Goal: Task Accomplishment & Management: Manage account settings

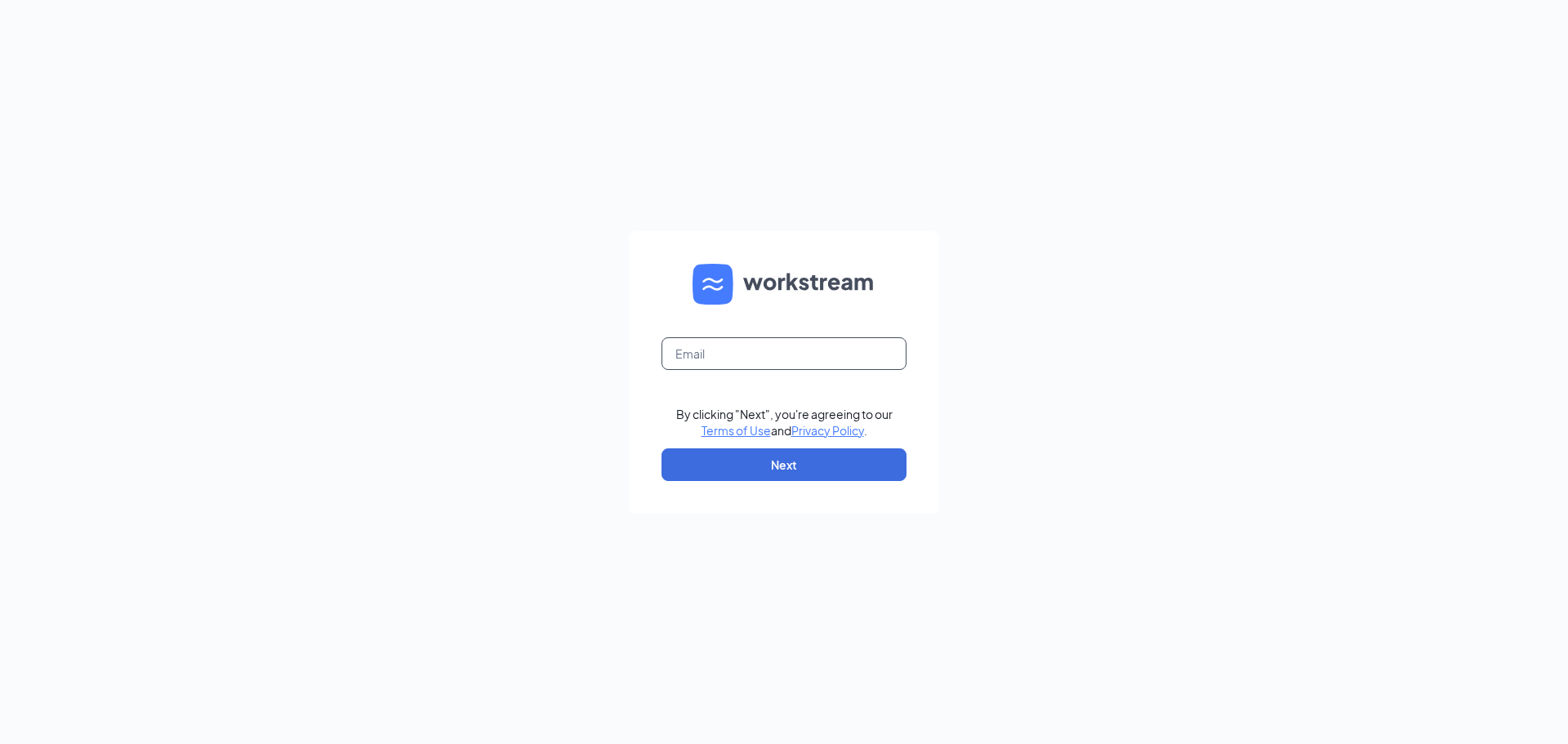
click at [823, 351] on input "text" at bounding box center [784, 353] width 245 height 32
type input "[PERSON_NAME][EMAIL_ADDRESS][PERSON_NAME][DOMAIN_NAME]"
click at [837, 475] on button "Next" at bounding box center [784, 464] width 245 height 32
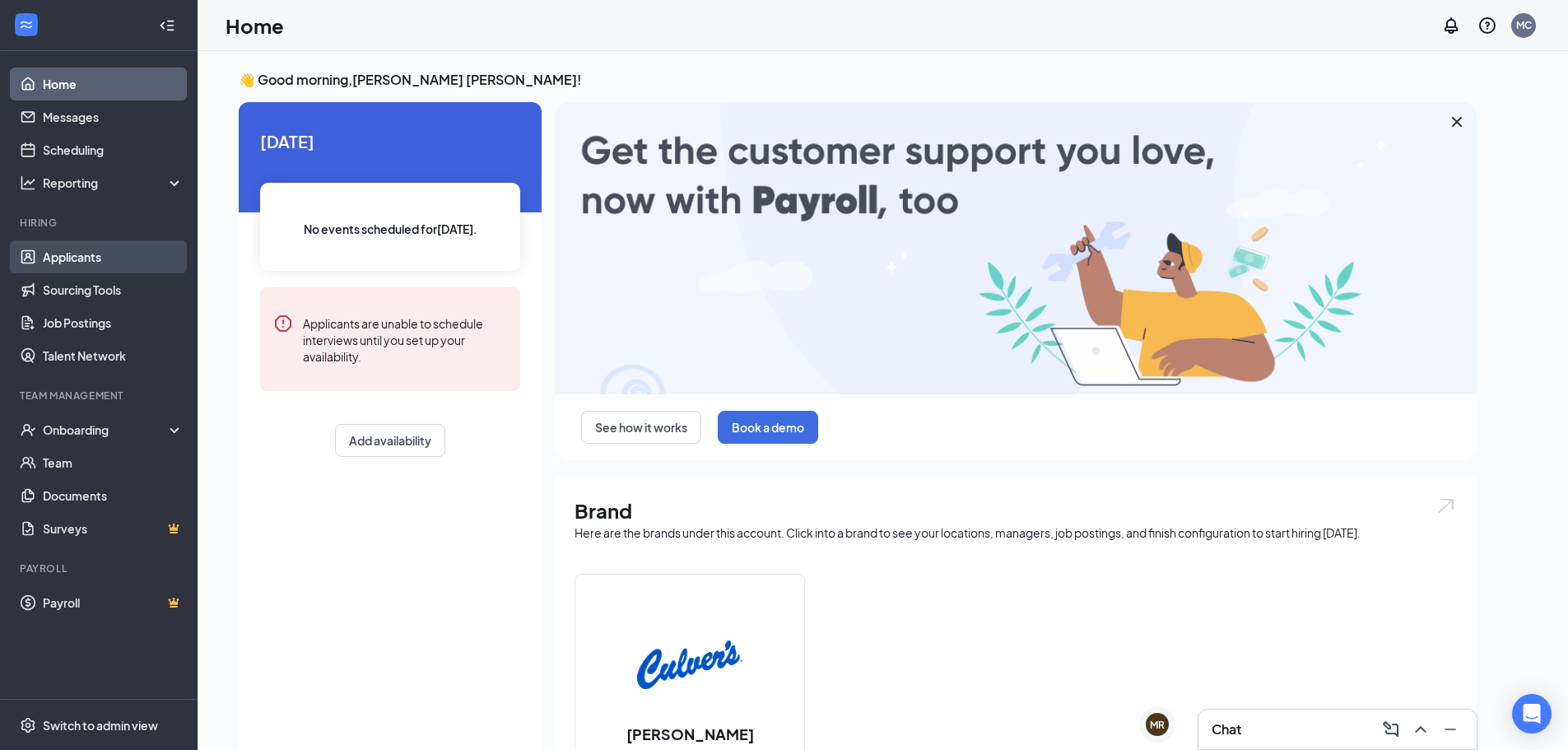
click at [109, 256] on link "Applicants" at bounding box center [113, 256] width 141 height 32
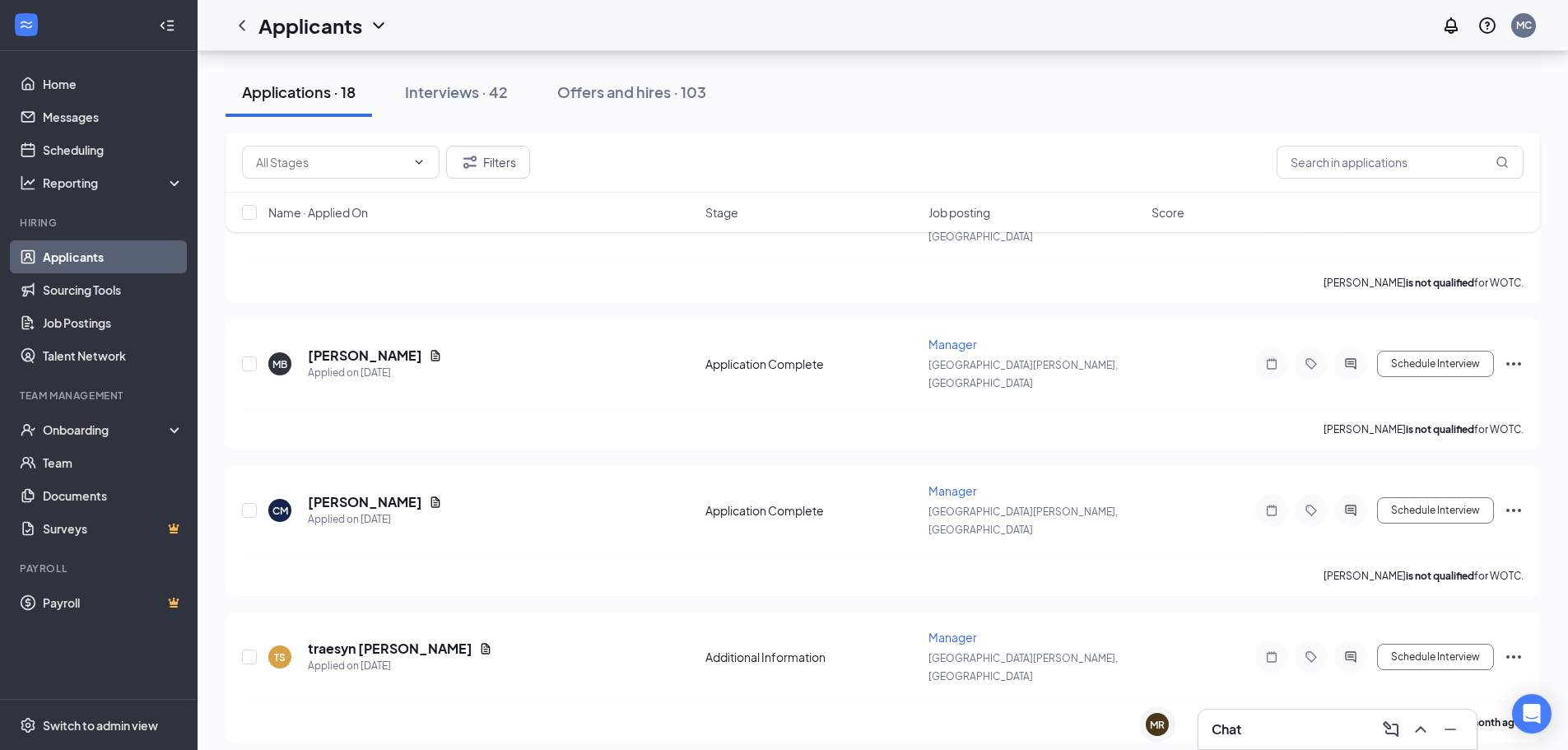
scroll to position [1321, 0]
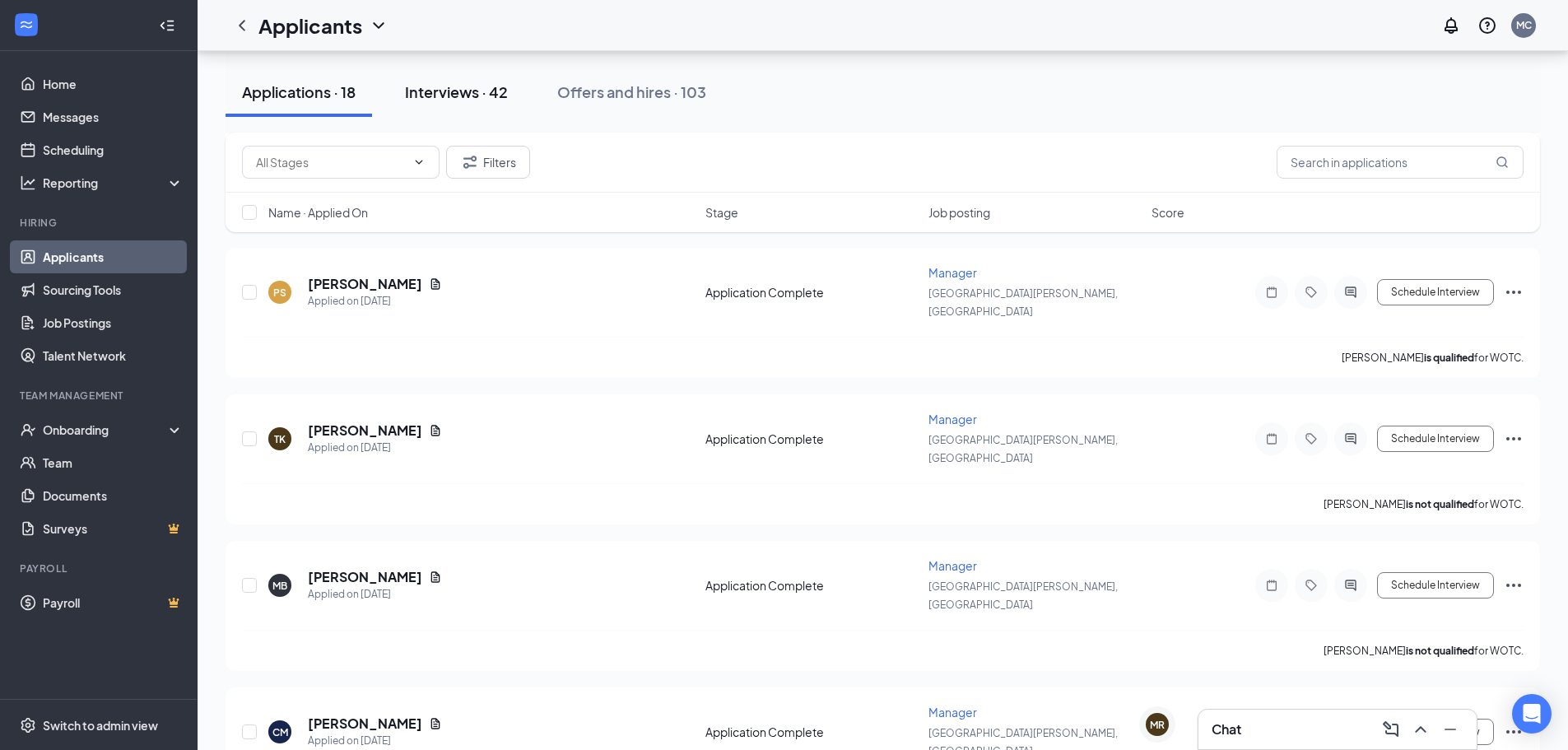
click at [458, 94] on div "Interviews · 42" at bounding box center [456, 92] width 103 height 21
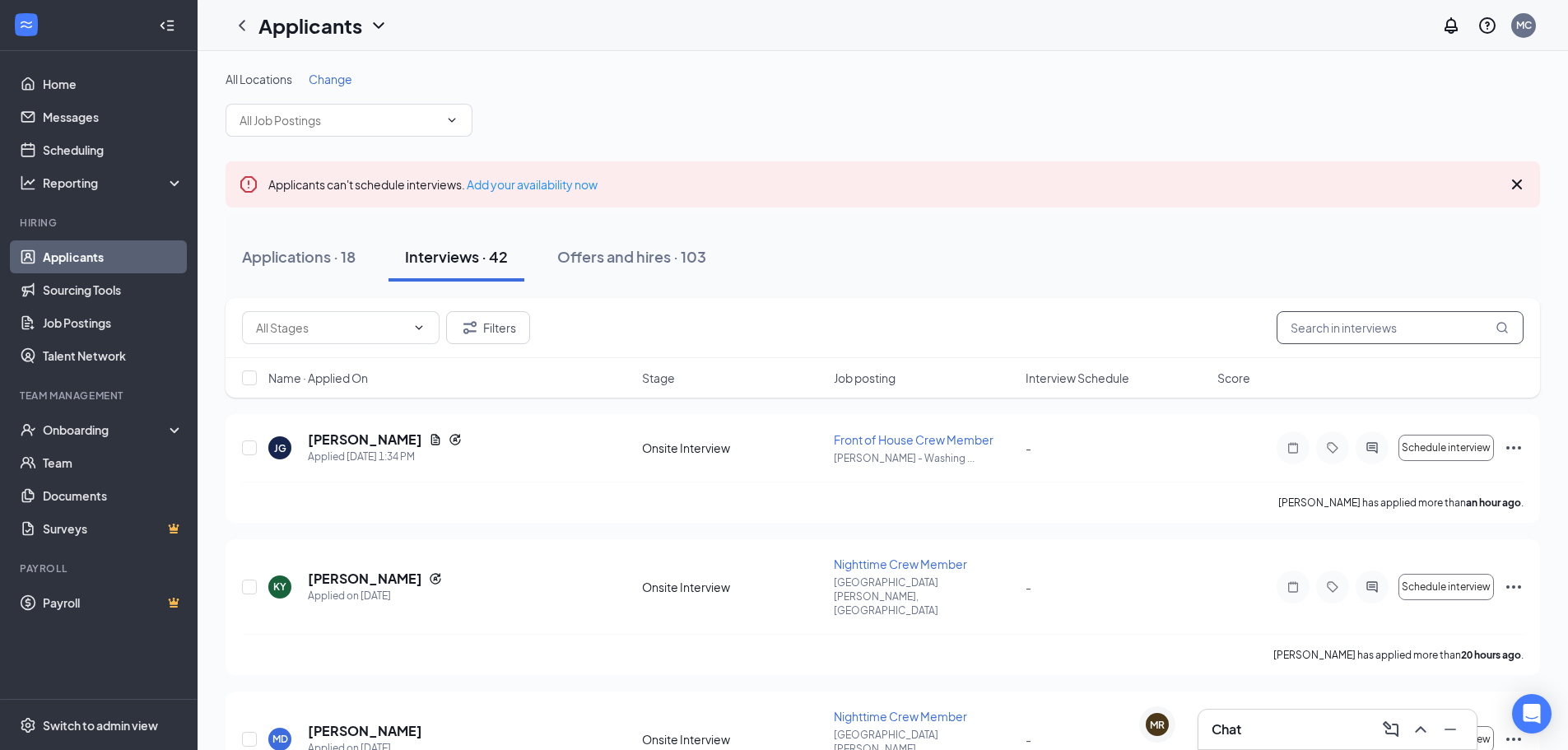
click at [1345, 331] on input "text" at bounding box center [1400, 327] width 247 height 32
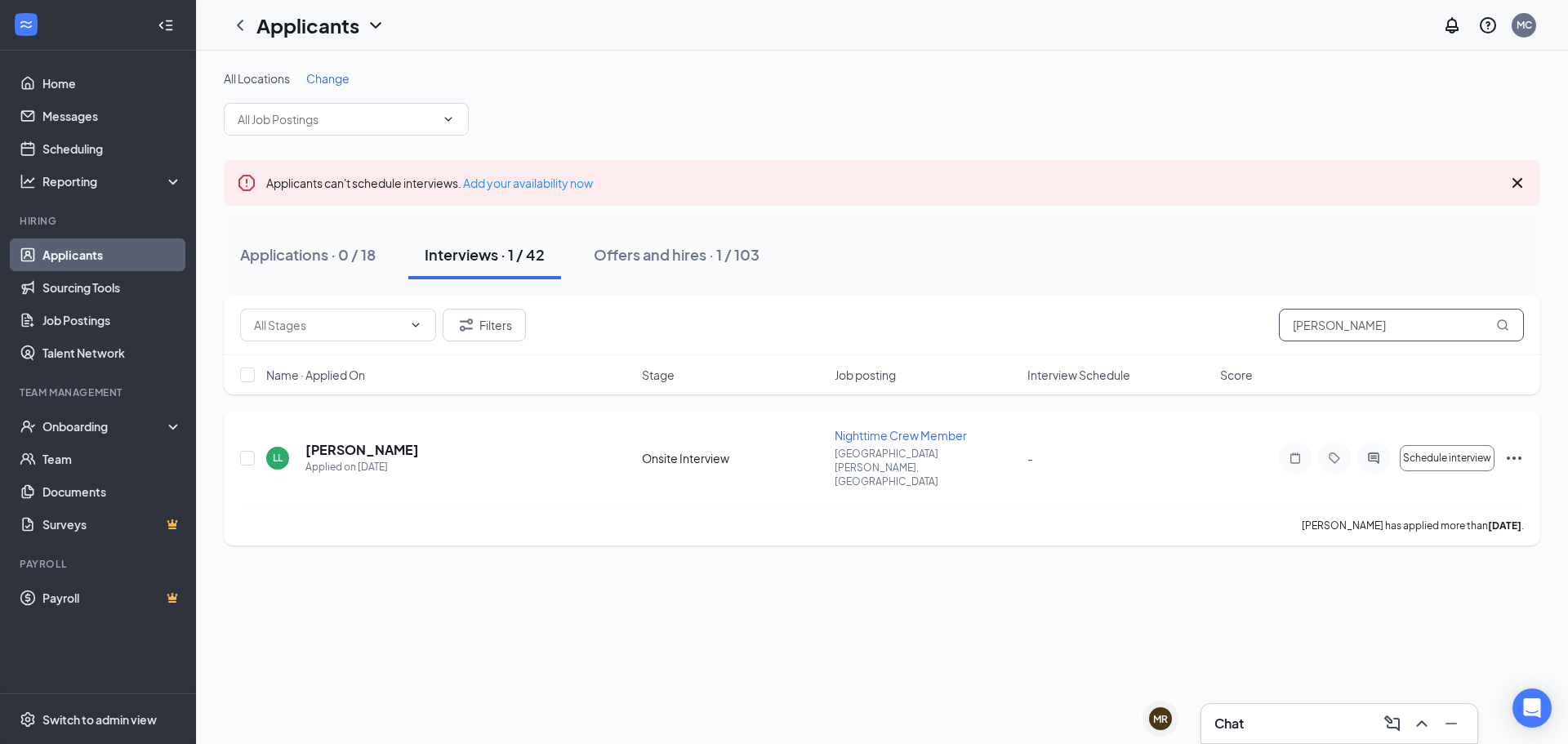
type input "[PERSON_NAME]"
click at [363, 441] on h5 "[PERSON_NAME]" at bounding box center [362, 450] width 113 height 18
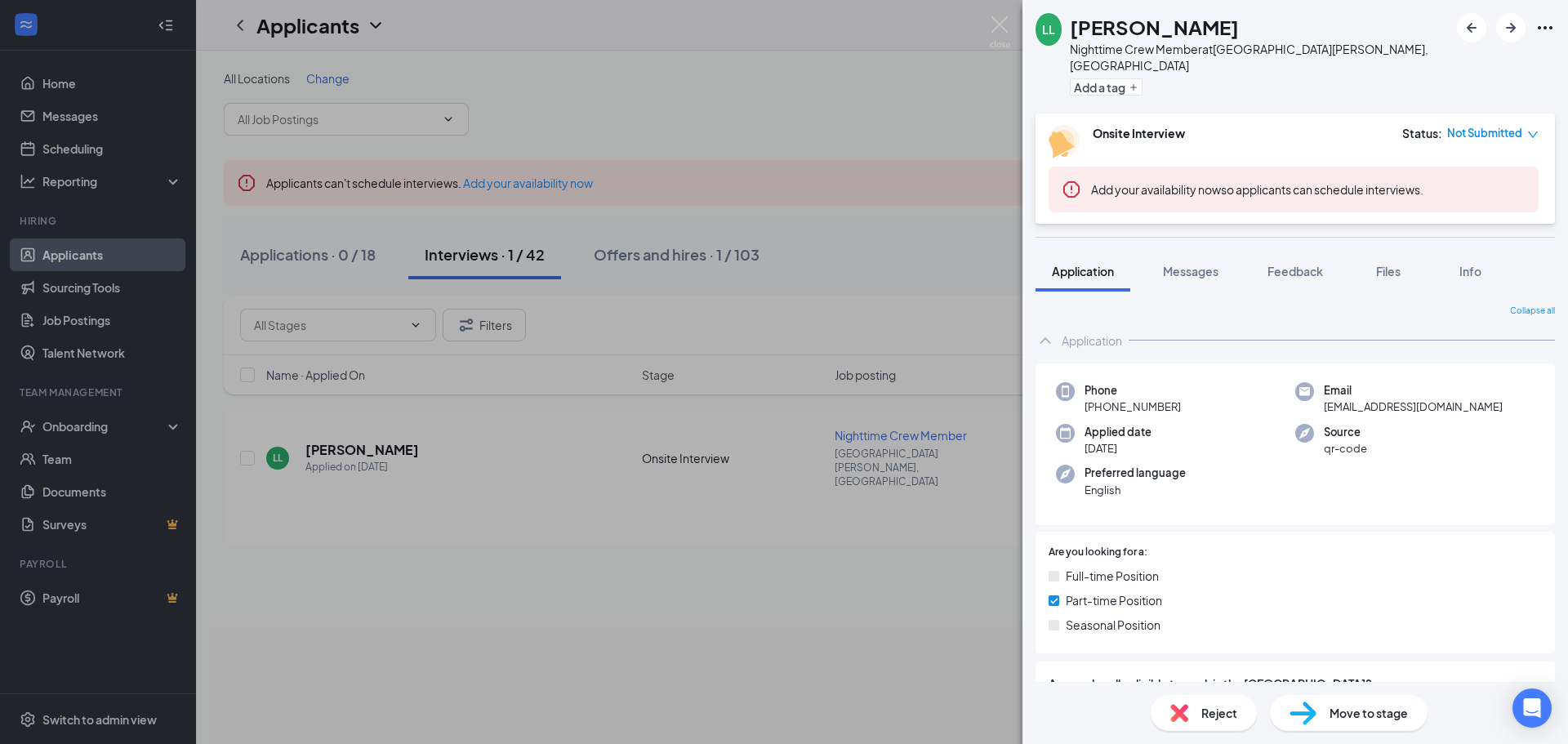
click at [1224, 714] on span "Reject" at bounding box center [1219, 713] width 36 height 18
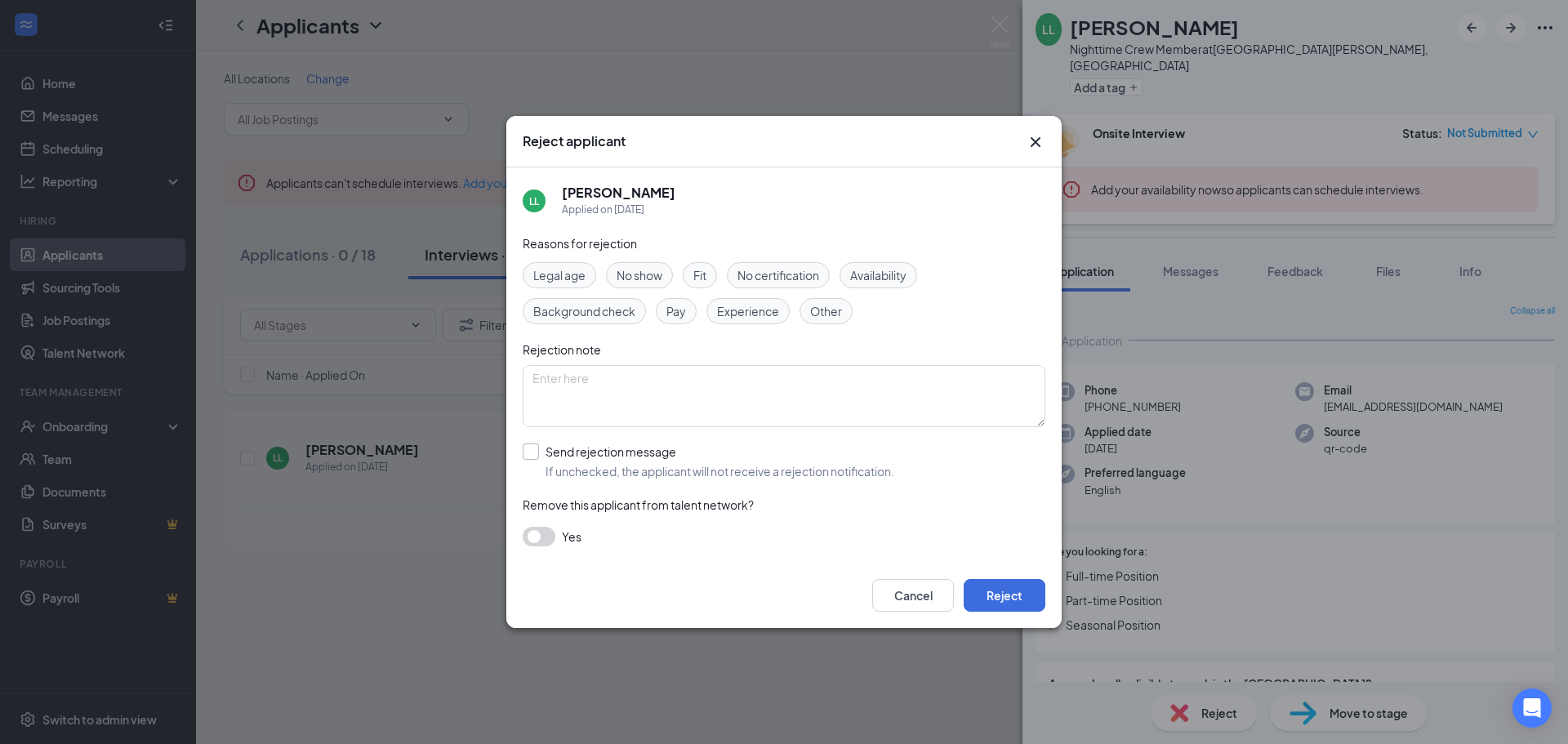
click at [523, 455] on input "Send rejection message If unchecked, the applicant will not receive a rejection…" at bounding box center [708, 461] width 372 height 36
checkbox input "true"
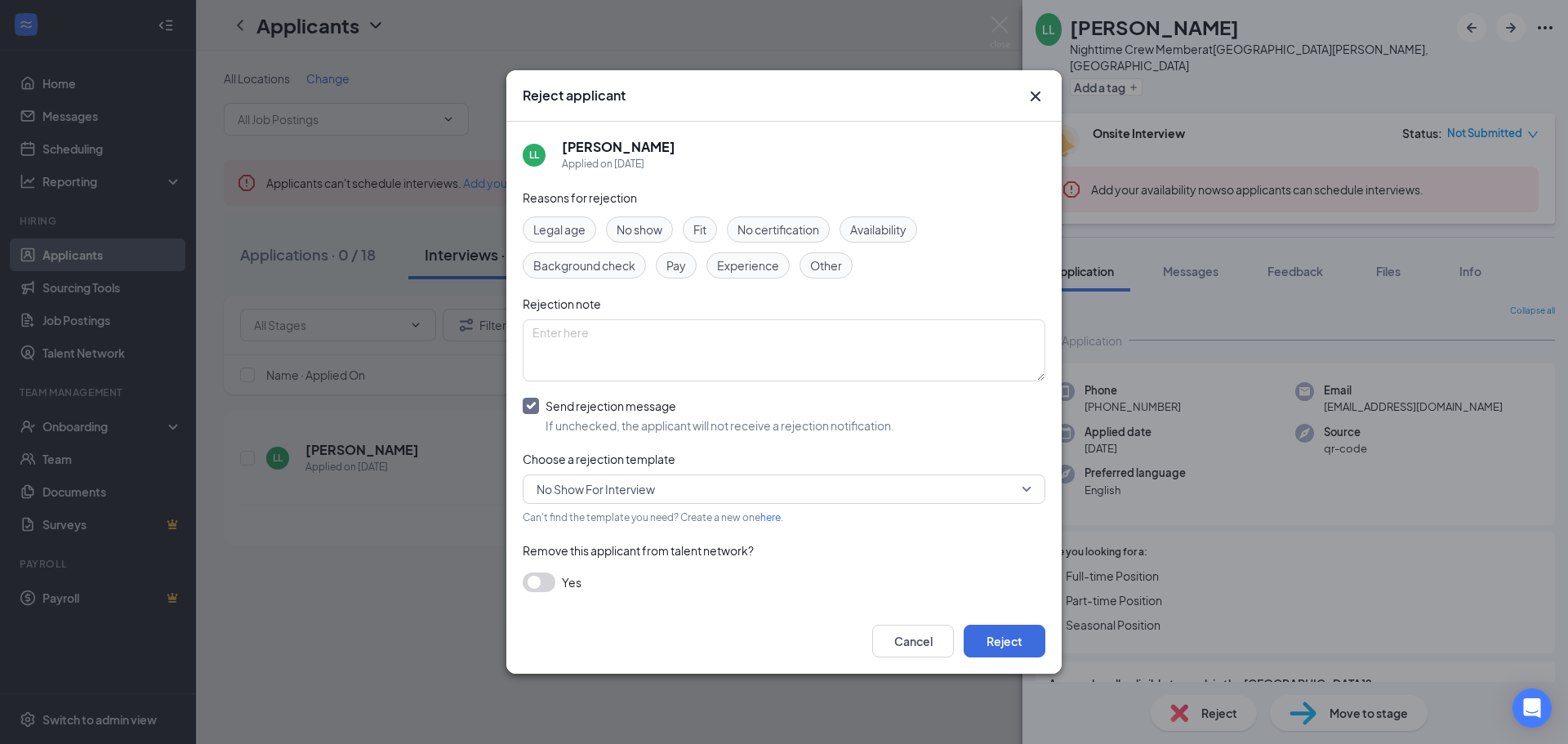
click at [671, 504] on div "Reasons for rejection Legal age No show Fit No certification Availability Backg…" at bounding box center [784, 398] width 523 height 421
click at [639, 494] on span "No Show For Interview" at bounding box center [595, 489] width 118 height 24
click at [638, 519] on div "Rejection Letter 2" at bounding box center [784, 532] width 523 height 37
click at [995, 649] on button "Reject" at bounding box center [1004, 641] width 82 height 32
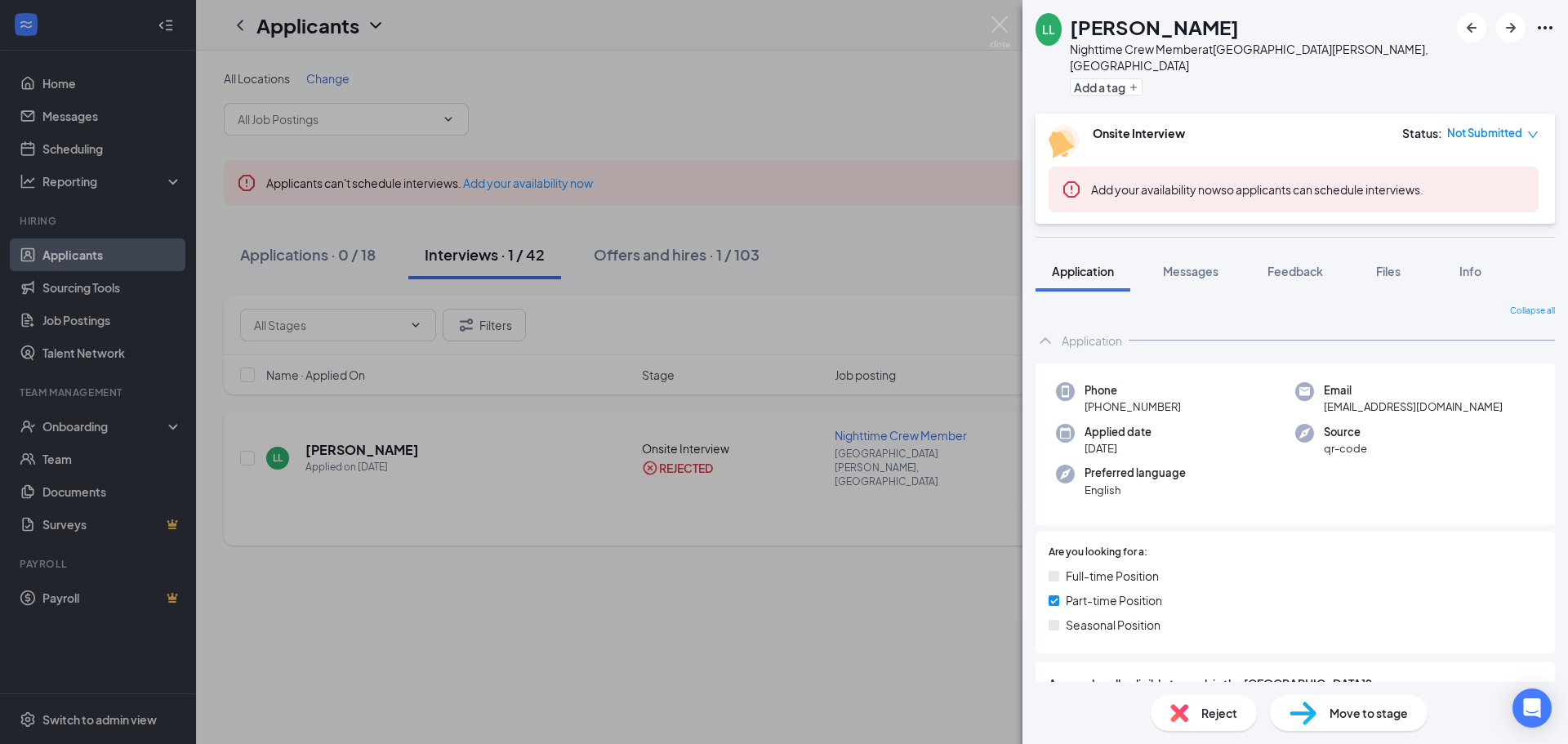
click at [538, 688] on div "[PERSON_NAME] Nighttime Crew Member at [GEOGRAPHIC_DATA][PERSON_NAME], [GEOGRAP…" at bounding box center [784, 372] width 1568 height 744
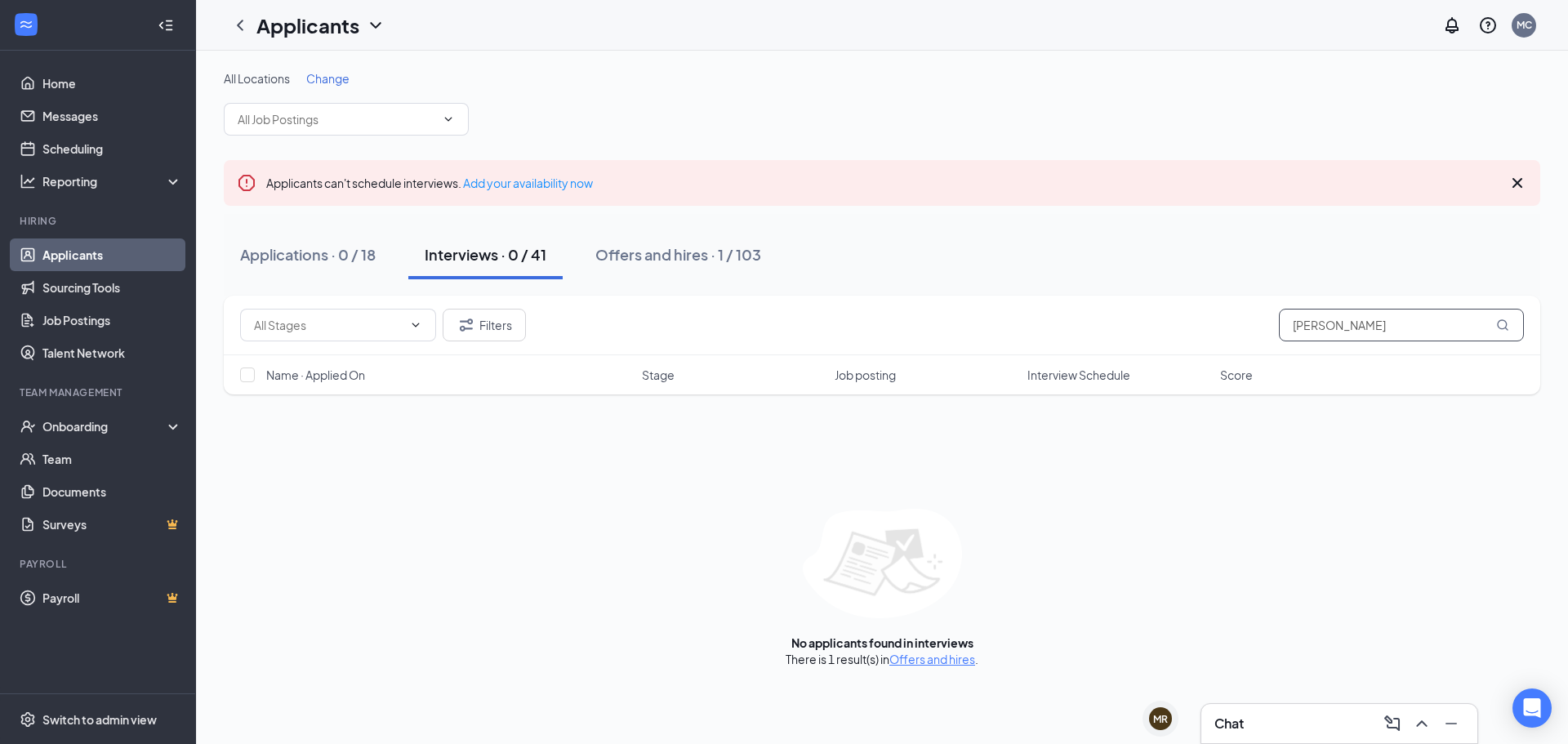
drag, startPoint x: 1368, startPoint y: 329, endPoint x: 1144, endPoint y: 334, distance: 224.1
click at [1144, 334] on div "Filters [PERSON_NAME]" at bounding box center [881, 324] width 1283 height 32
type input "[PERSON_NAME]"
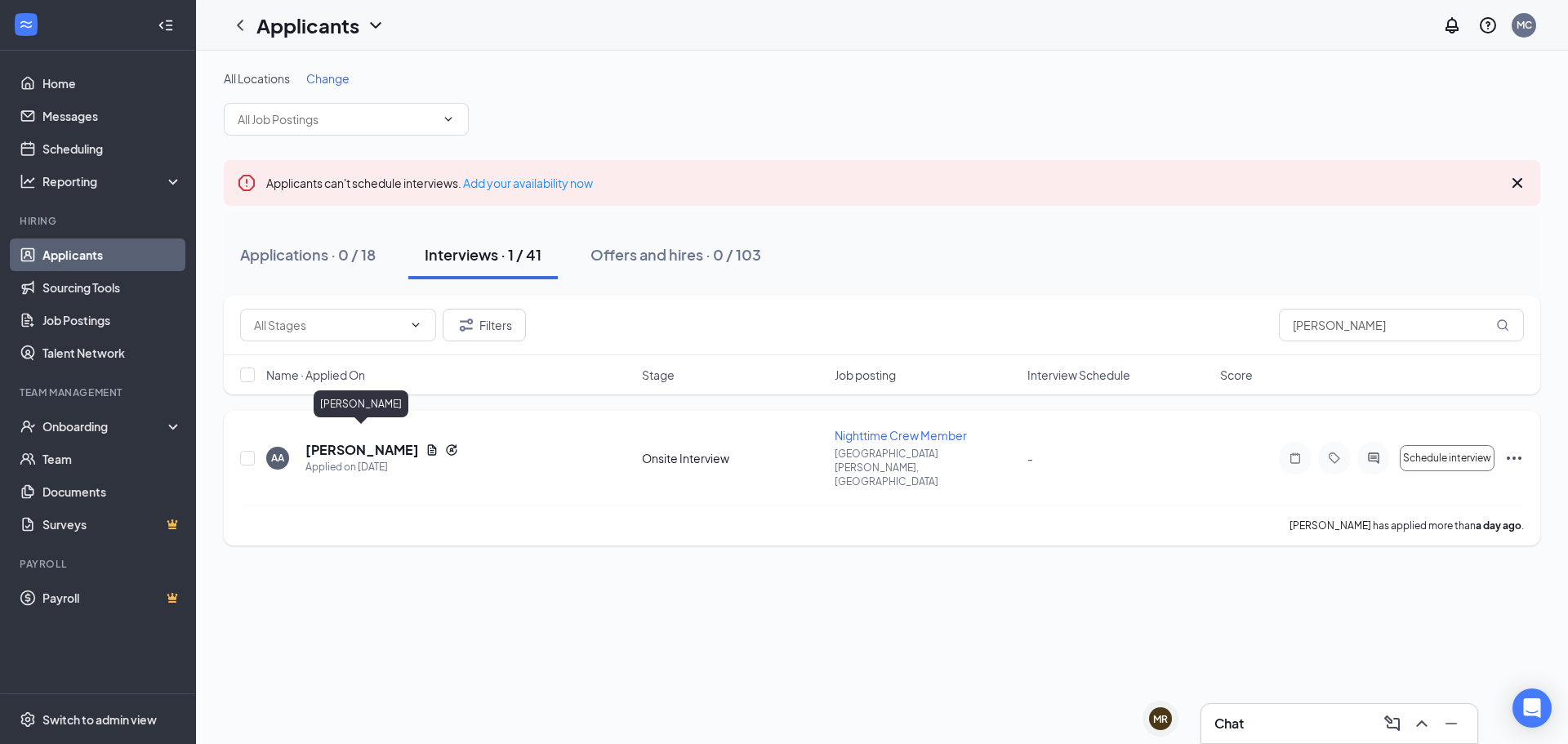
click at [354, 441] on h5 "[PERSON_NAME]" at bounding box center [362, 450] width 113 height 18
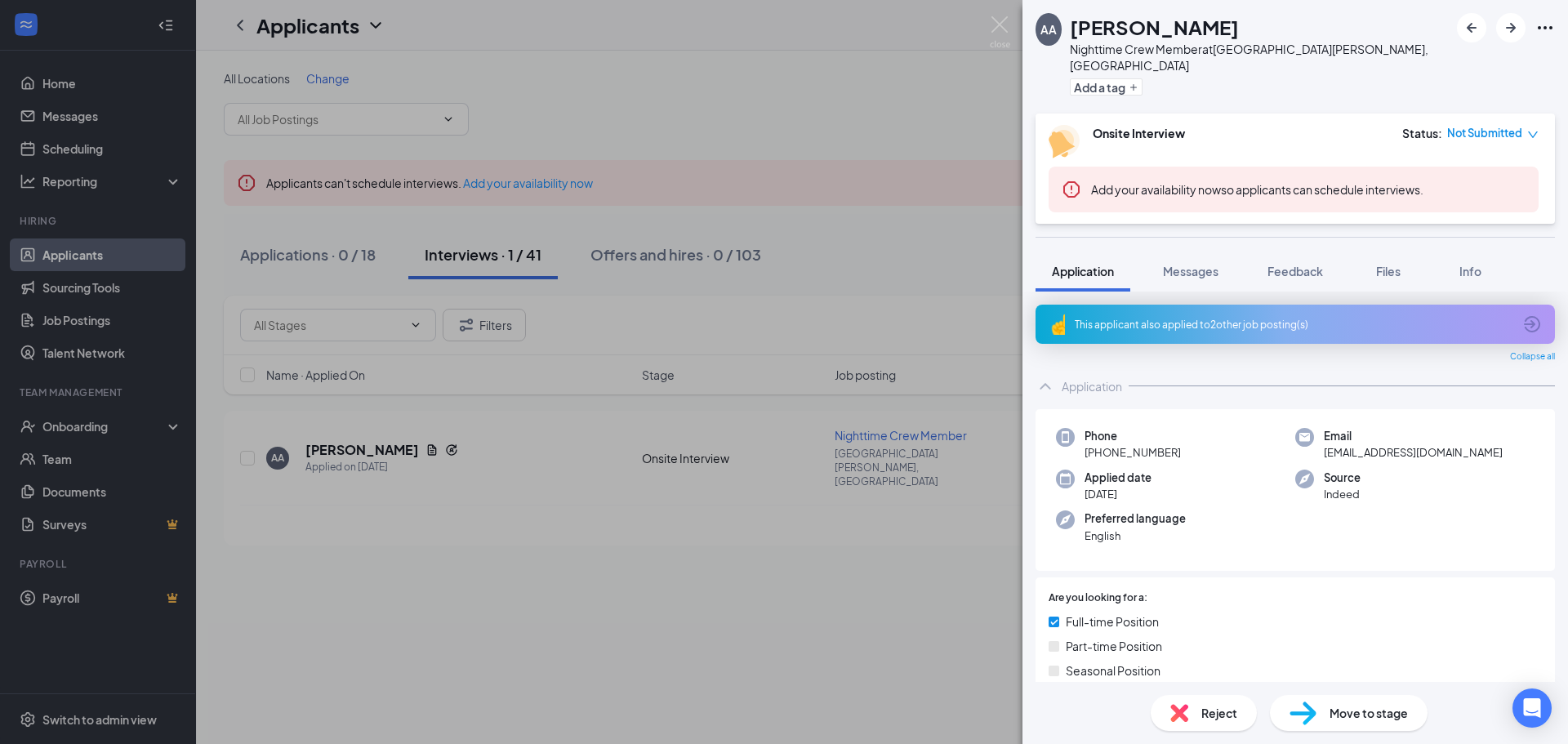
click at [1224, 708] on span "Reject" at bounding box center [1219, 713] width 36 height 18
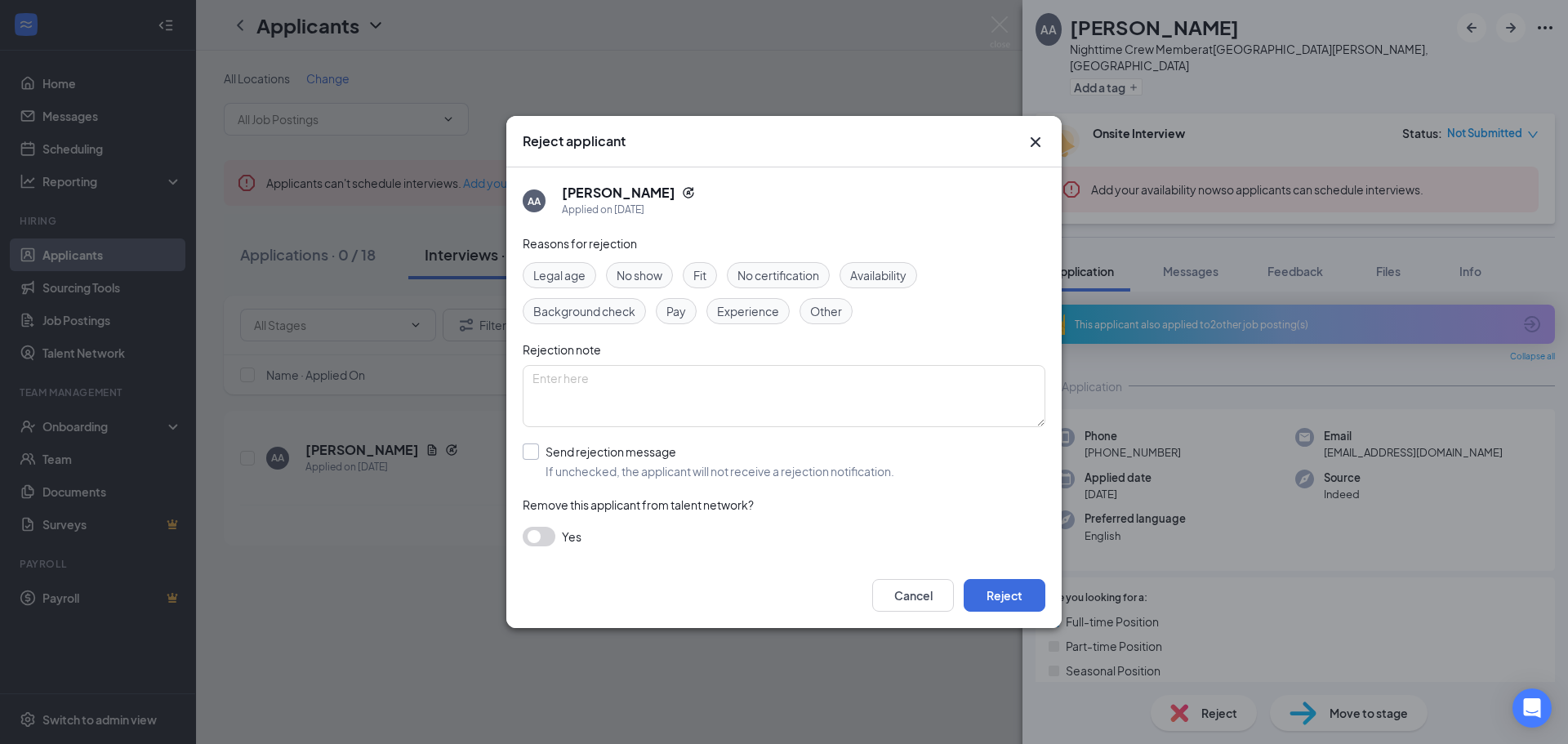
click at [528, 450] on input "Send rejection message If unchecked, the applicant will not receive a rejection…" at bounding box center [708, 461] width 372 height 36
checkbox input "true"
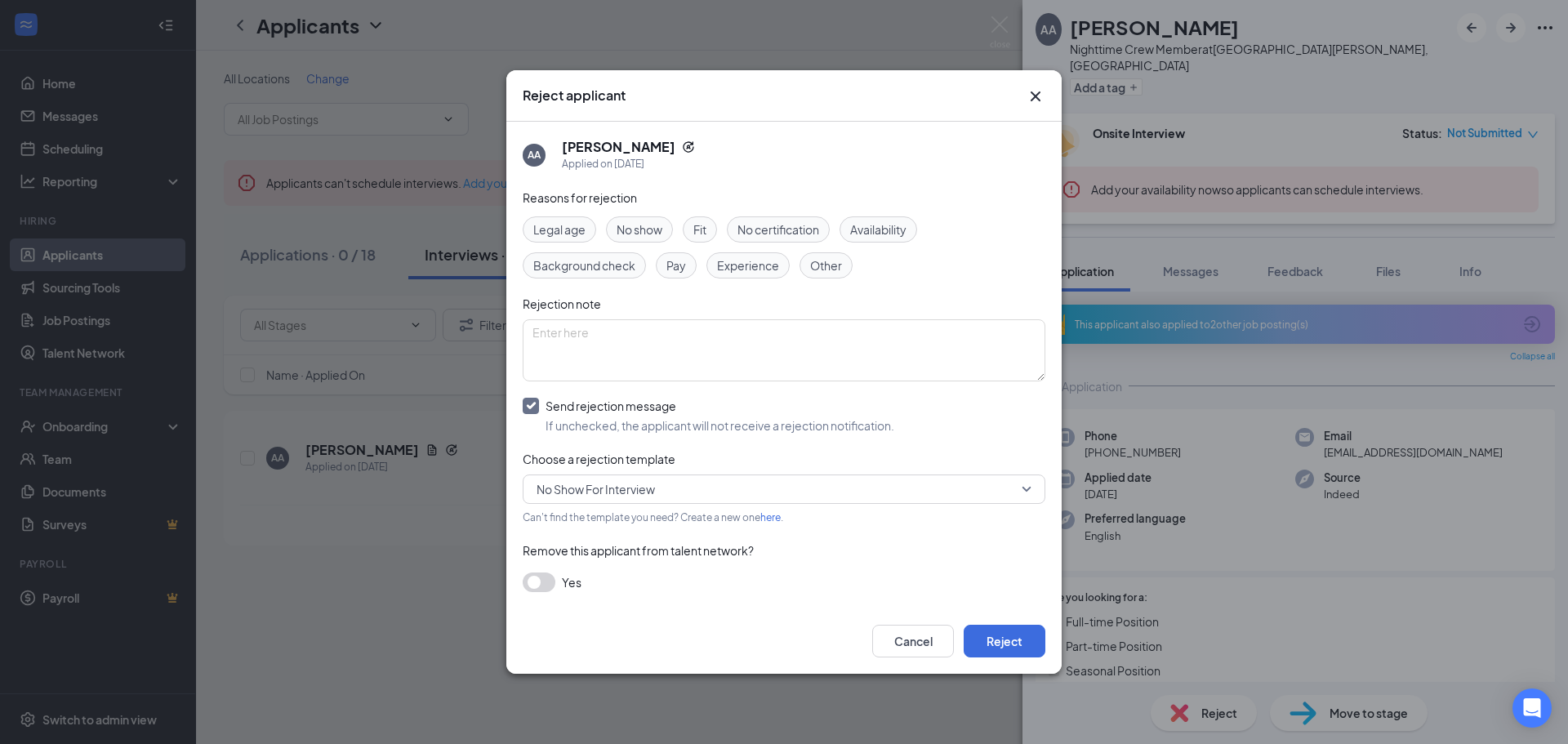
click at [601, 493] on span "No Show For Interview" at bounding box center [595, 489] width 118 height 24
click at [594, 524] on span "Rejection Letter 2" at bounding box center [583, 532] width 94 height 18
click at [1016, 634] on button "Reject" at bounding box center [1004, 641] width 82 height 32
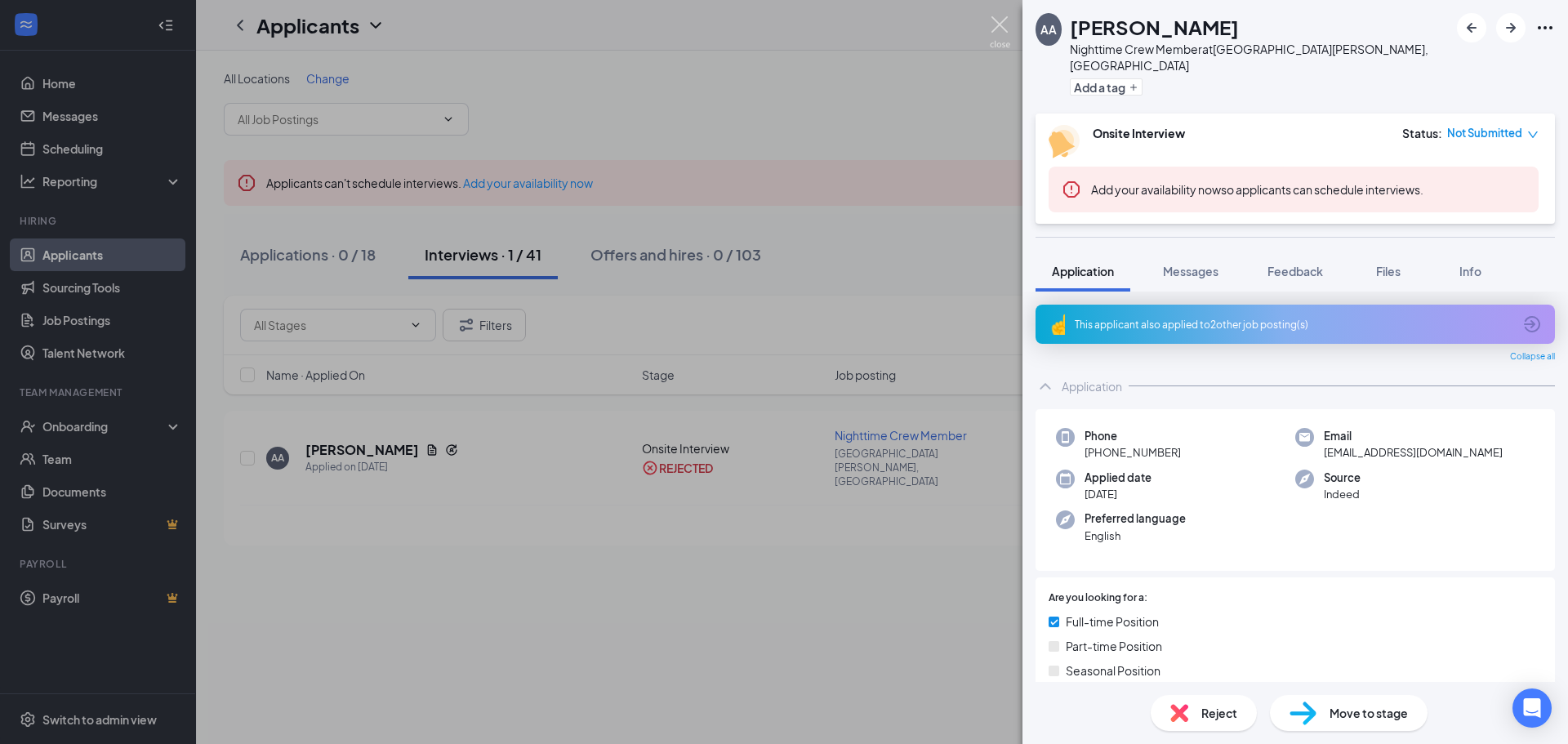
click at [990, 30] on img at bounding box center [999, 32] width 20 height 32
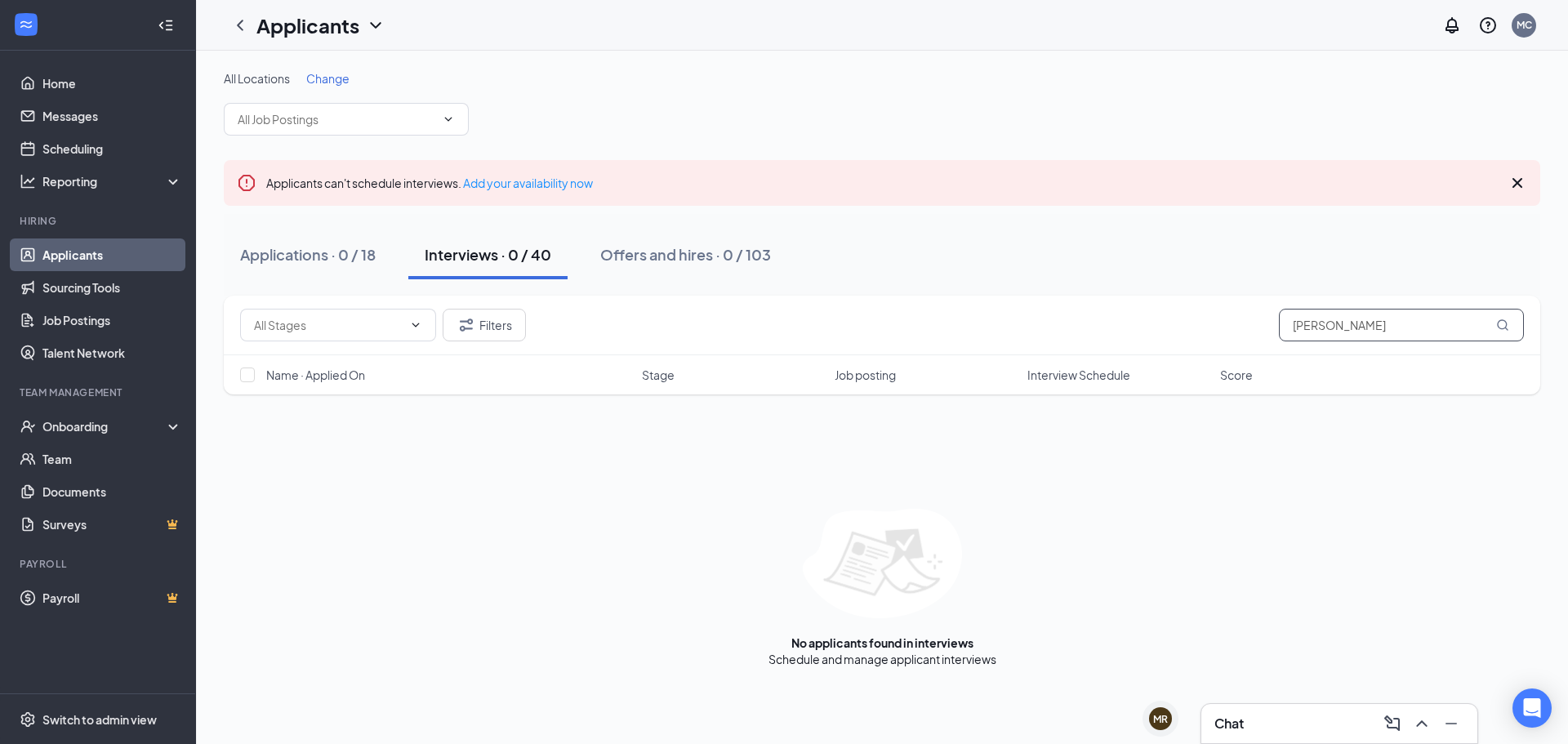
drag, startPoint x: 1349, startPoint y: 326, endPoint x: 1261, endPoint y: 326, distance: 88.0
click at [1261, 326] on div "Filters [PERSON_NAME]" at bounding box center [881, 324] width 1283 height 32
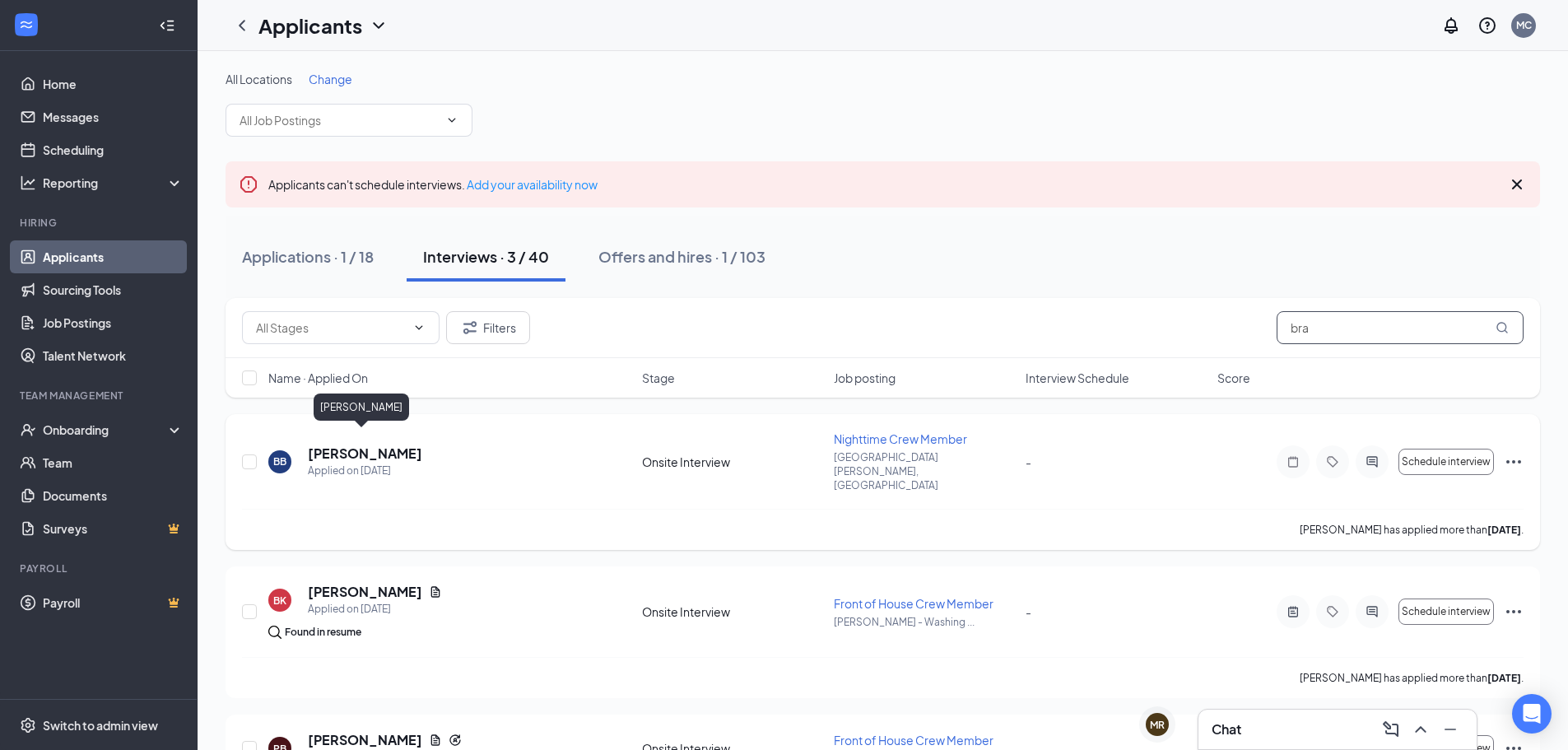
type input "bra"
click at [379, 445] on h5 "[PERSON_NAME]" at bounding box center [365, 454] width 114 height 18
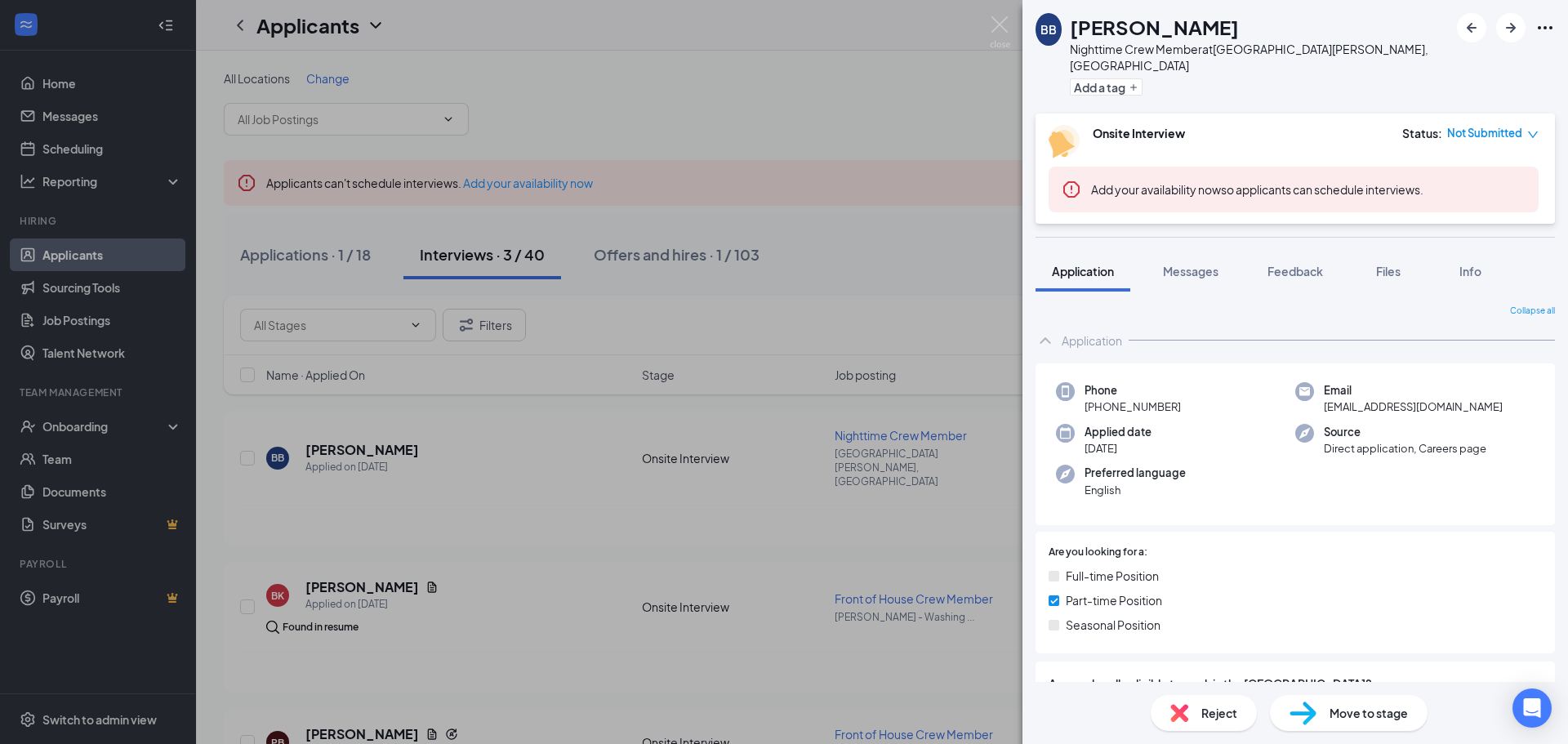
click at [1223, 717] on span "Reject" at bounding box center [1219, 713] width 36 height 18
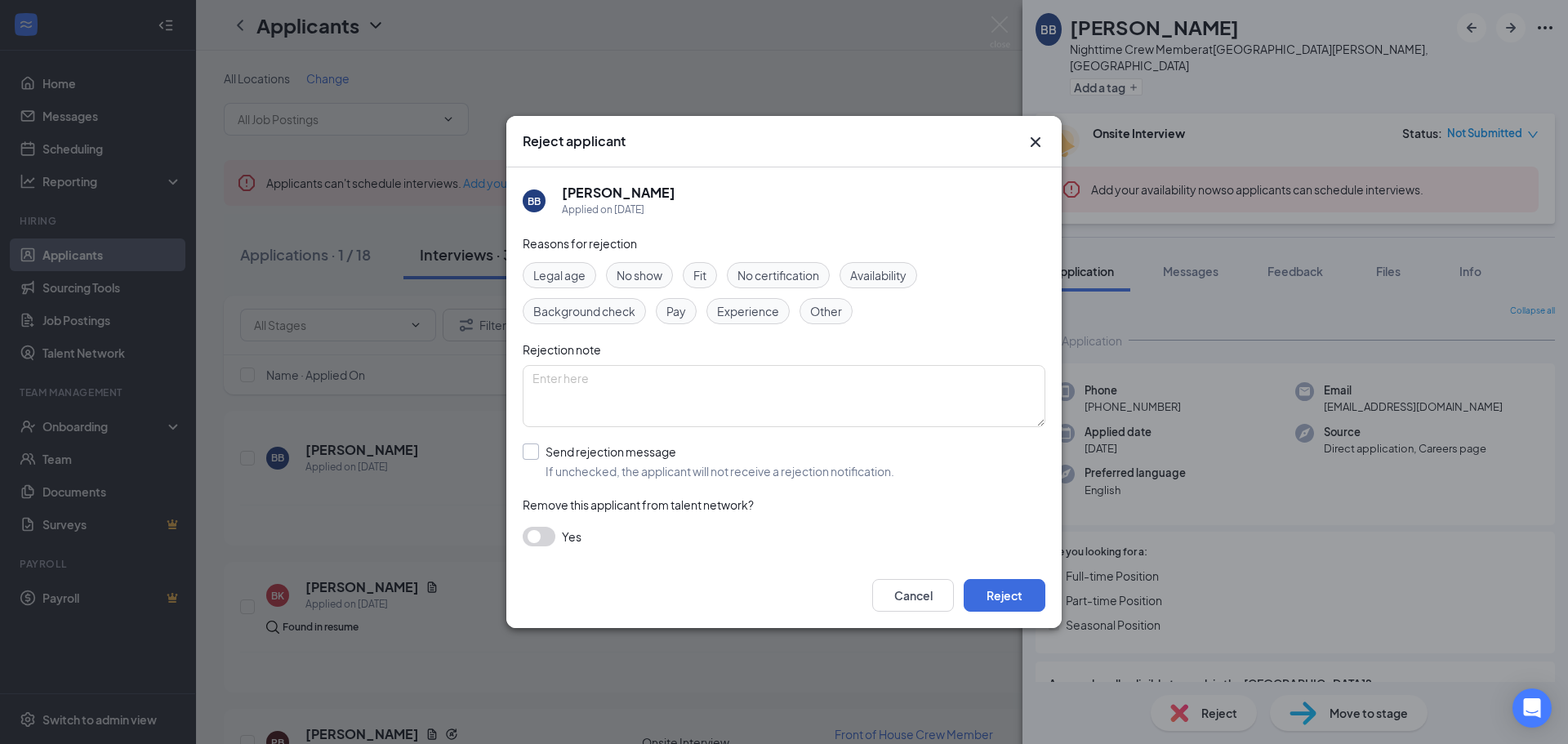
click at [529, 458] on input "Send rejection message If unchecked, the applicant will not receive a rejection…" at bounding box center [708, 461] width 372 height 36
checkbox input "true"
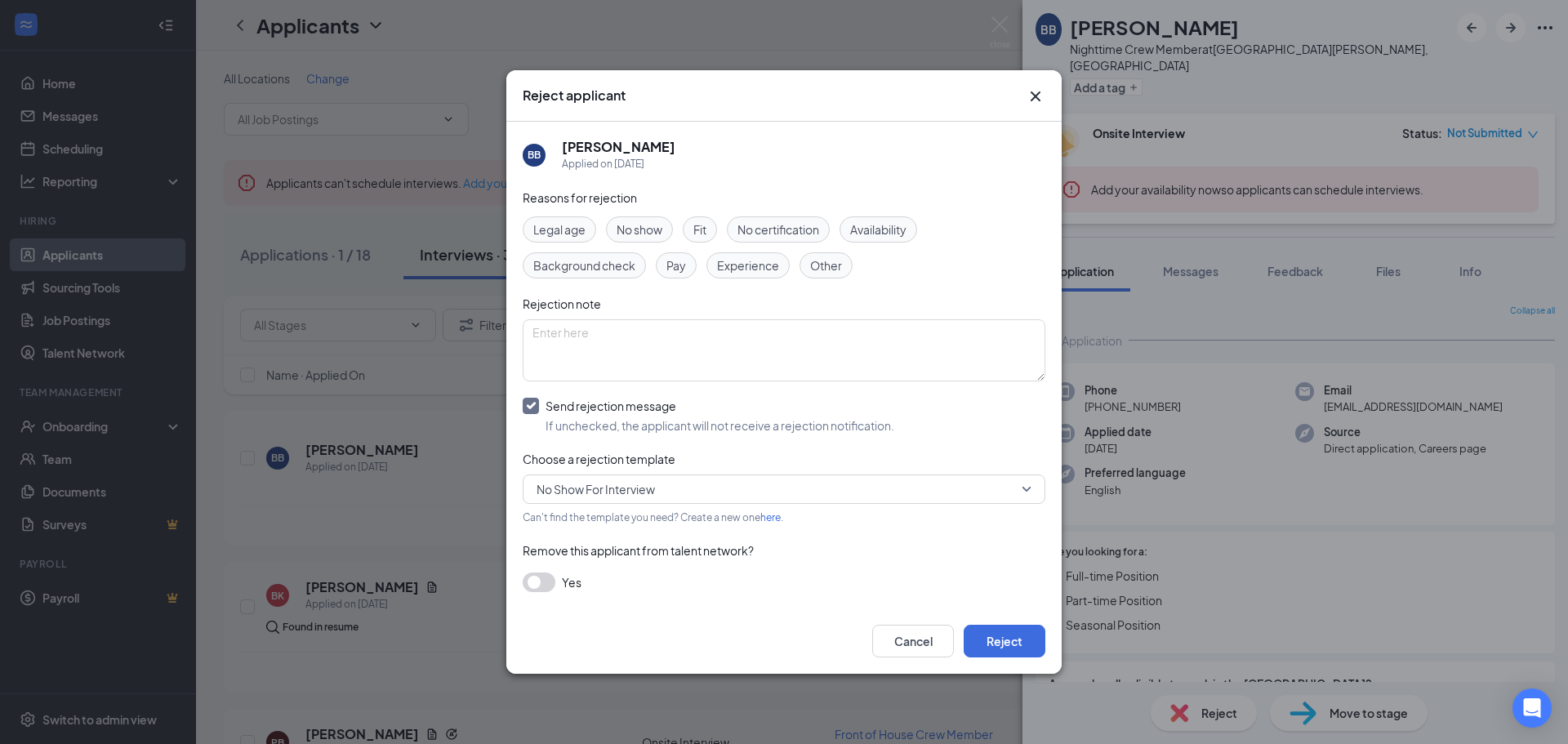
click at [575, 491] on span "No Show For Interview" at bounding box center [595, 489] width 118 height 24
click at [598, 532] on span "Rejection Letter 2" at bounding box center [583, 532] width 94 height 18
click at [1010, 651] on button "Reject" at bounding box center [1004, 641] width 82 height 32
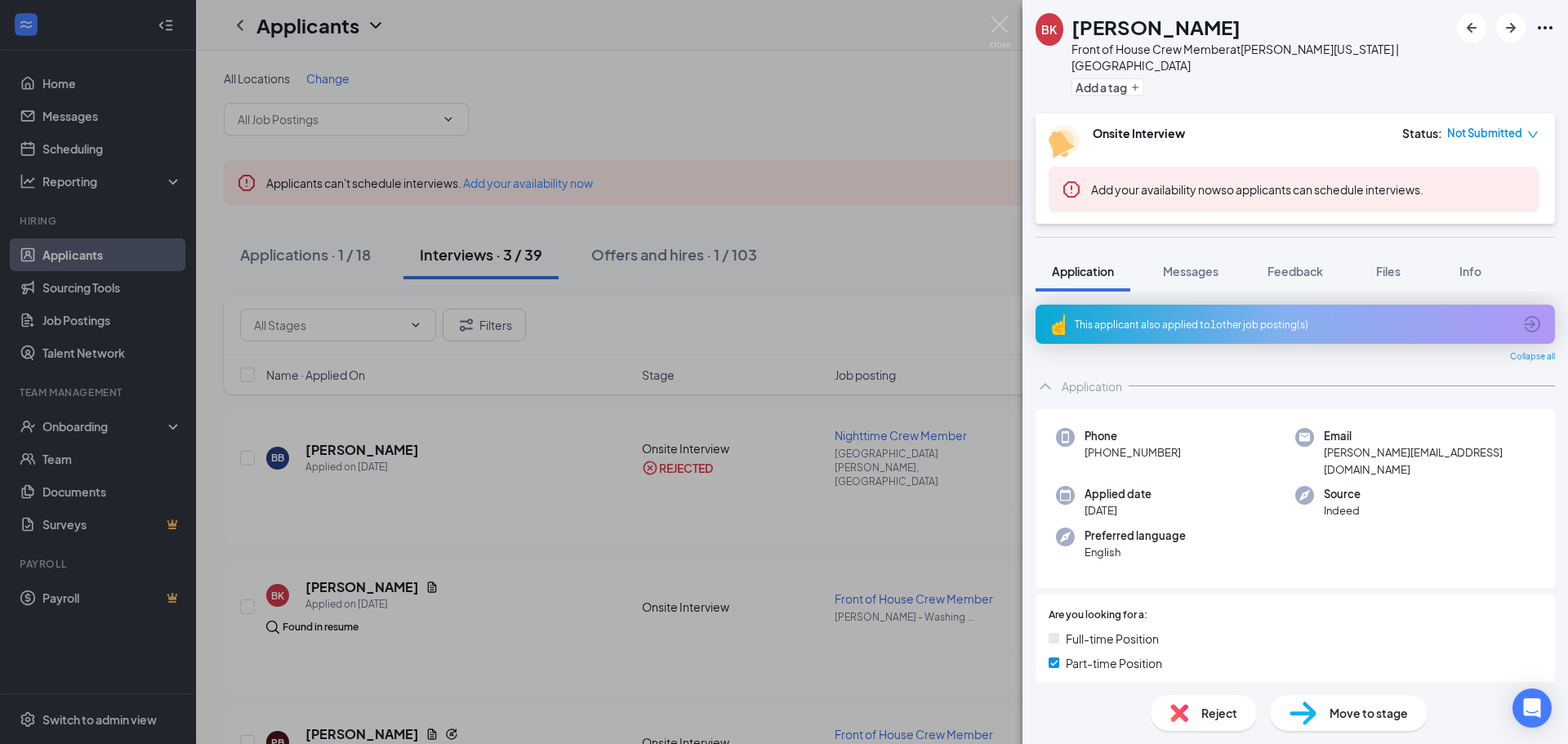
click at [933, 519] on div "[PERSON_NAME] Front of House Crew Member at [PERSON_NAME][US_STATE] | [GEOGRAPH…" at bounding box center [784, 372] width 1568 height 744
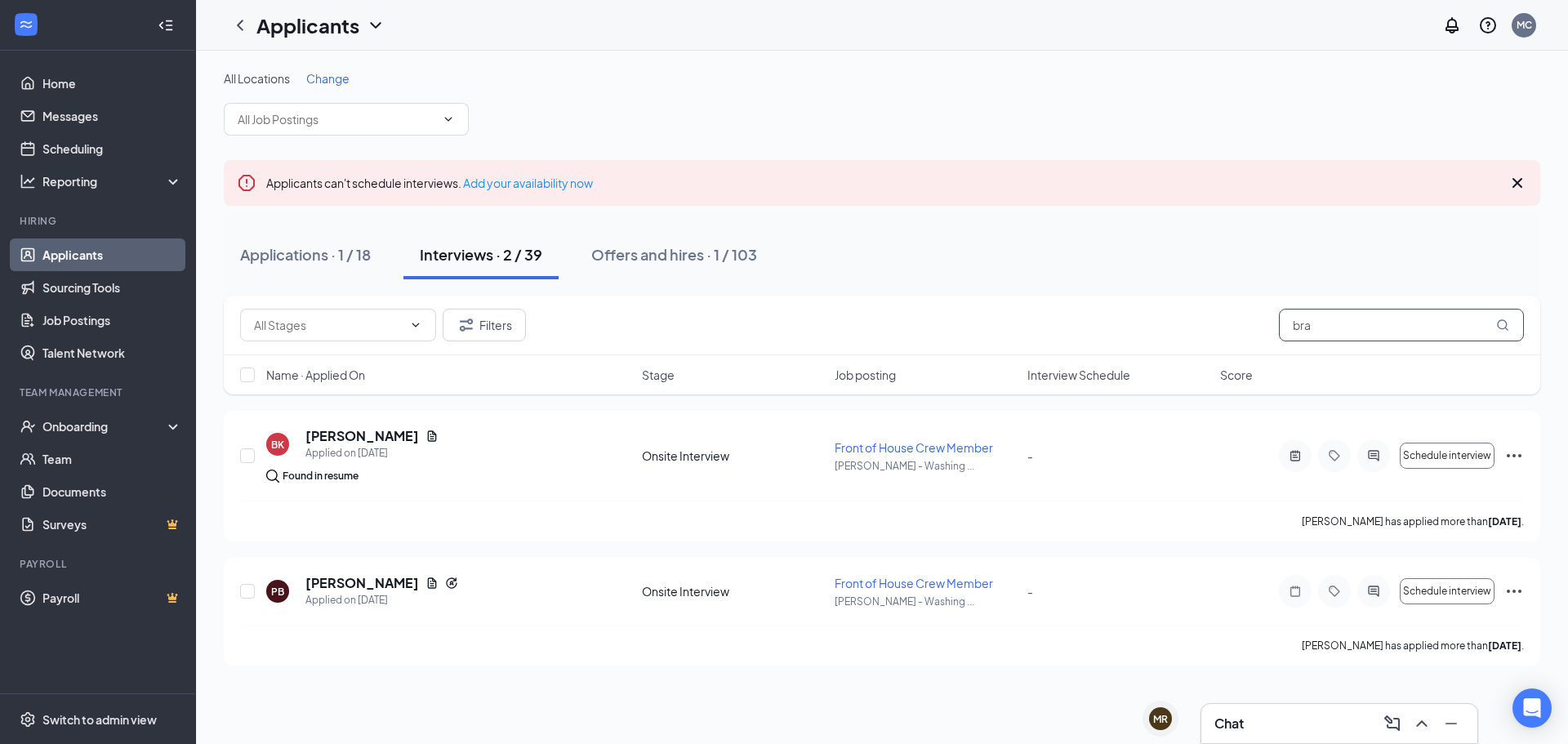
drag, startPoint x: 1342, startPoint y: 324, endPoint x: 1216, endPoint y: 315, distance: 126.3
click at [1205, 320] on div "Filters bra" at bounding box center [881, 324] width 1283 height 32
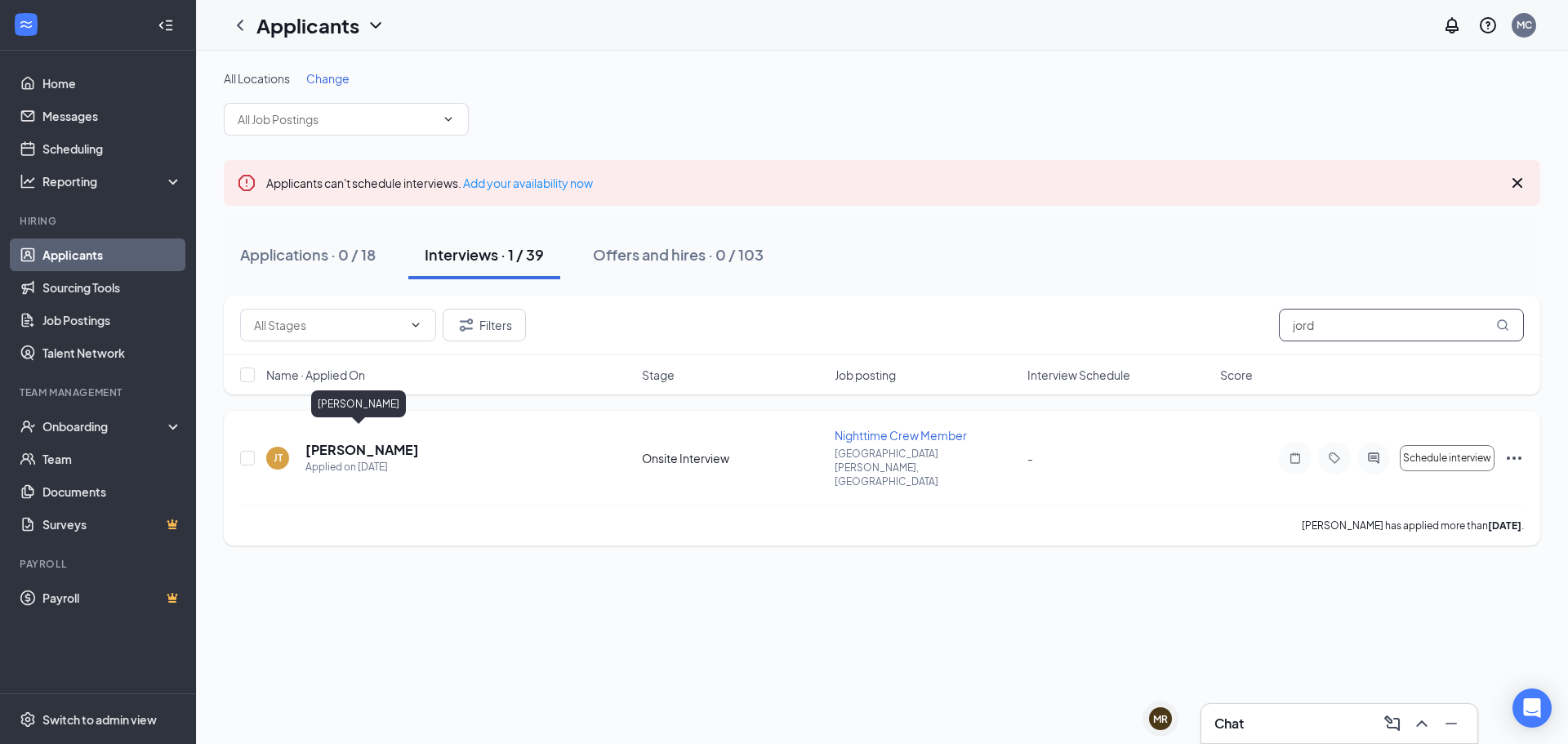
type input "jord"
click at [381, 441] on h5 "[PERSON_NAME]" at bounding box center [362, 450] width 113 height 18
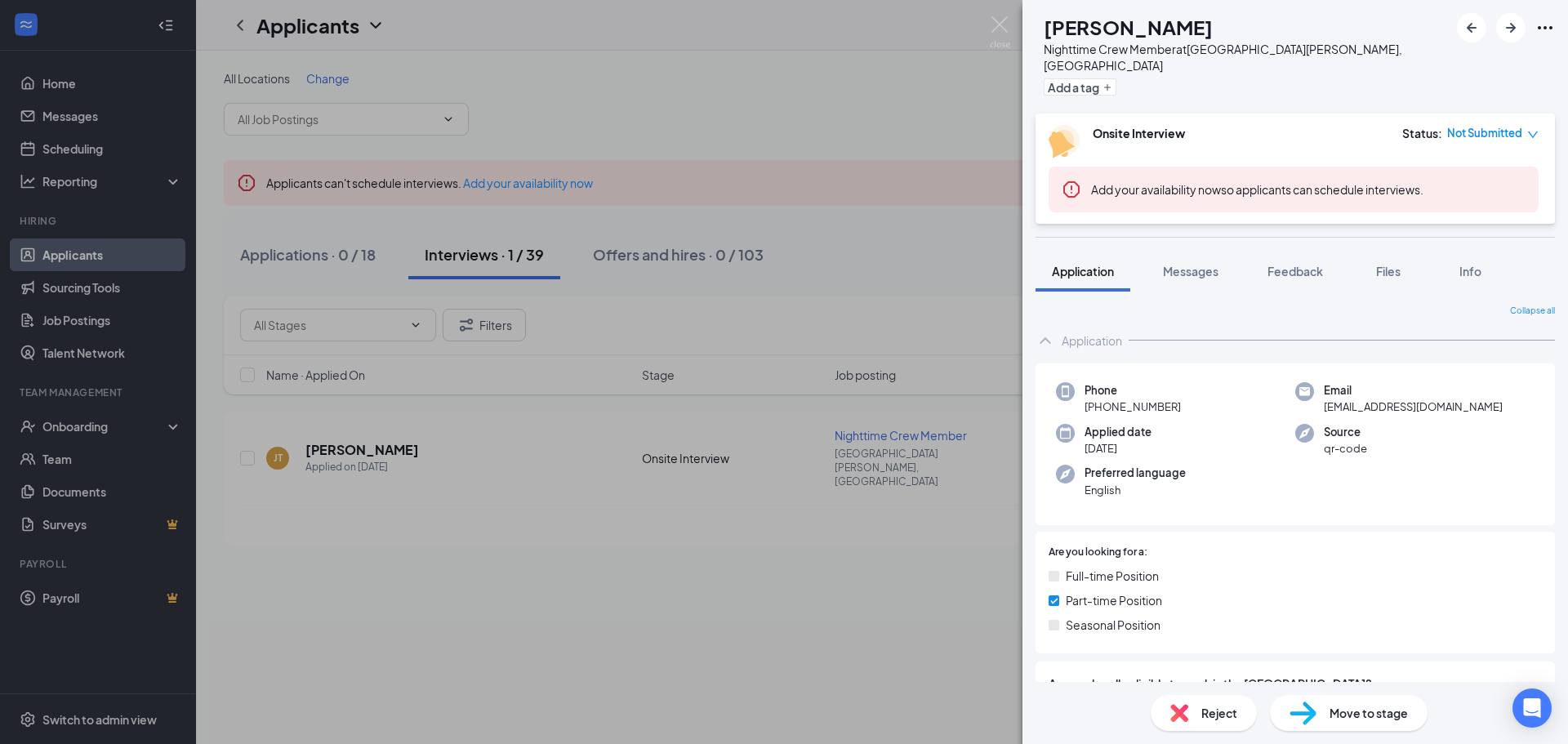
click at [1232, 707] on span "Reject" at bounding box center [1219, 713] width 36 height 18
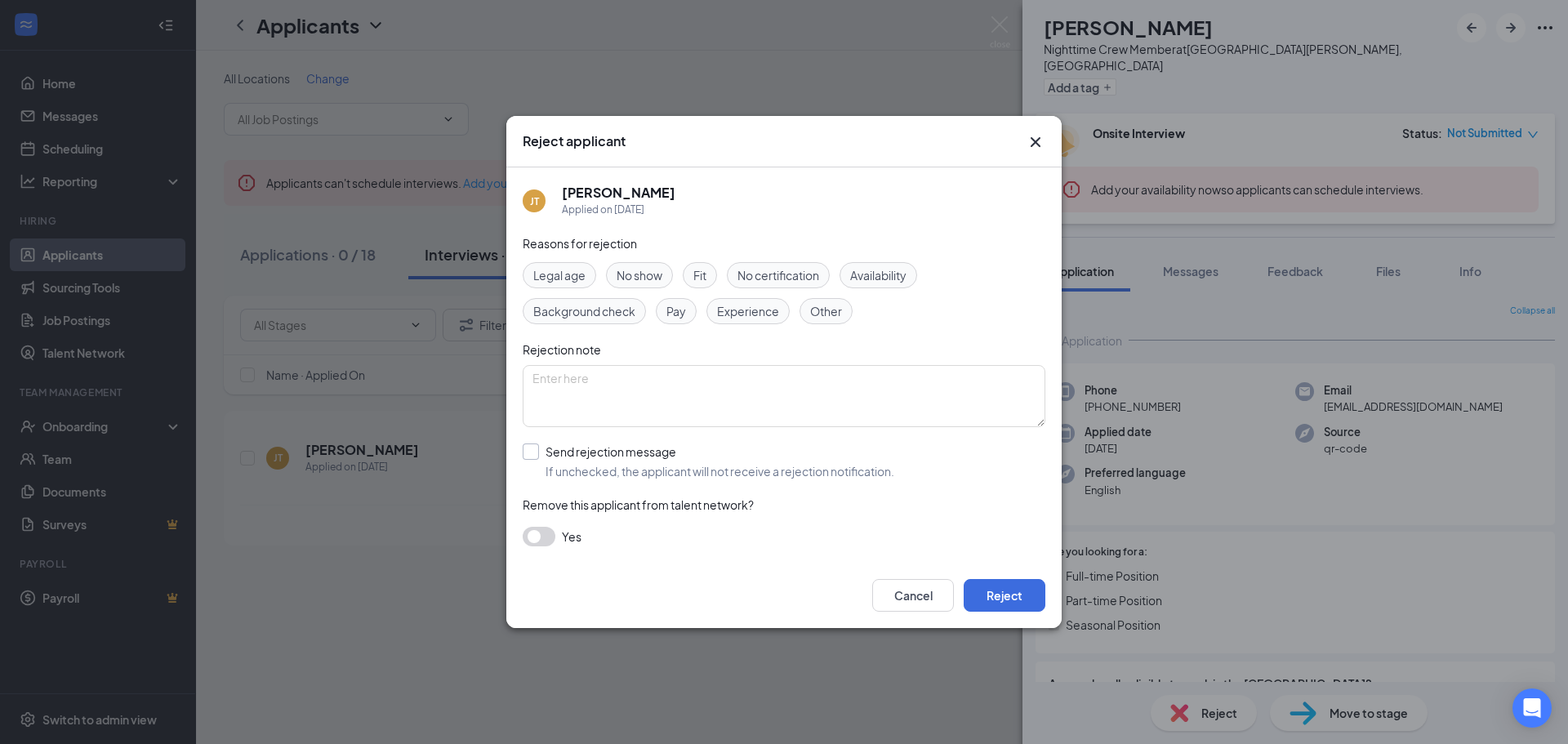
click at [528, 456] on input "Send rejection message If unchecked, the applicant will not receive a rejection…" at bounding box center [708, 461] width 372 height 36
checkbox input "true"
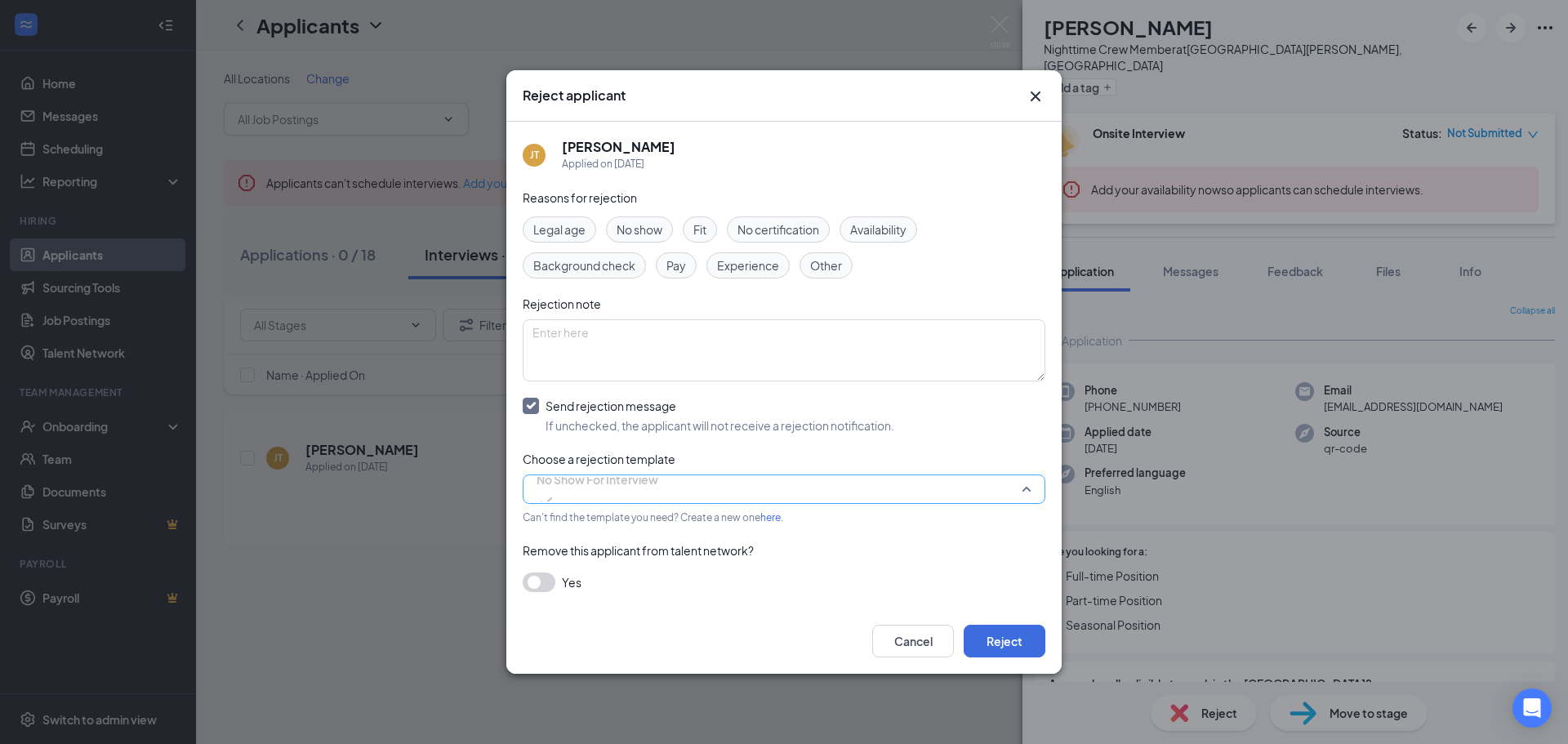
click at [554, 490] on span "No Show For Interview" at bounding box center [597, 479] width 122 height 24
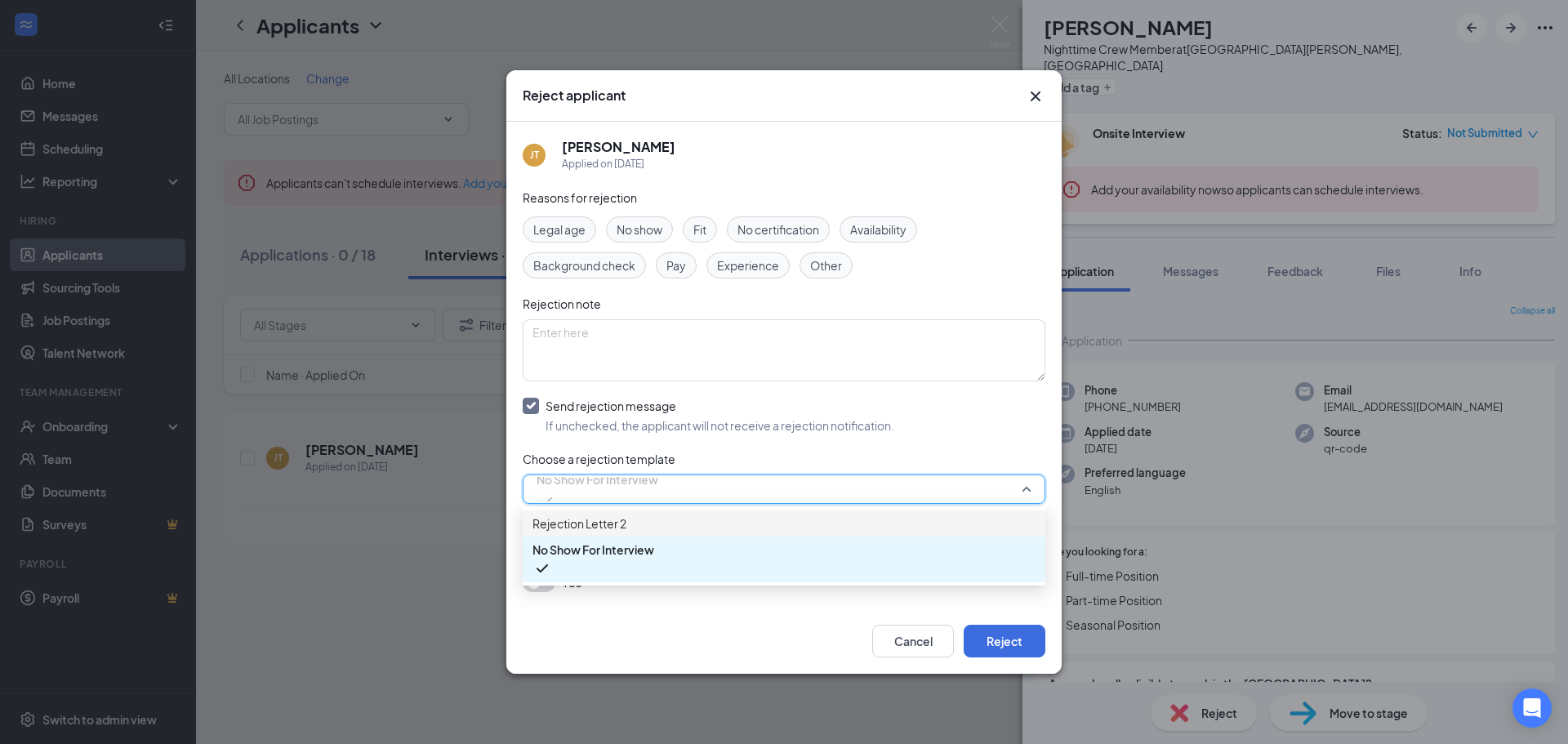
click at [592, 525] on span "Rejection Letter 2" at bounding box center [580, 523] width 94 height 18
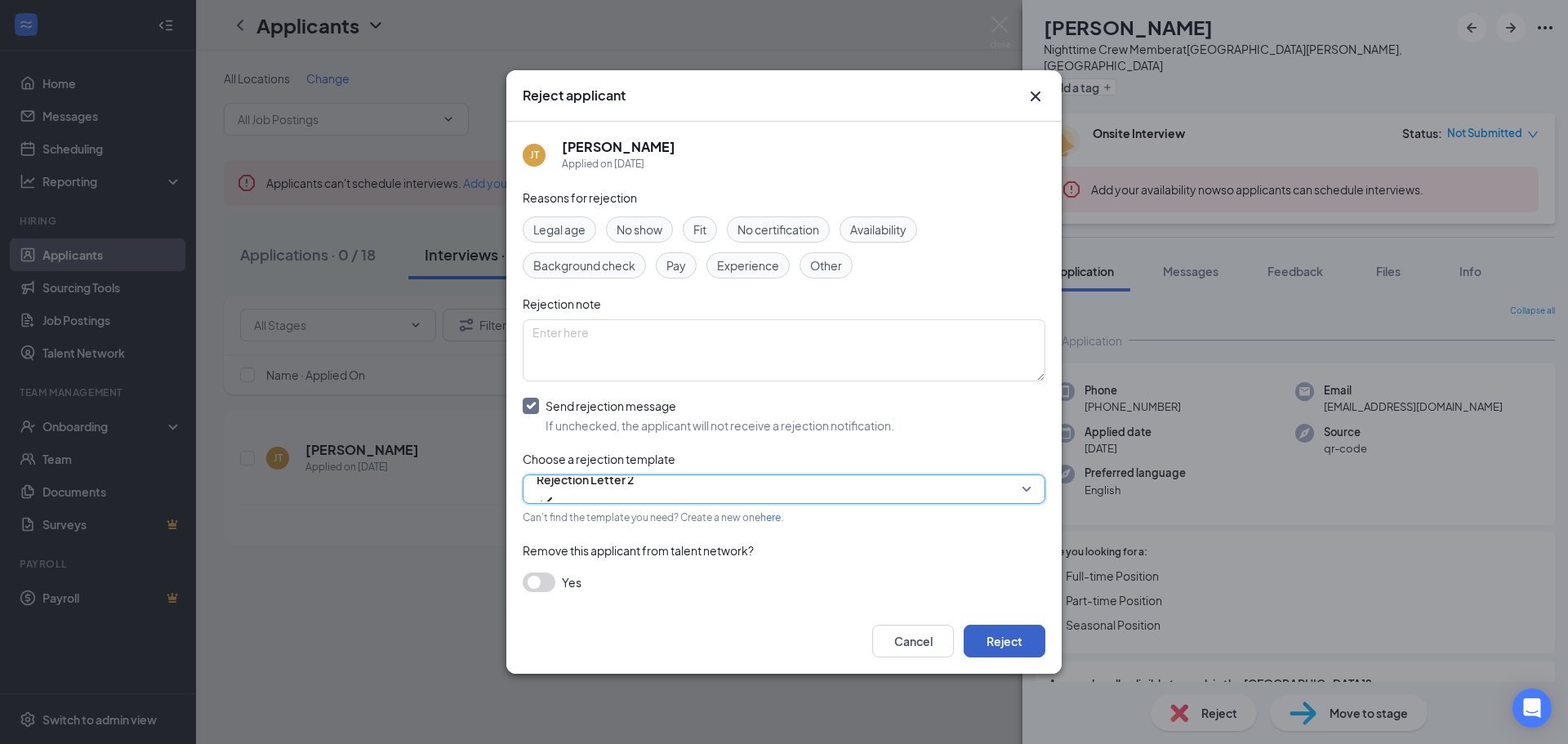
click at [1030, 647] on button "Reject" at bounding box center [1004, 641] width 82 height 32
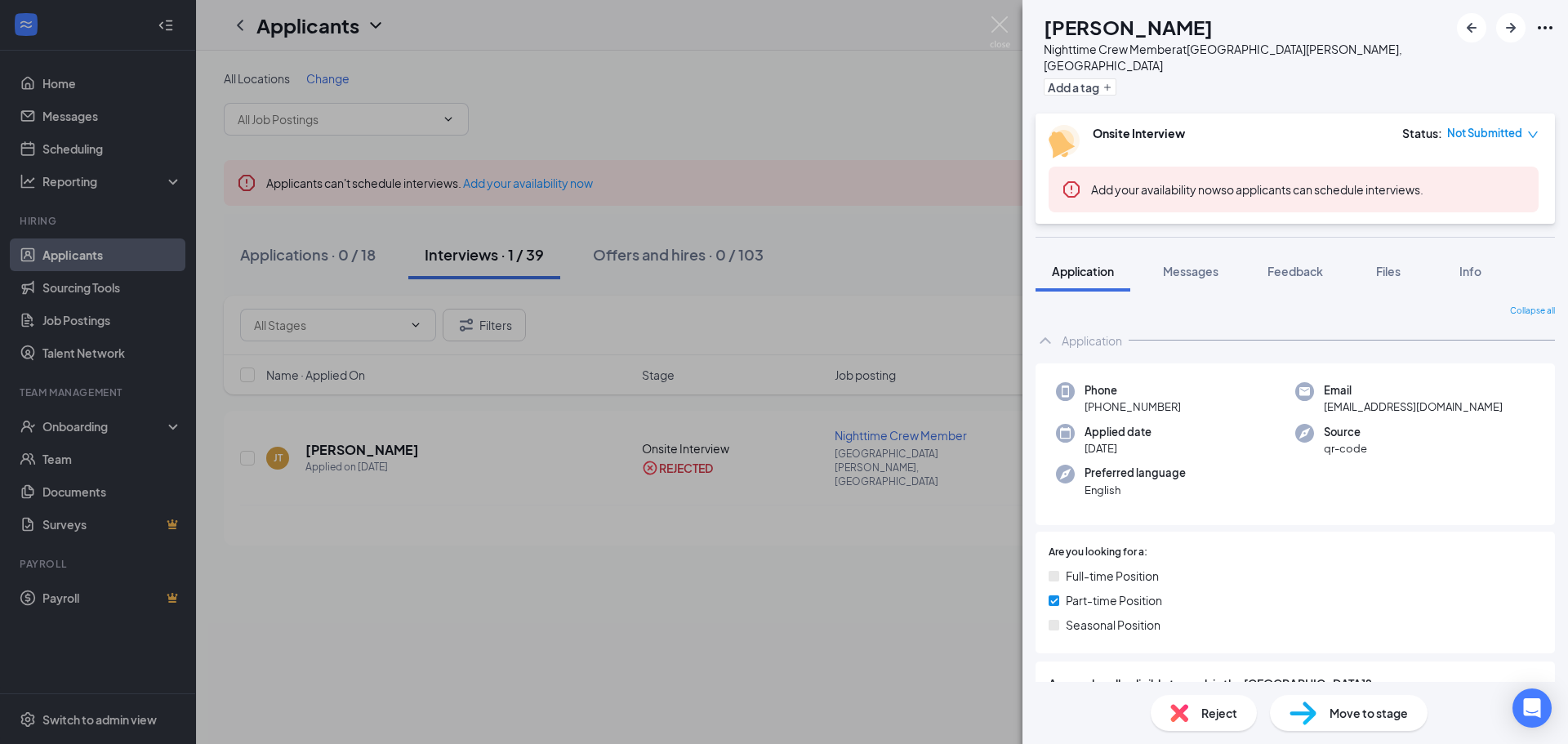
click at [491, 679] on div "JT [PERSON_NAME] Nighttime Crew Member at [GEOGRAPHIC_DATA][PERSON_NAME], [GEOG…" at bounding box center [784, 372] width 1568 height 744
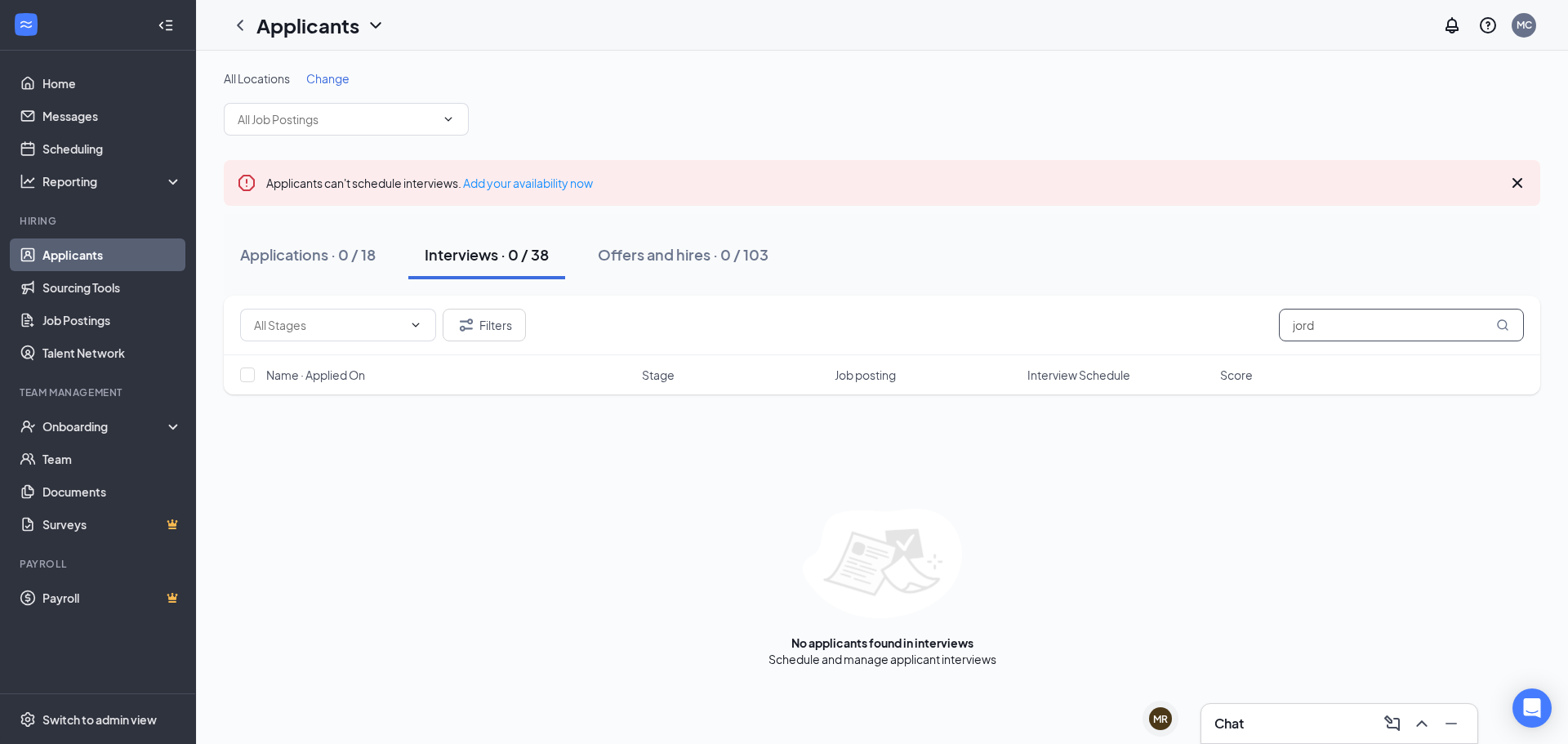
drag, startPoint x: 1364, startPoint y: 324, endPoint x: 1223, endPoint y: 323, distance: 141.0
click at [1223, 323] on div "Filters jord" at bounding box center [881, 324] width 1283 height 32
type input "\"
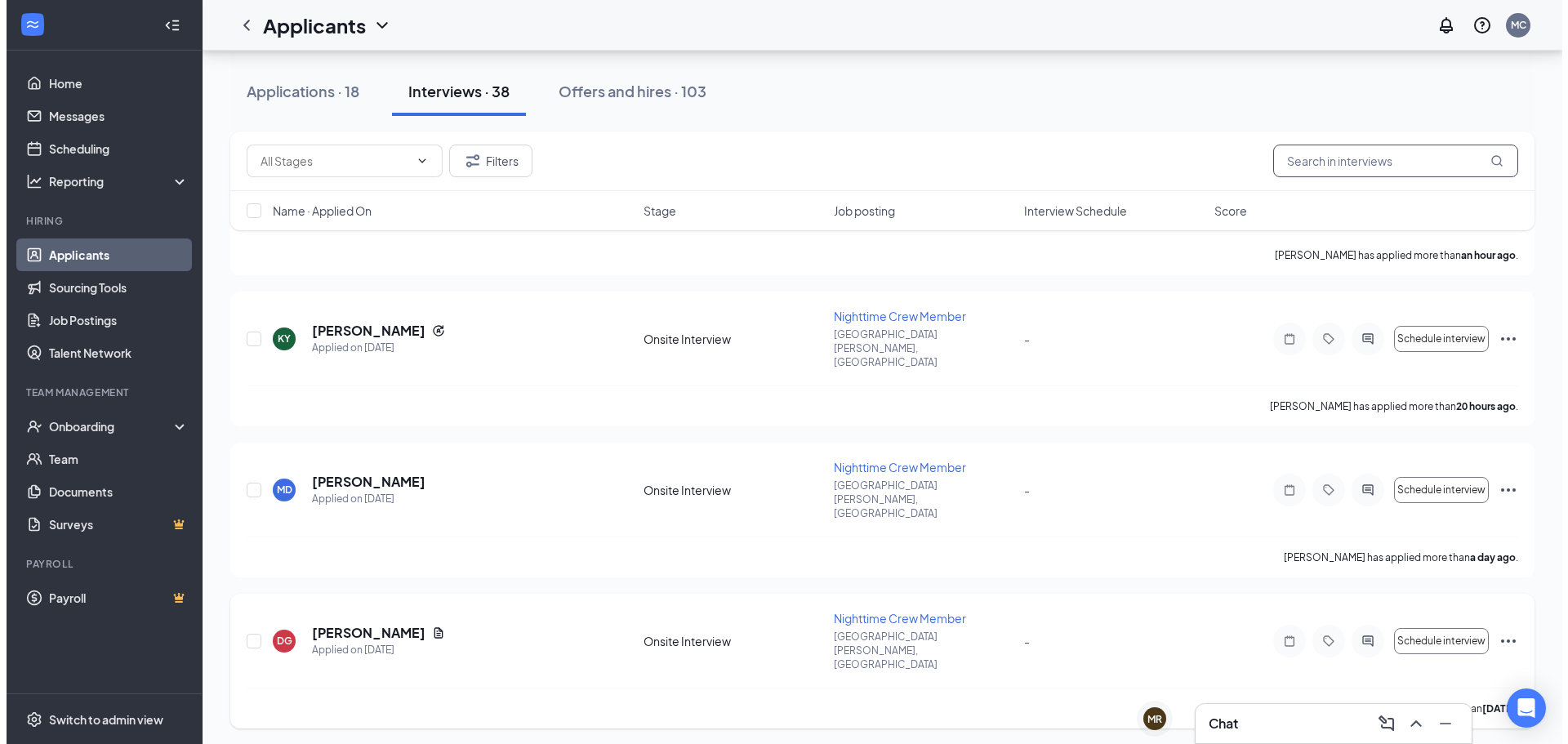
scroll to position [245, 0]
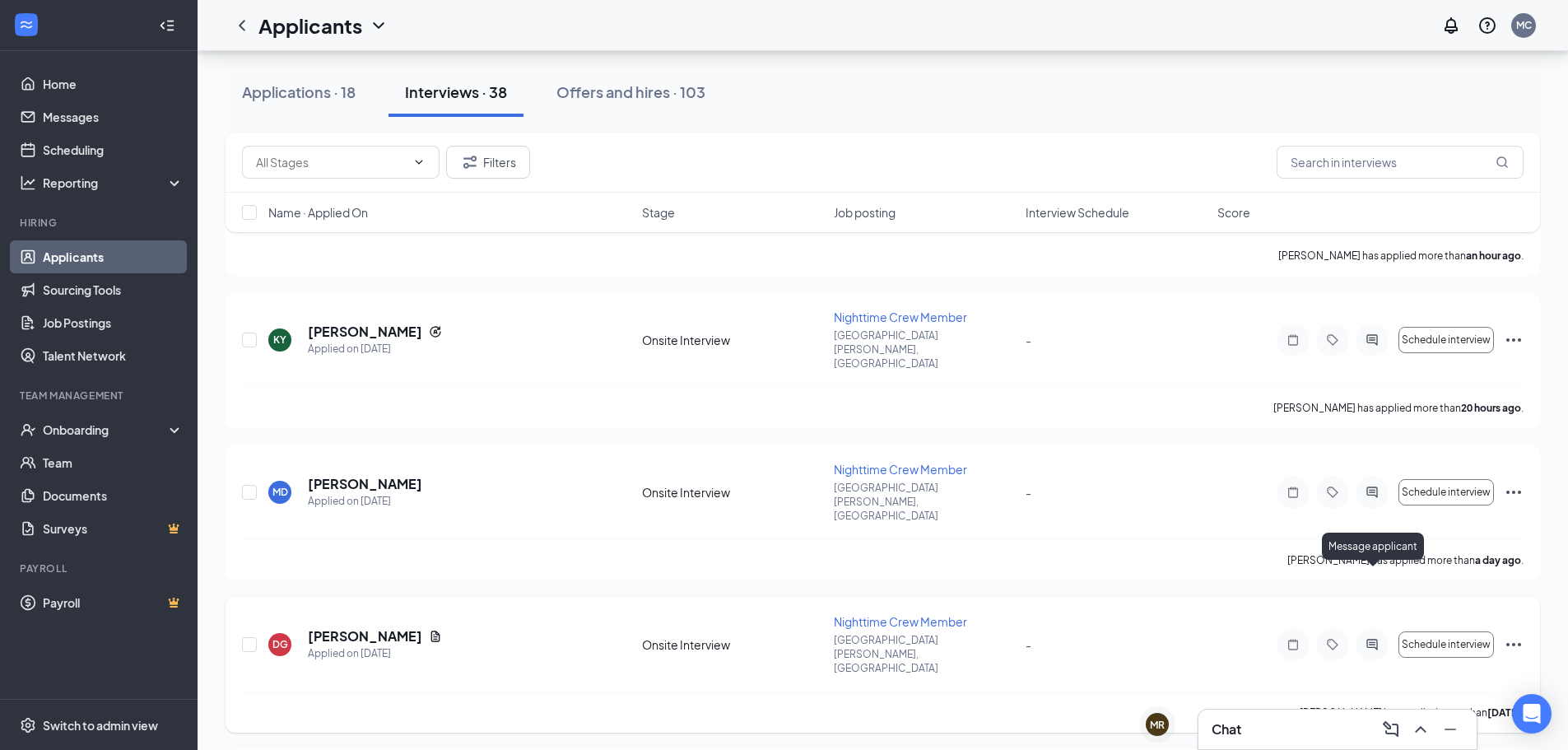
click at [1370, 639] on icon "ActiveChat" at bounding box center [1372, 645] width 20 height 13
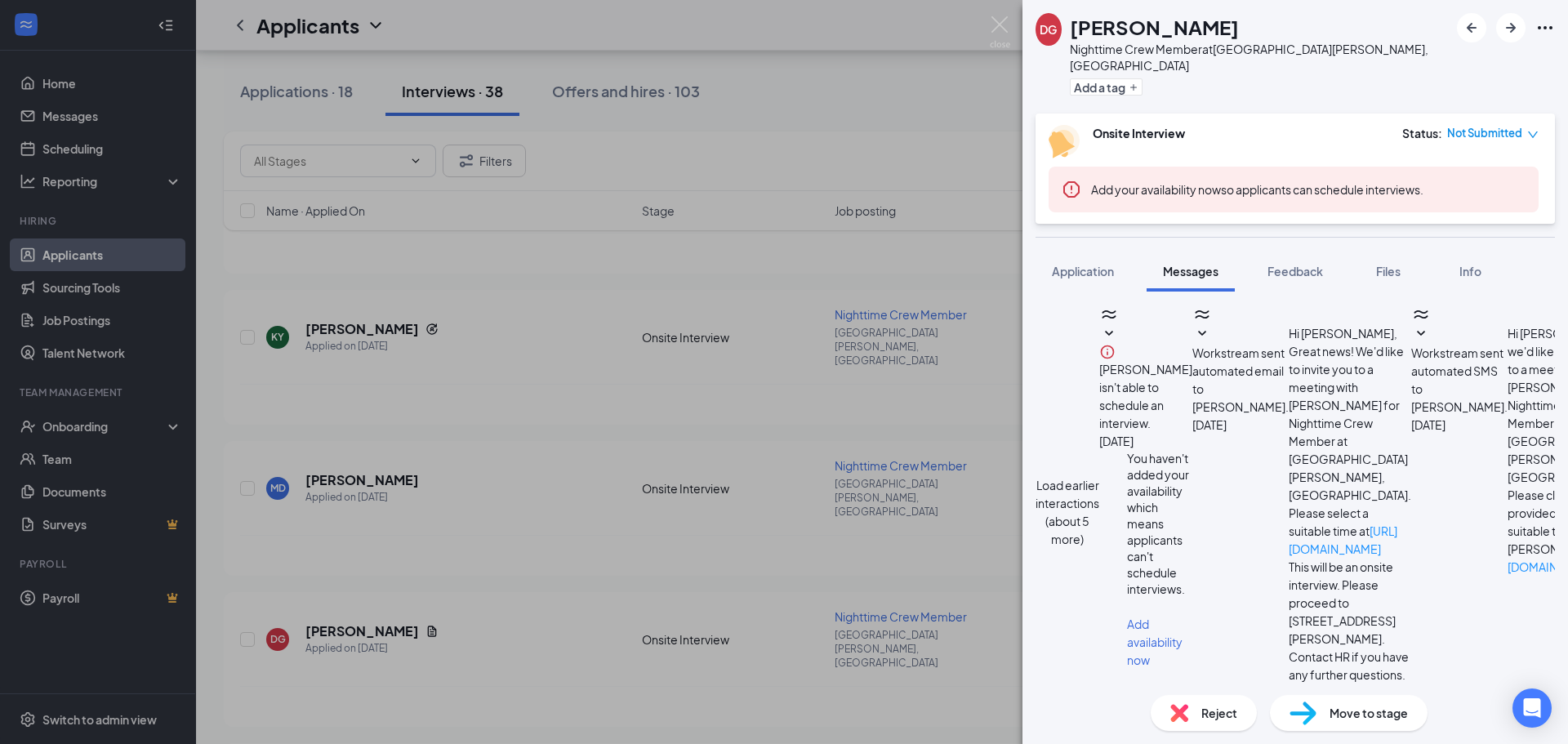
scroll to position [630, 0]
drag, startPoint x: 1265, startPoint y: 459, endPoint x: 1135, endPoint y: 335, distance: 179.7
copy span "Hello [PERSON_NAME], Thanks for applying with [PERSON_NAME] of [GEOGRAPHIC_DATA…"
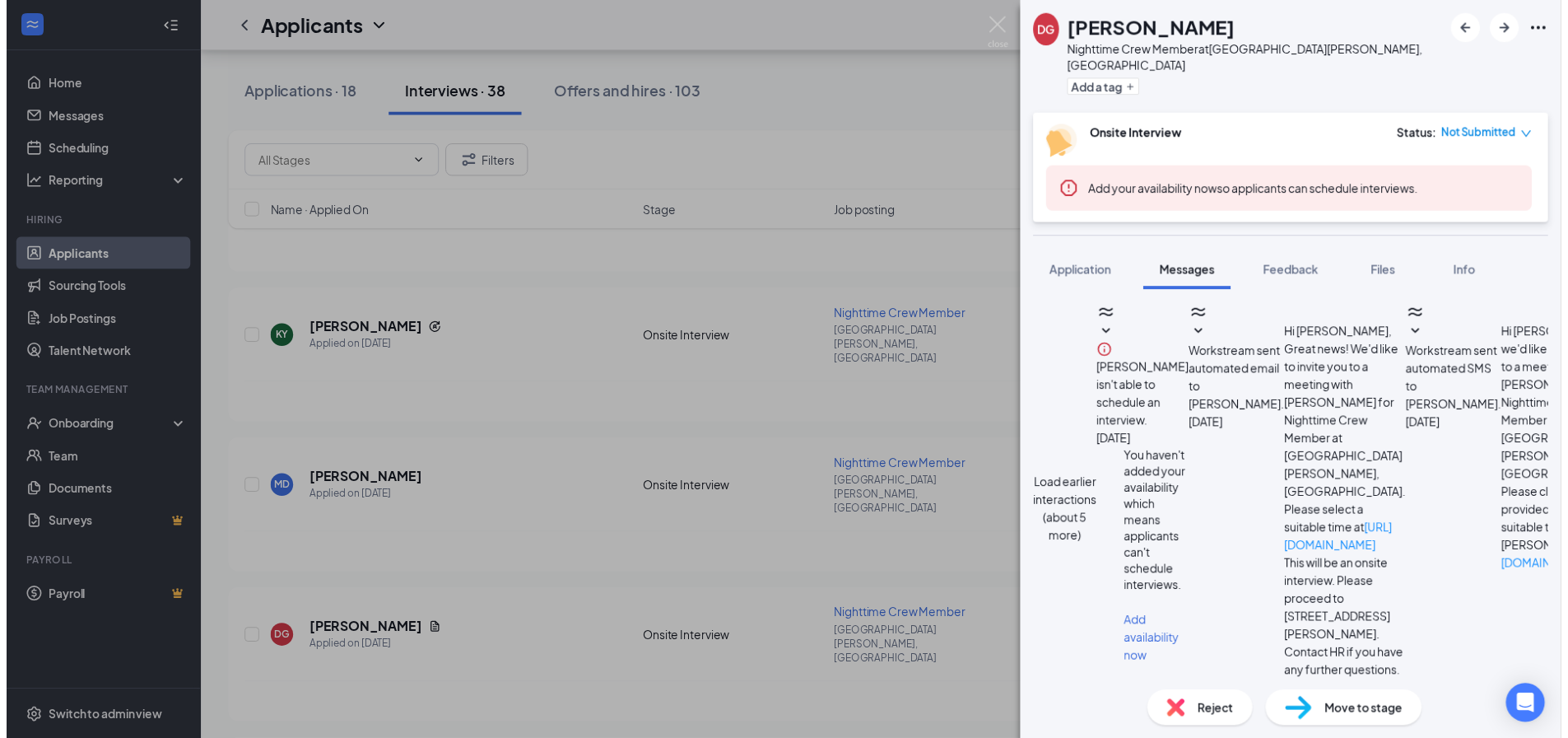
scroll to position [664, 0]
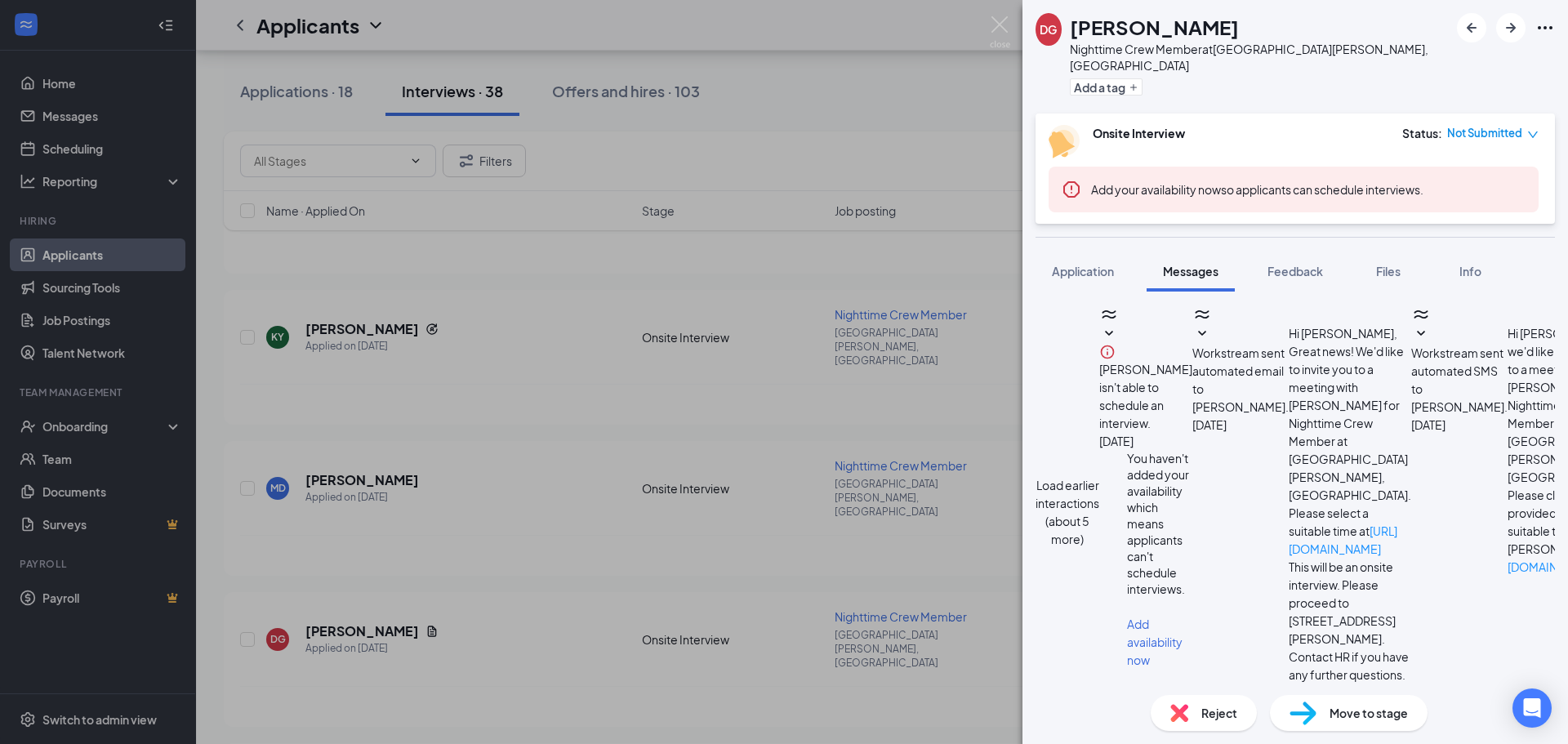
click at [809, 525] on div "DG [PERSON_NAME] Nighttime Crew Member at [GEOGRAPHIC_DATA][PERSON_NAME], [GEOG…" at bounding box center [784, 372] width 1568 height 744
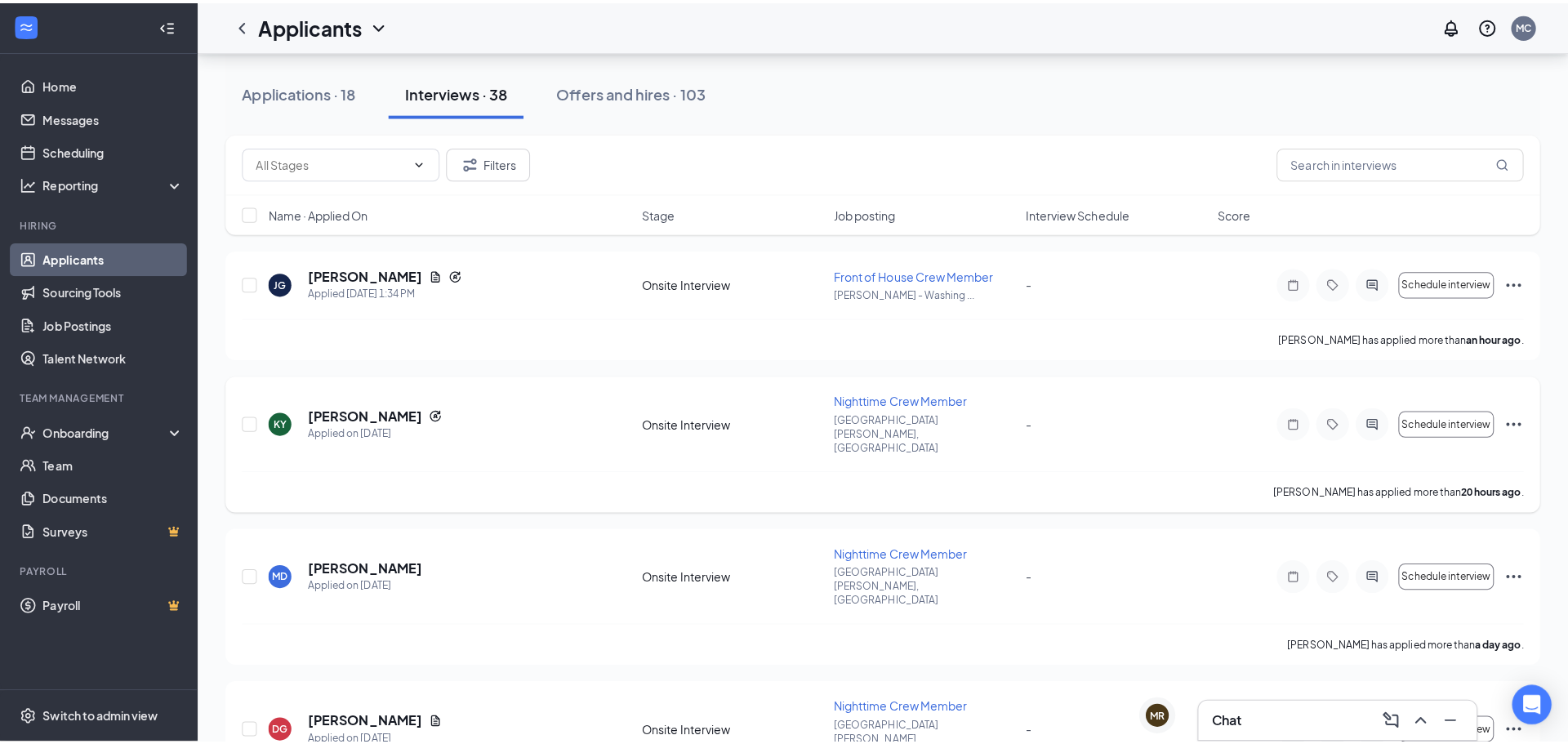
scroll to position [163, 0]
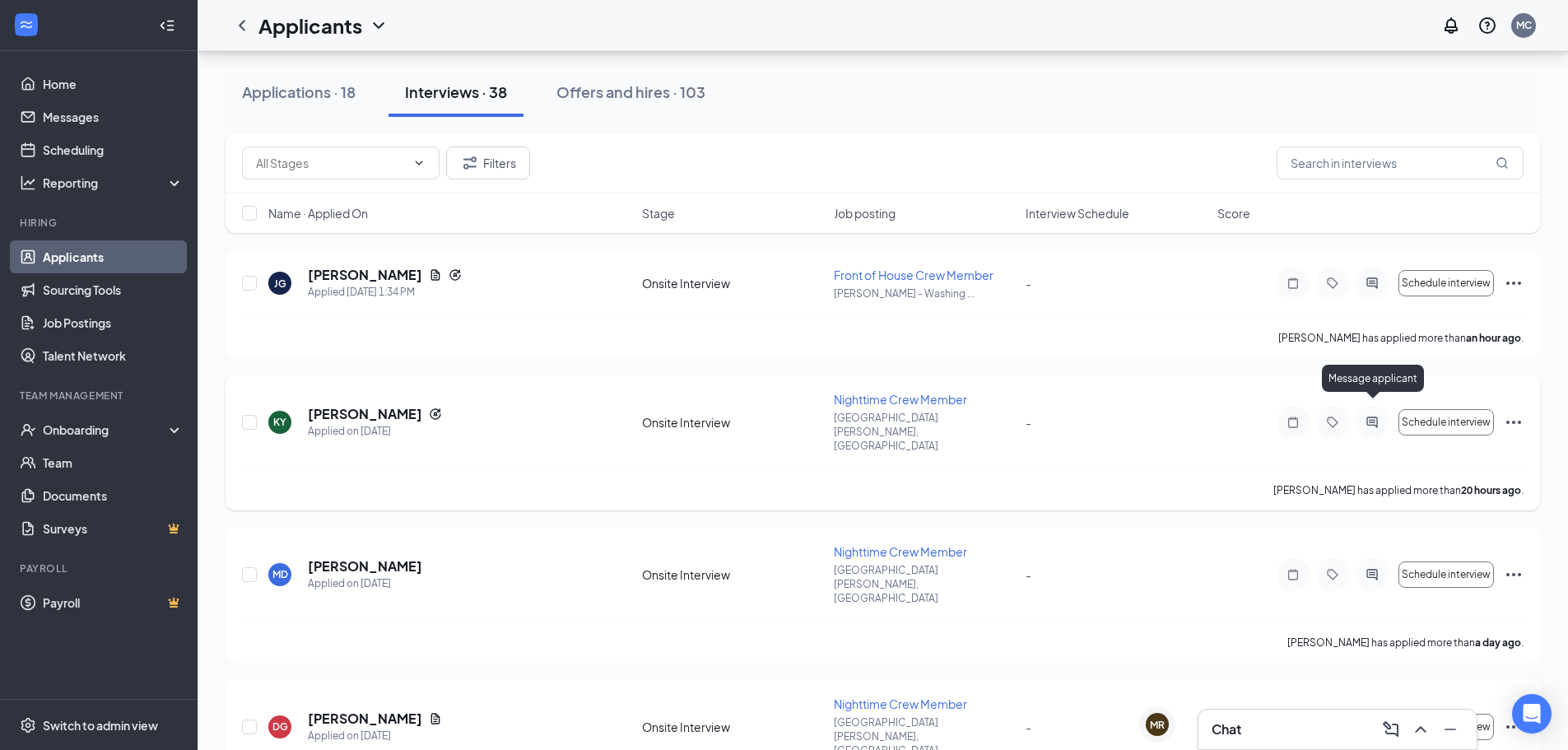
click at [1369, 416] on icon "ActiveChat" at bounding box center [1371, 421] width 11 height 11
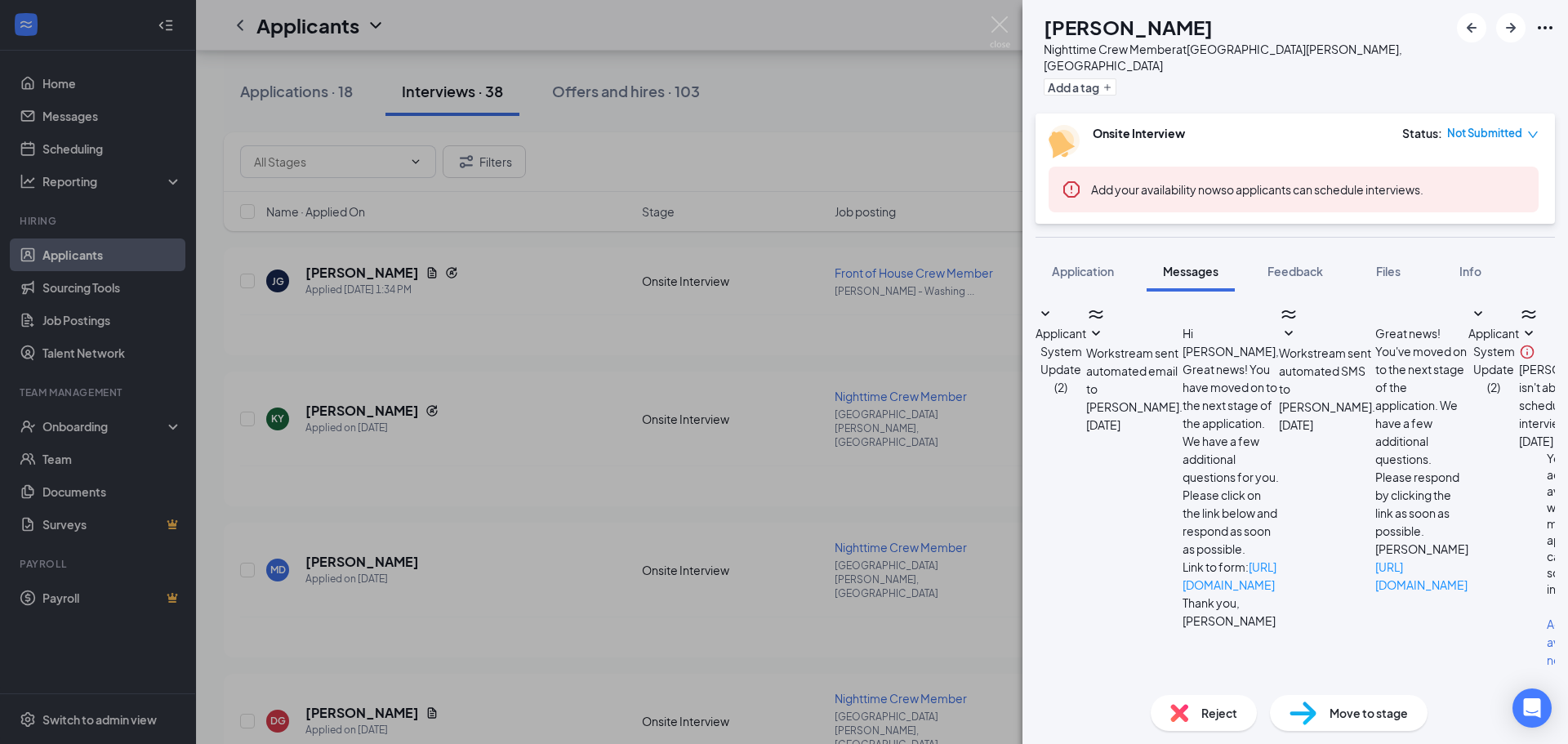
scroll to position [341, 0]
paste textarea "Hello [PERSON_NAME], Thanks for applying with [PERSON_NAME] of [GEOGRAPHIC_DATA…"
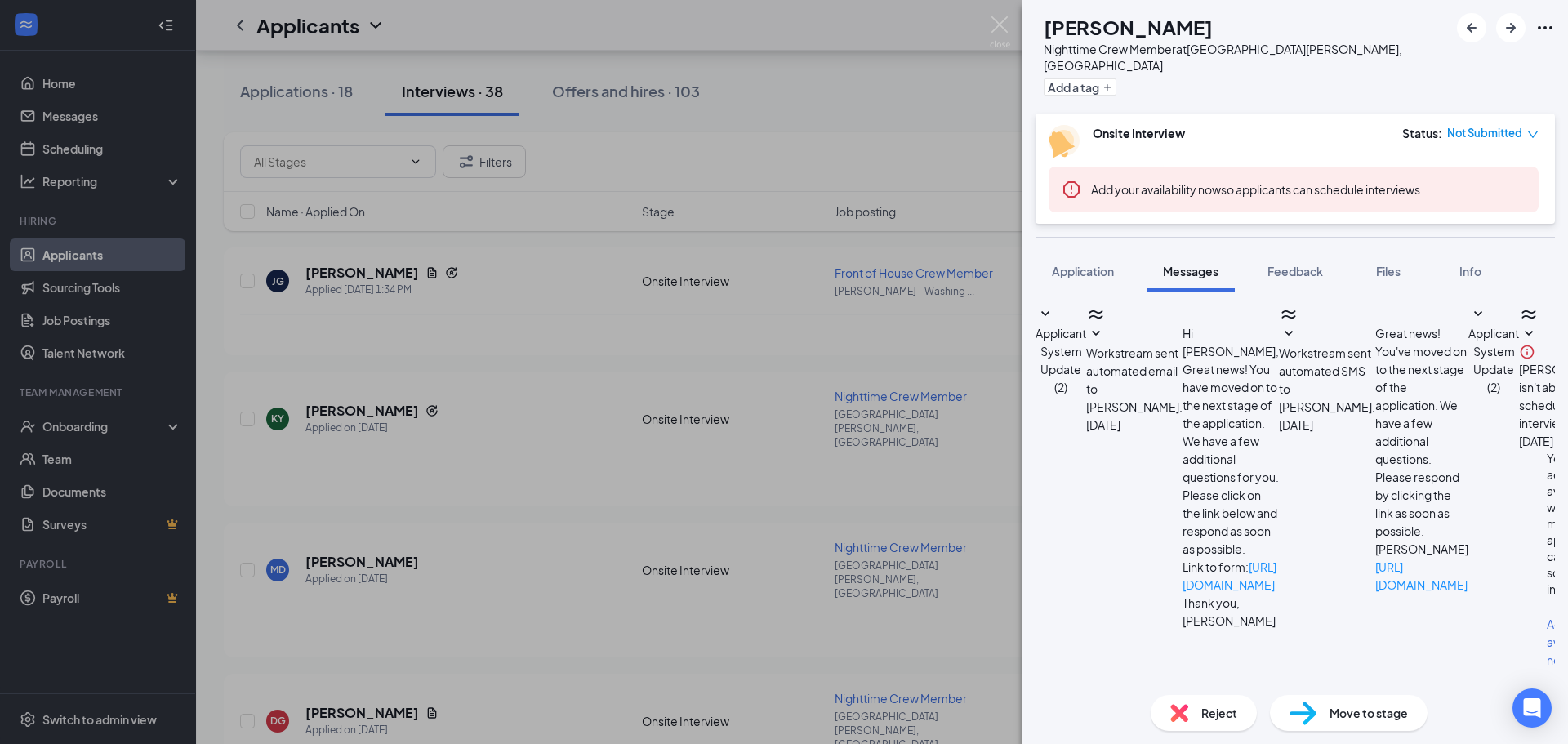
type textarea "Hello [PERSON_NAME], Thanks for applying with [PERSON_NAME] of [GEOGRAPHIC_DATA…"
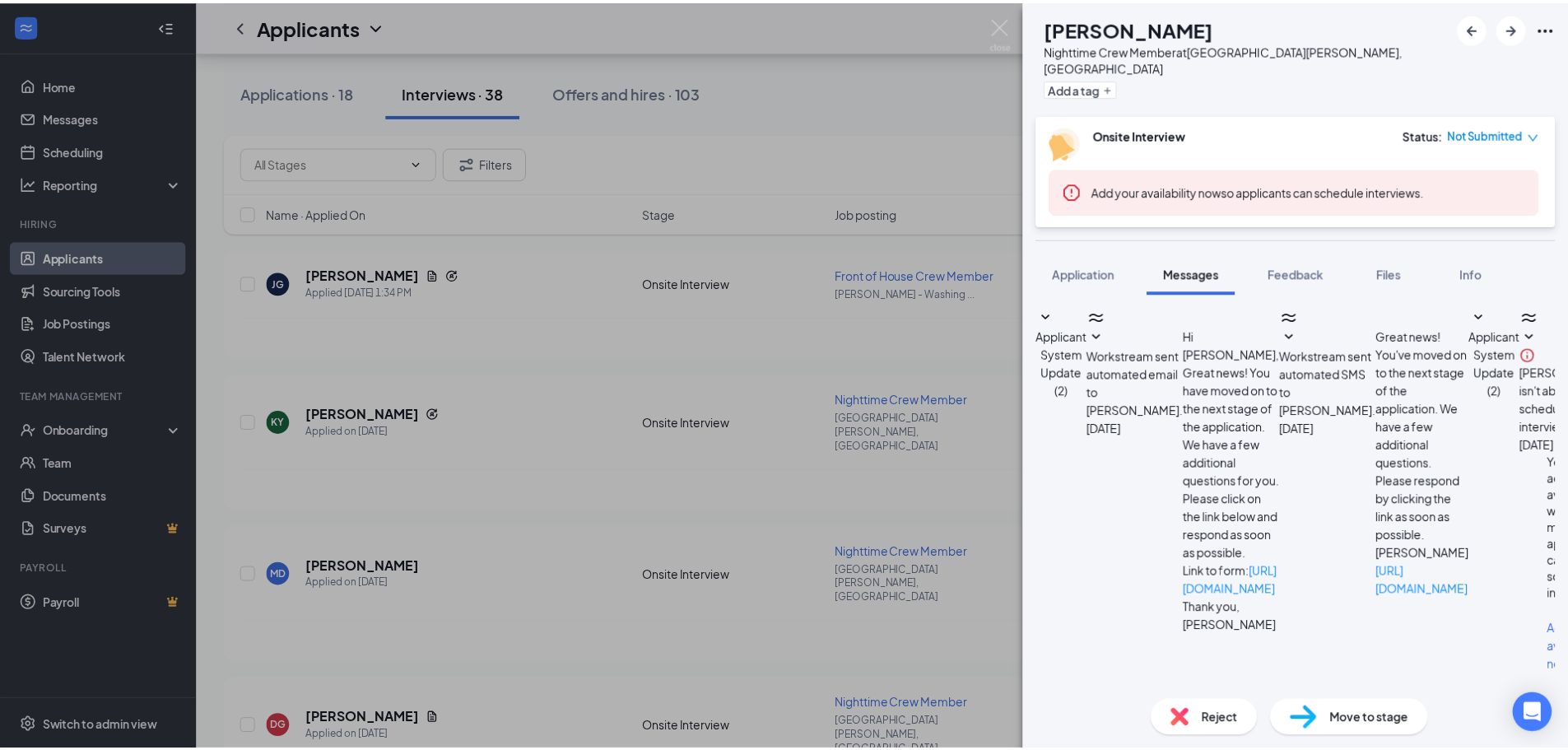
scroll to position [630, 0]
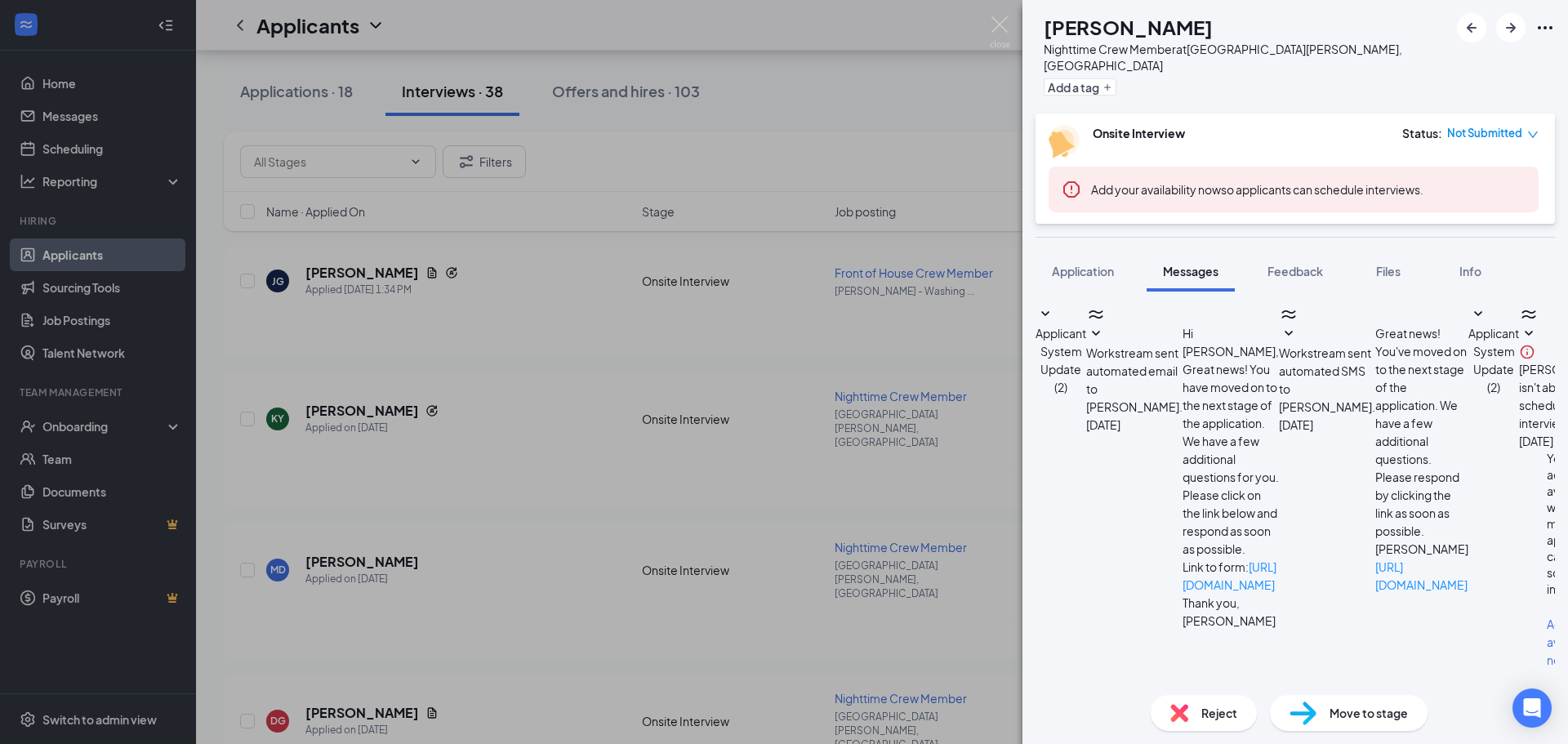
click at [632, 614] on div "KY [PERSON_NAME] Nighttime Crew Member at [GEOGRAPHIC_DATA][PERSON_NAME], [GEOG…" at bounding box center [784, 372] width 1568 height 744
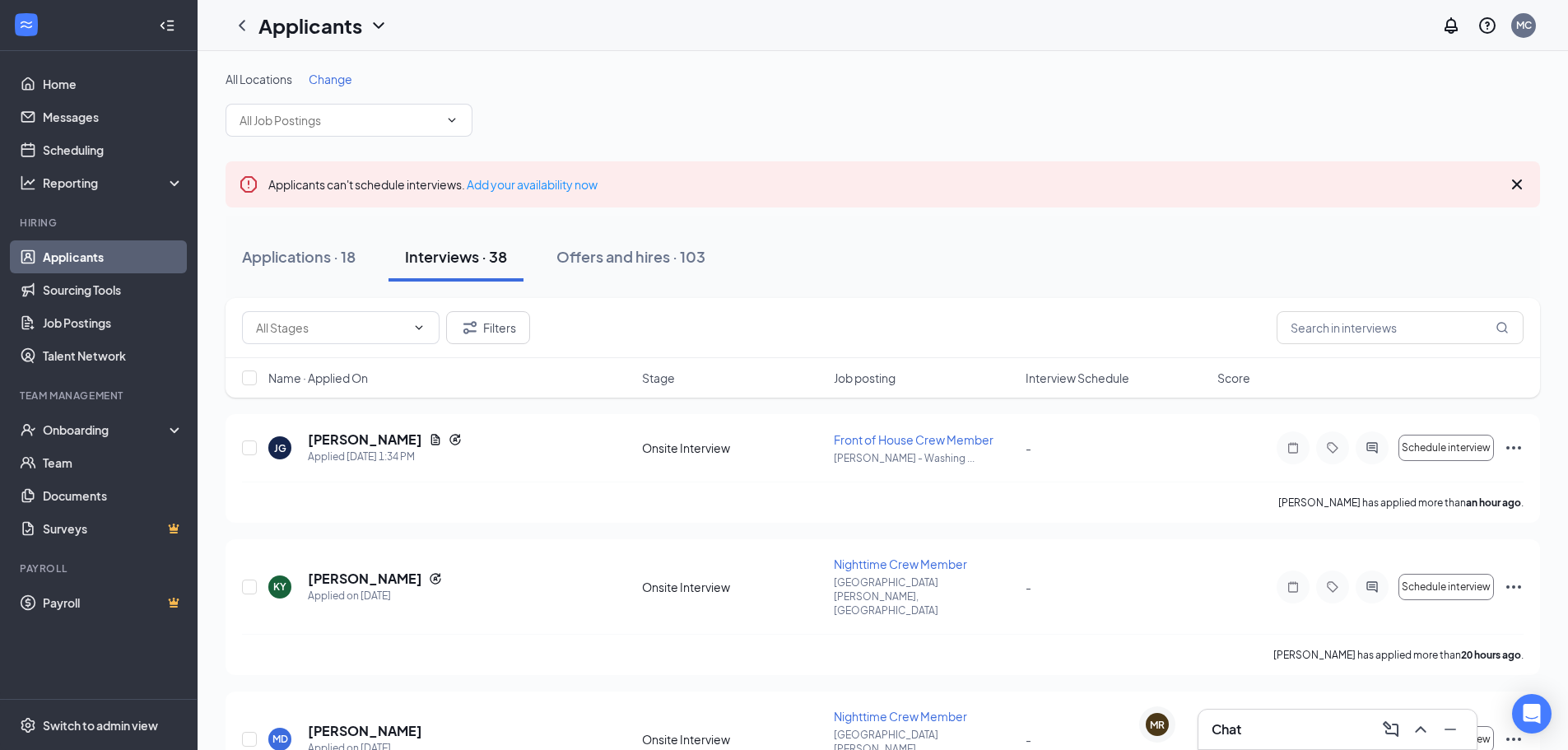
click at [327, 260] on div "Applications · 18" at bounding box center [298, 256] width 113 height 21
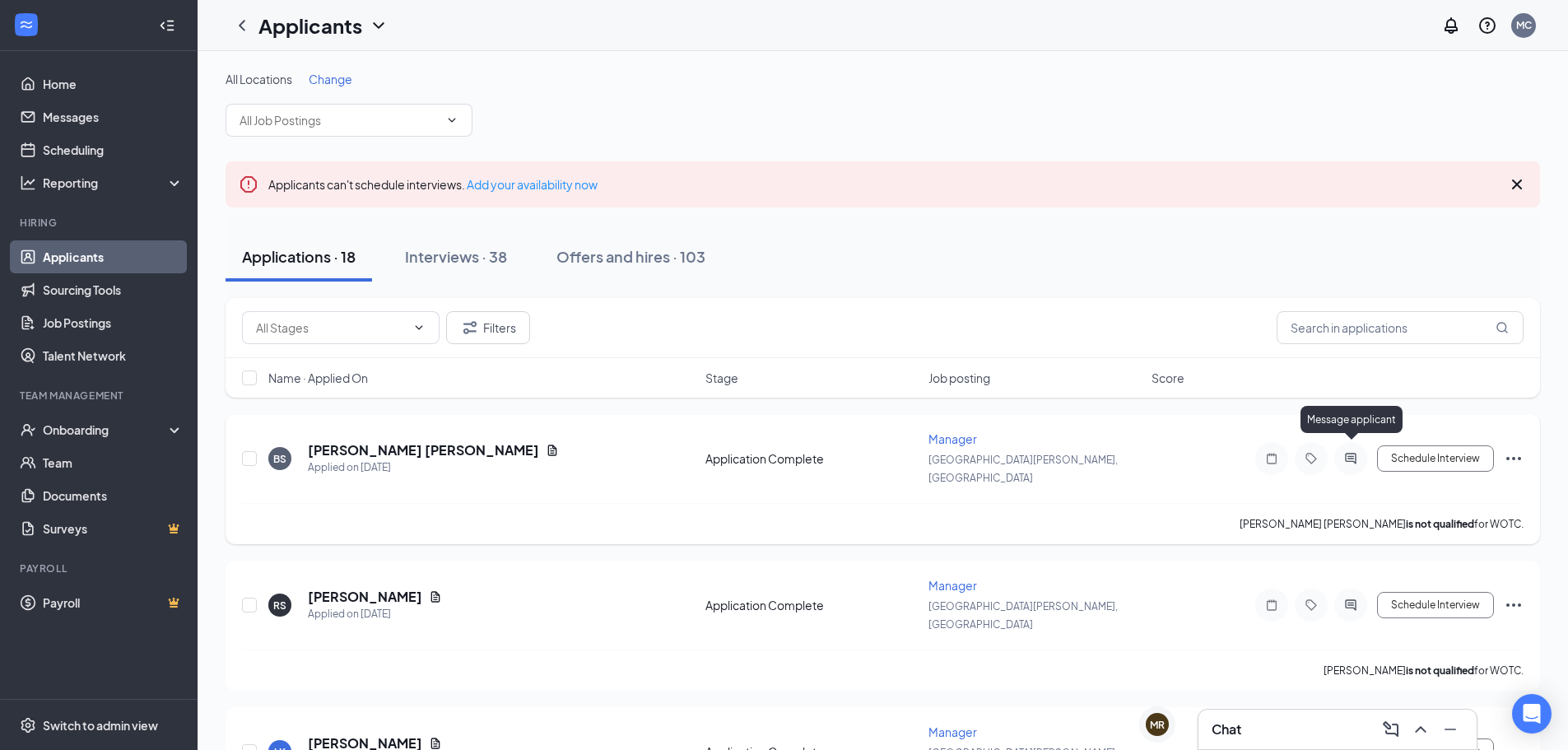
click at [1358, 452] on icon "ActiveChat" at bounding box center [1351, 458] width 20 height 13
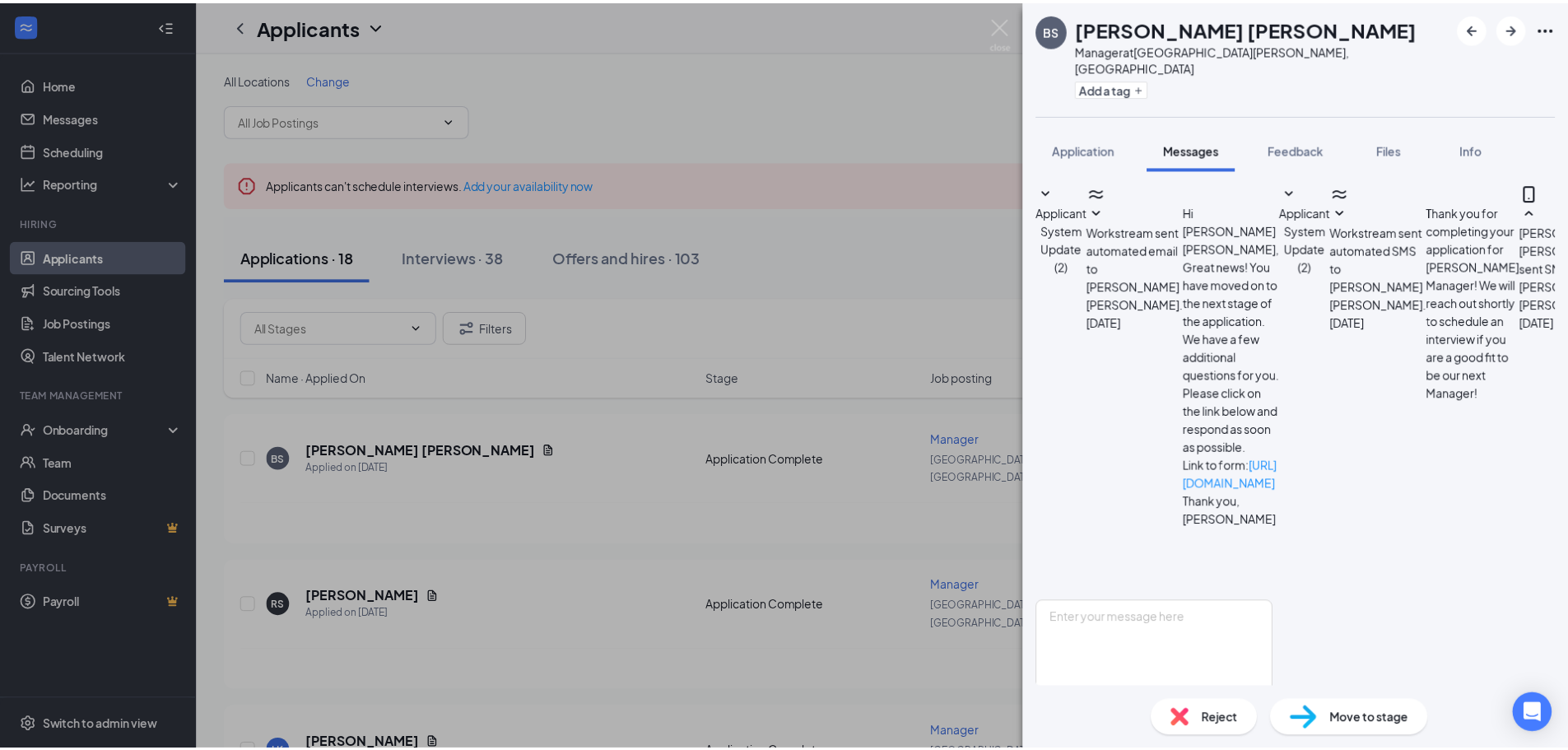
scroll to position [184, 0]
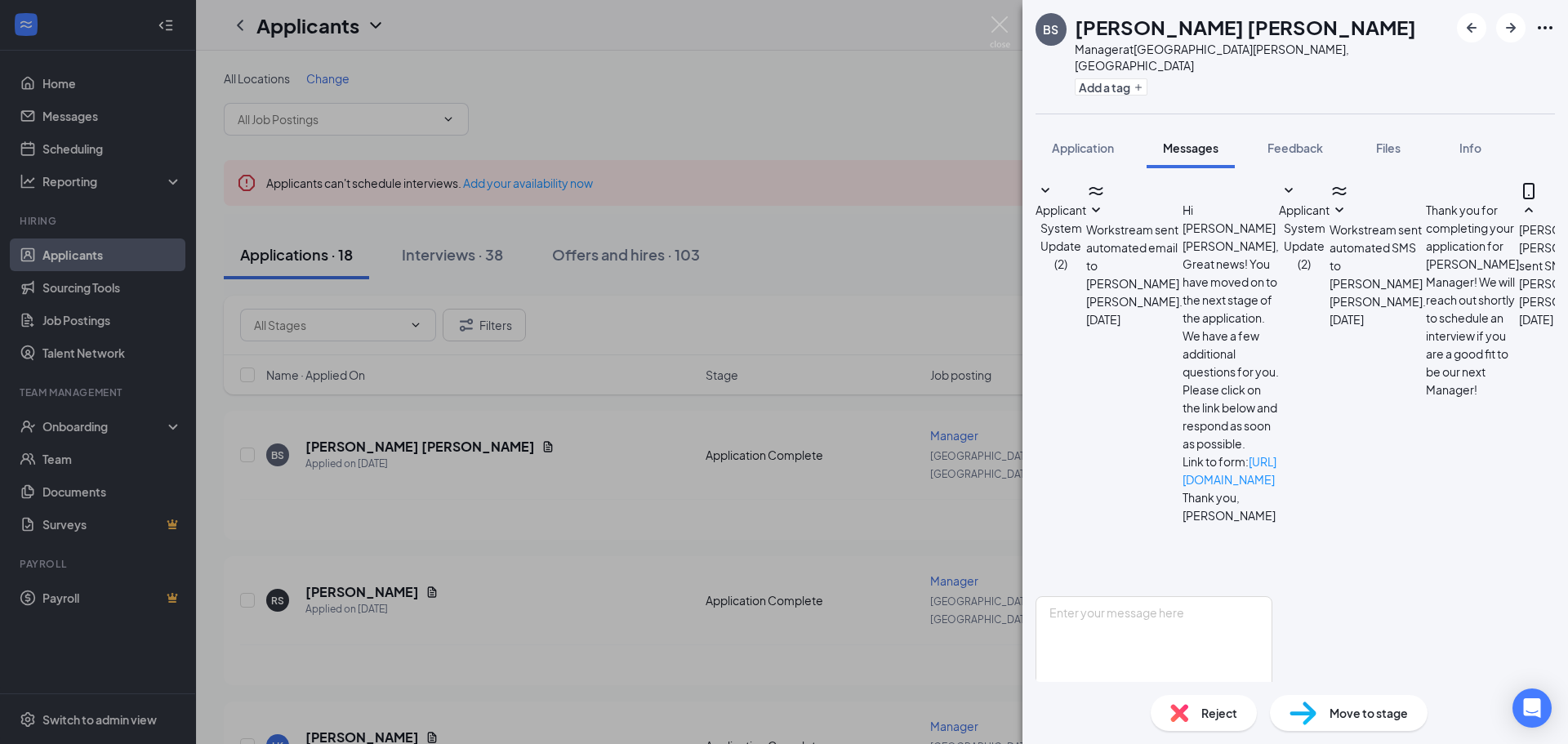
click at [869, 605] on div "[PERSON_NAME] Manager at [GEOGRAPHIC_DATA][PERSON_NAME], [GEOGRAPHIC_DATA] Add …" at bounding box center [784, 372] width 1568 height 744
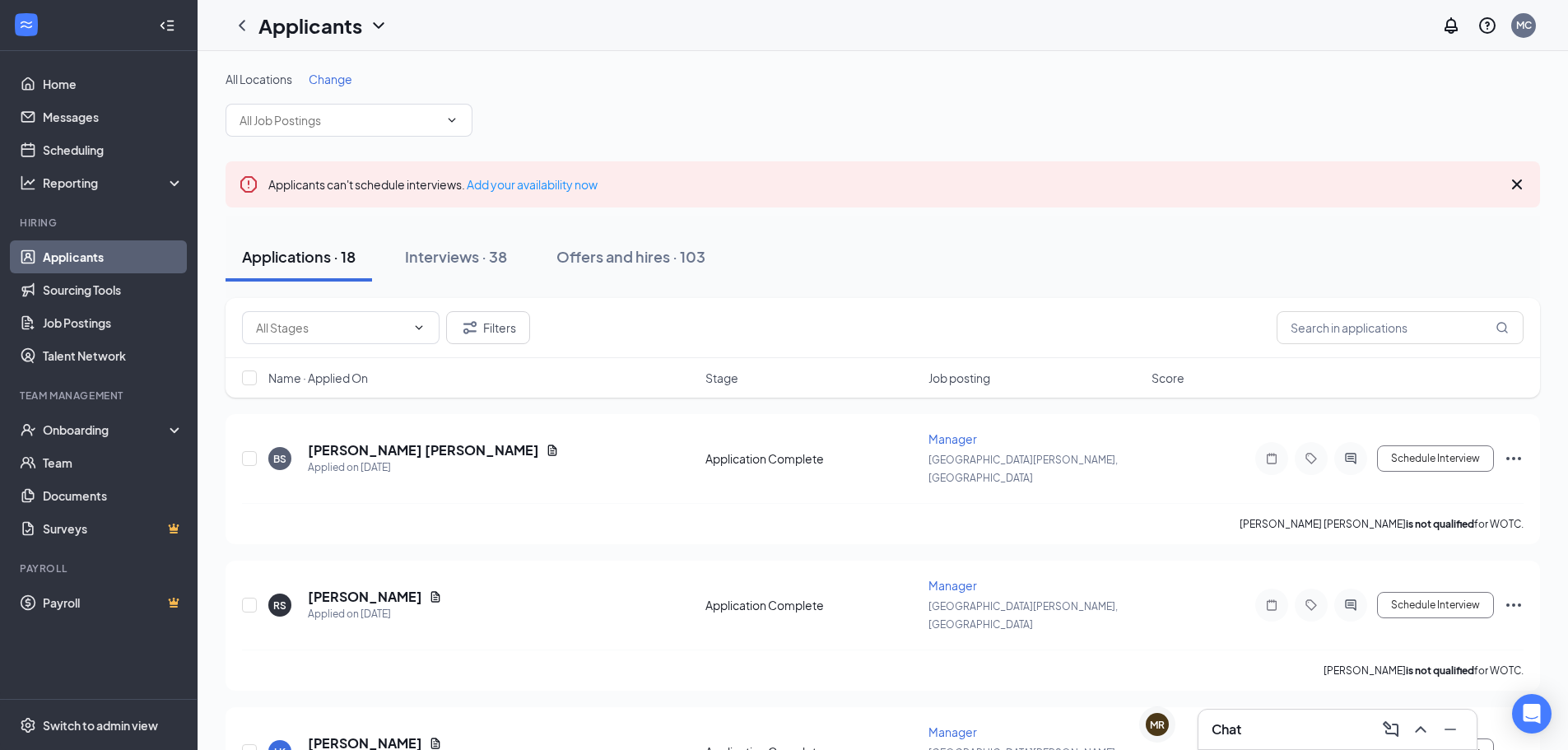
drag, startPoint x: 927, startPoint y: 619, endPoint x: 0, endPoint y: 693, distance: 929.9
click at [900, 600] on div "RS [PERSON_NAME] Applied on [DATE] Application Complete Manager [GEOGRAPHIC_DAT…" at bounding box center [882, 626] width 1314 height 130
click at [1265, 746] on div "Chat" at bounding box center [1337, 729] width 278 height 39
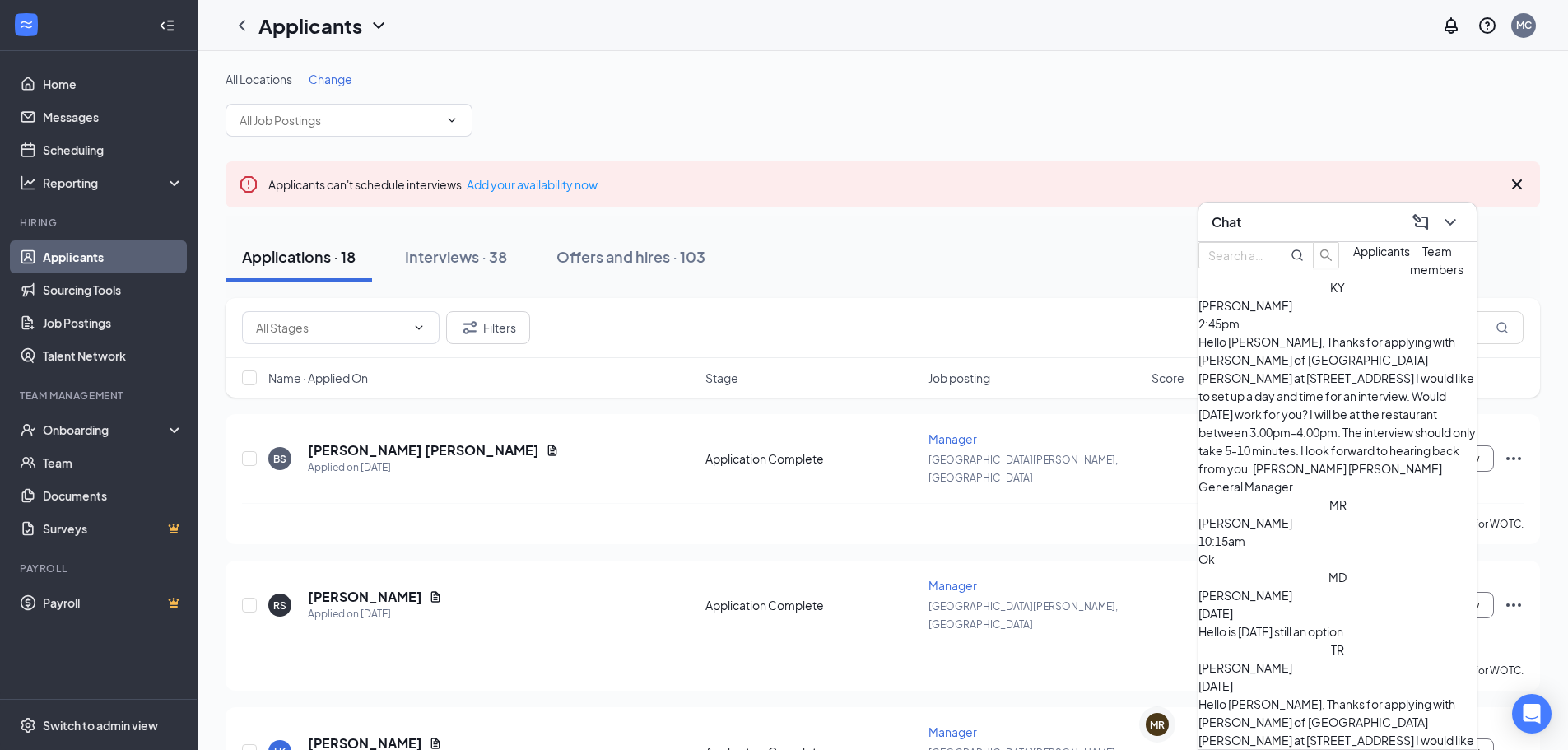
click at [999, 321] on div "Filters" at bounding box center [882, 327] width 1282 height 32
click at [1301, 222] on div "Chat" at bounding box center [1338, 222] width 252 height 26
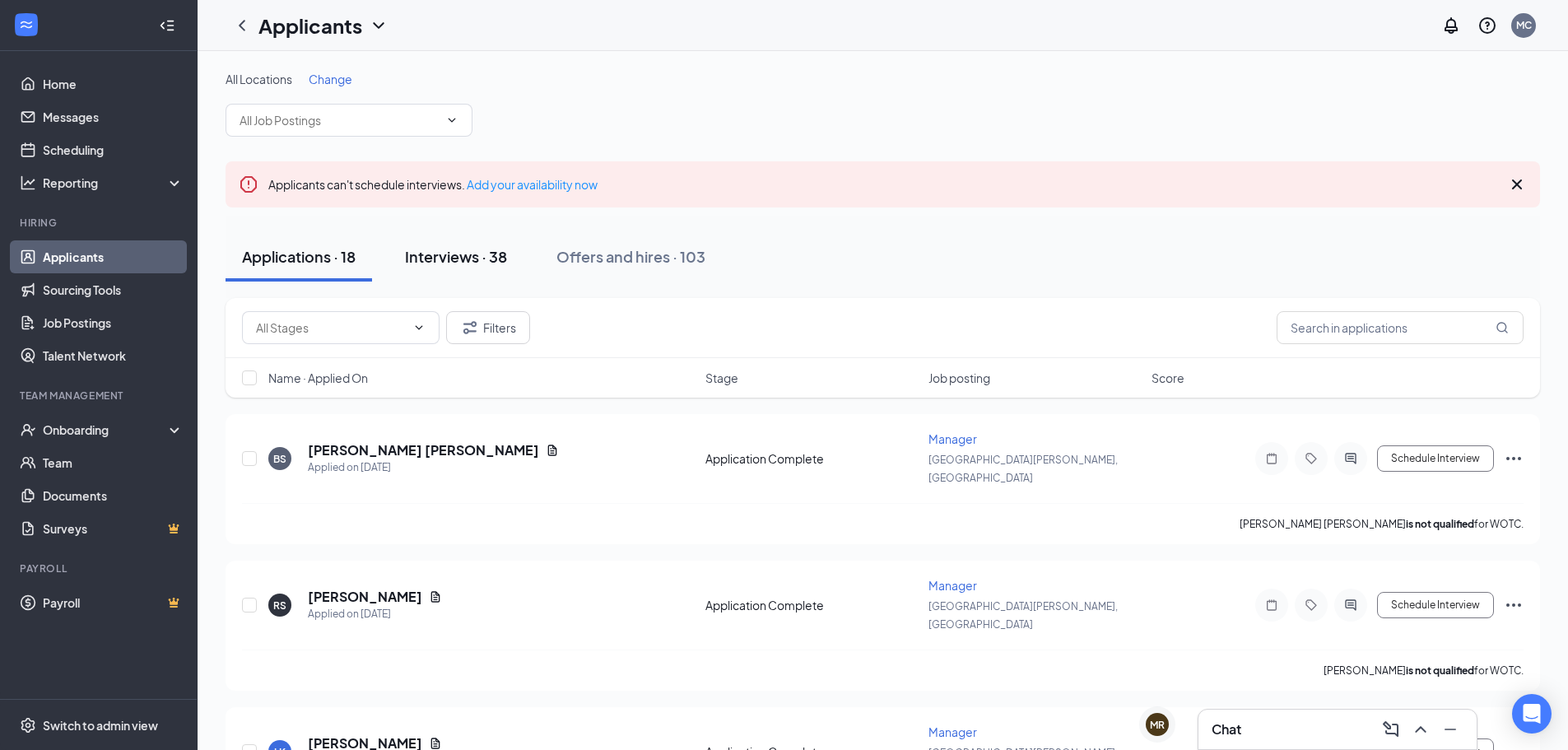
click at [485, 263] on div "Interviews · 38" at bounding box center [456, 256] width 102 height 21
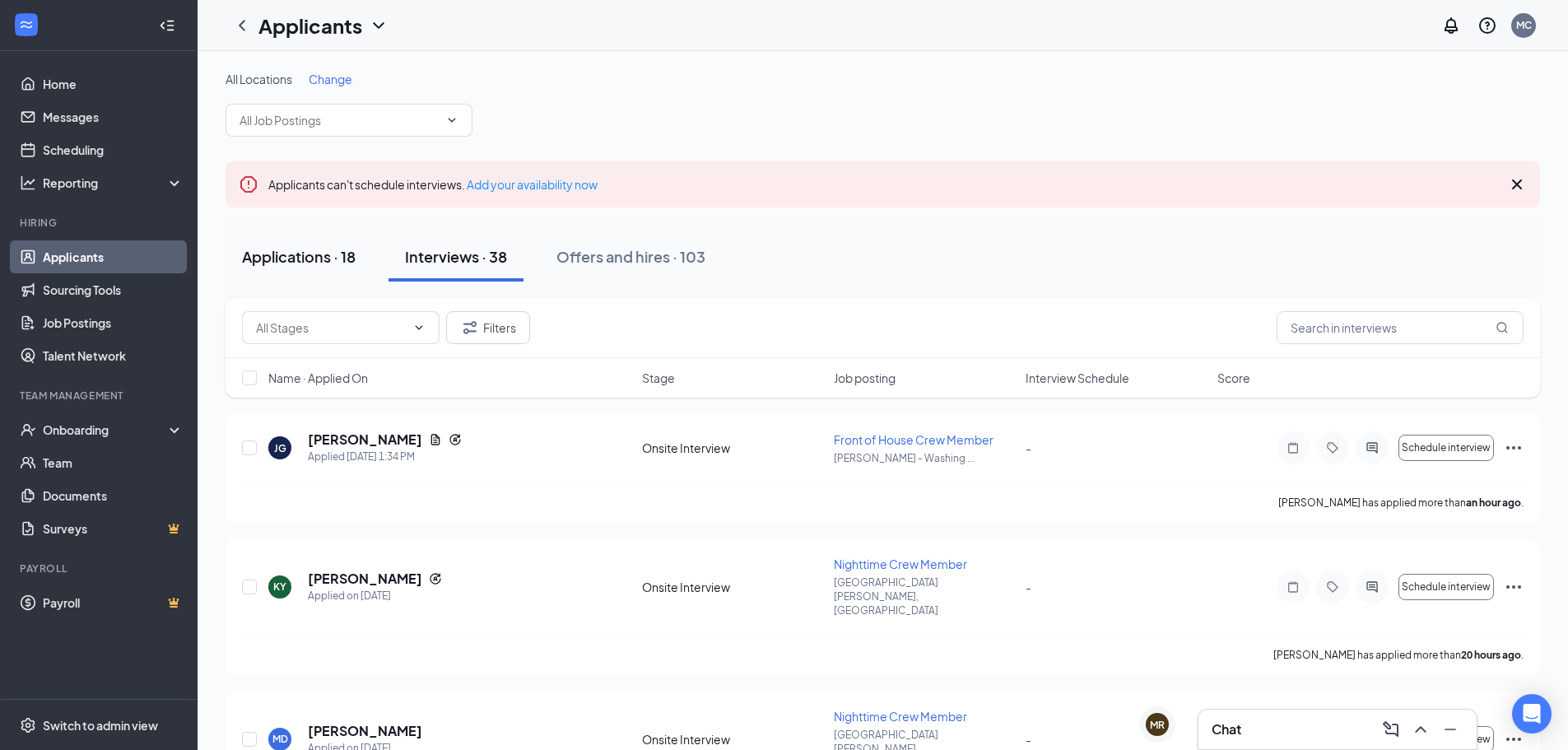
click at [331, 262] on div "Applications · 18" at bounding box center [298, 256] width 113 height 21
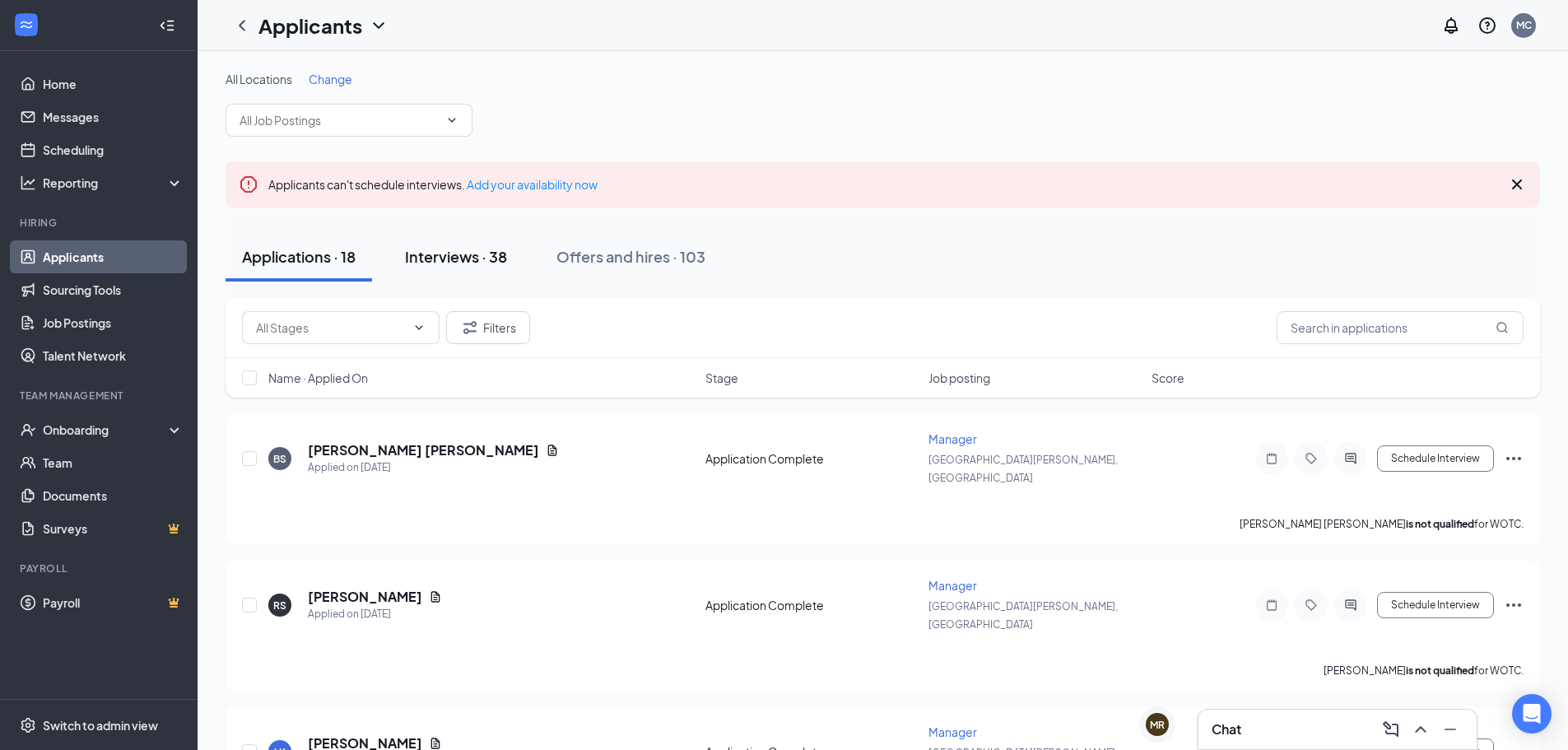
click at [467, 259] on div "Interviews · 38" at bounding box center [456, 256] width 102 height 21
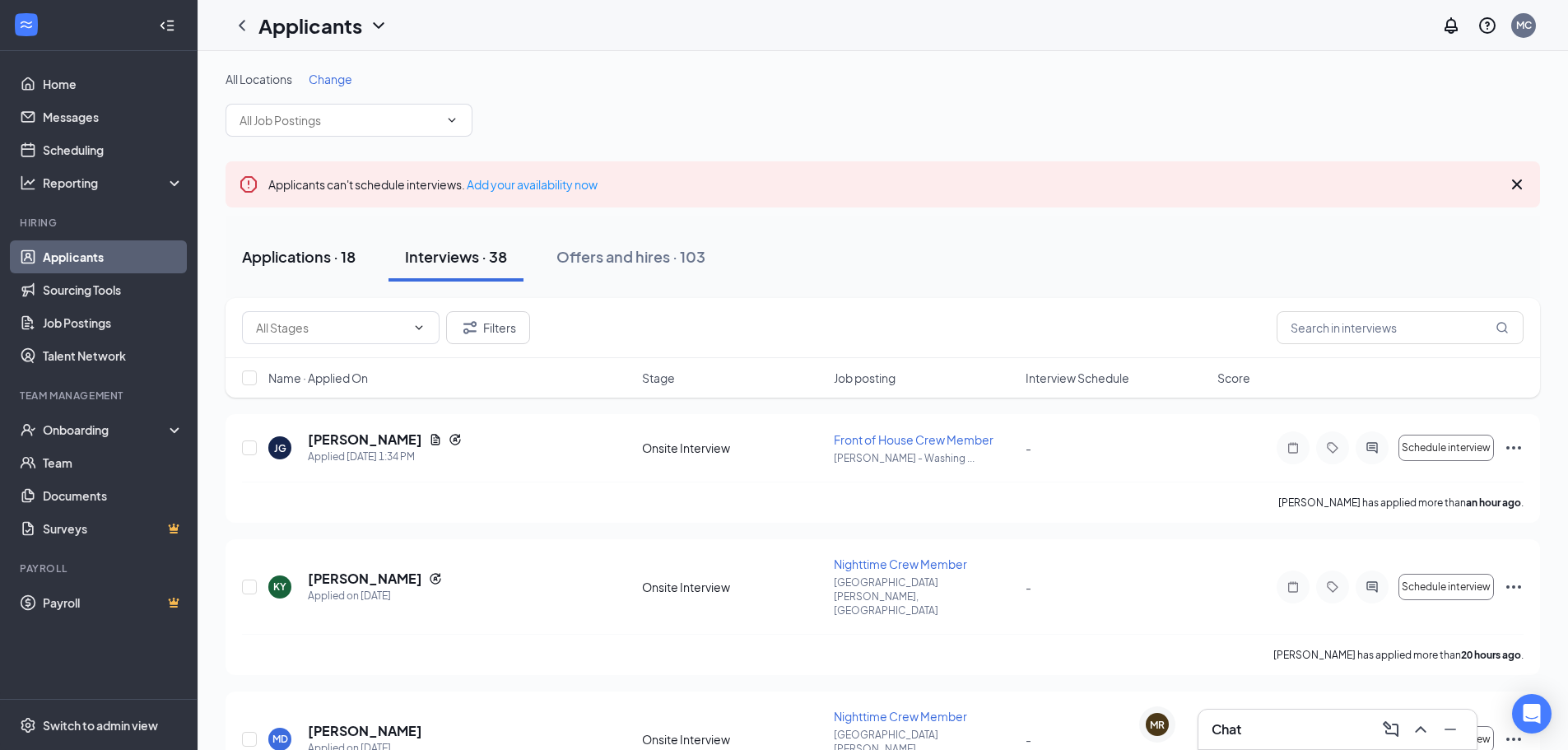
click at [285, 257] on div "Applications · 18" at bounding box center [298, 256] width 113 height 21
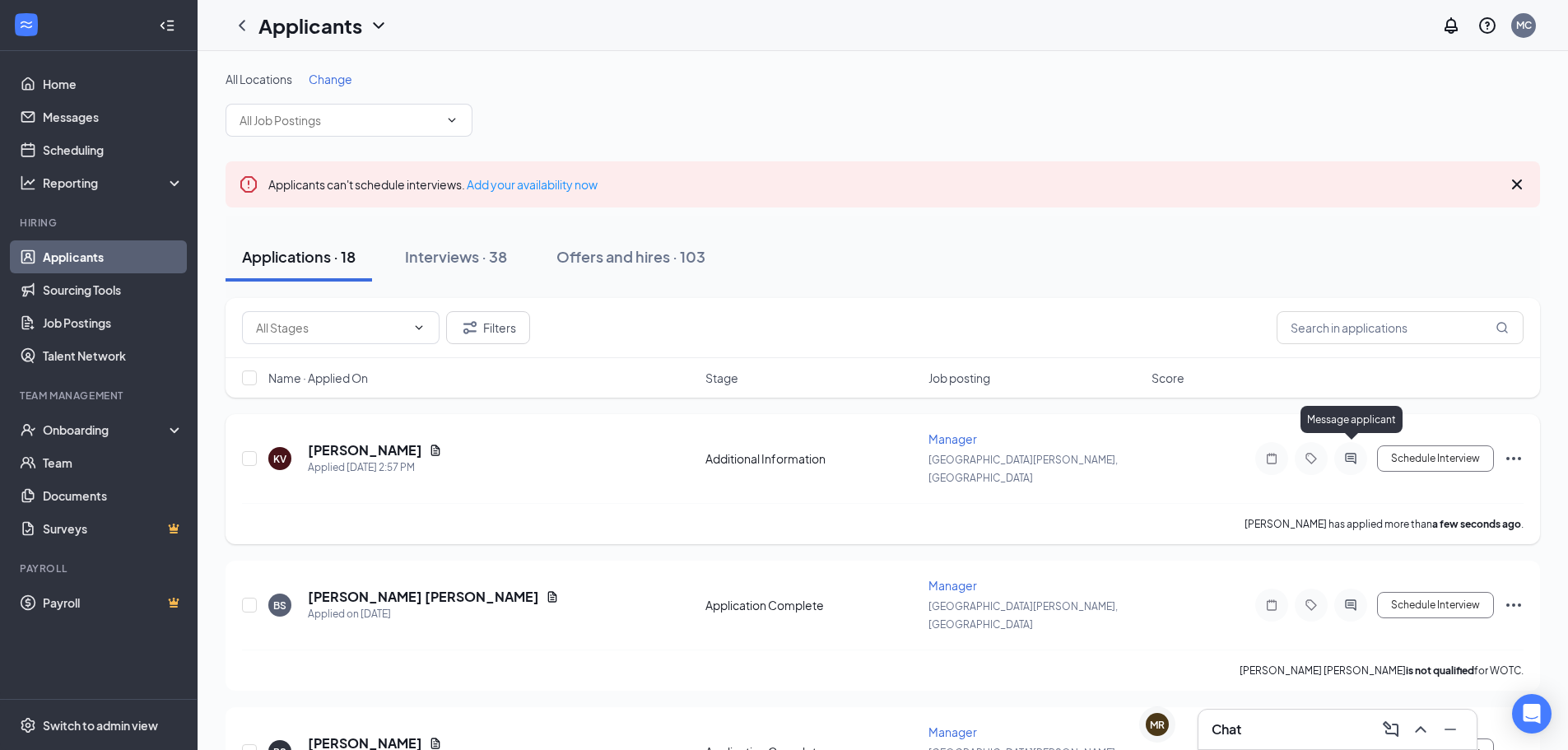
click at [1357, 452] on icon "ActiveChat" at bounding box center [1351, 458] width 20 height 13
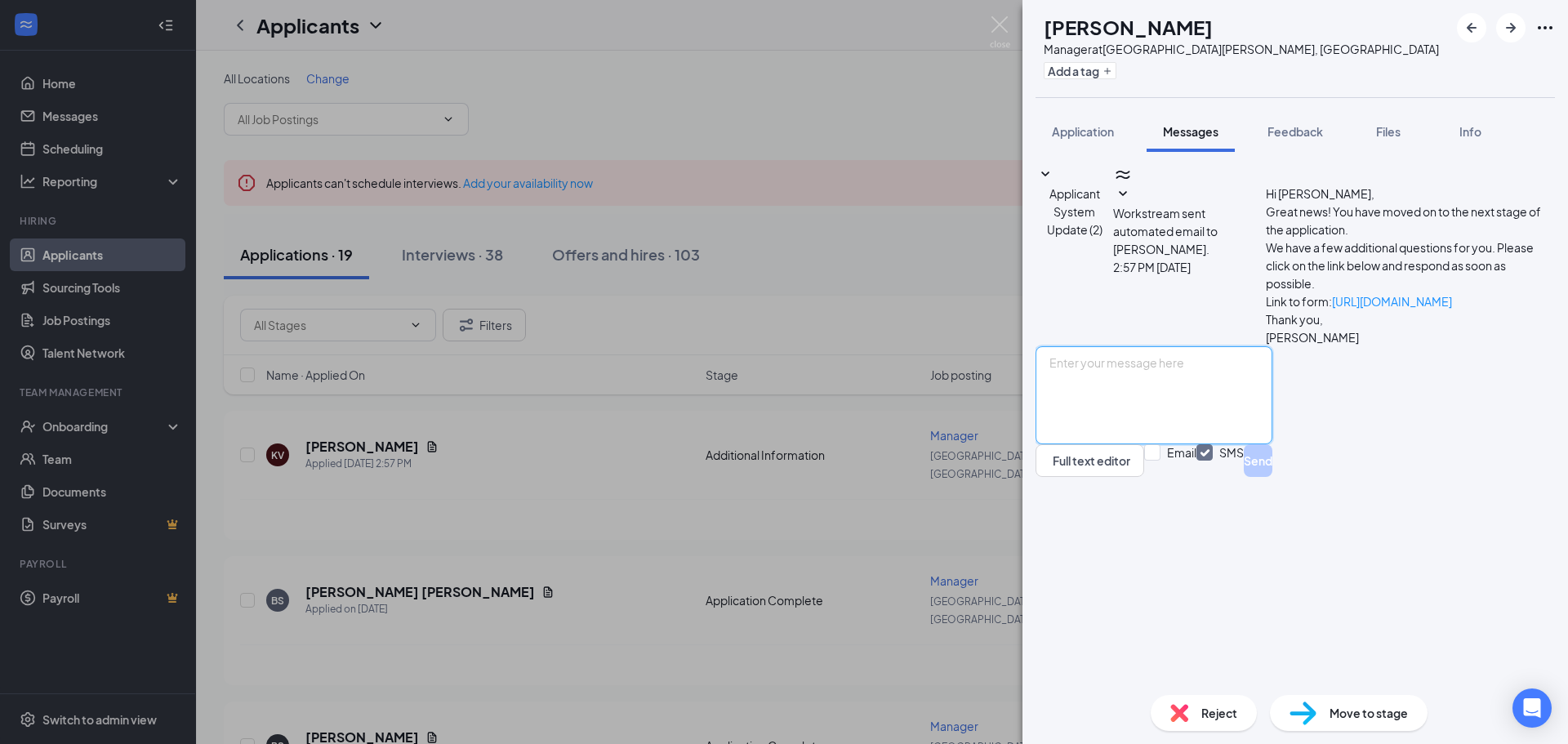
click at [1211, 444] on textarea at bounding box center [1153, 395] width 237 height 98
paste textarea "Hello [PERSON_NAME], Thanks for applying with [PERSON_NAME] of [GEOGRAPHIC_DATA…"
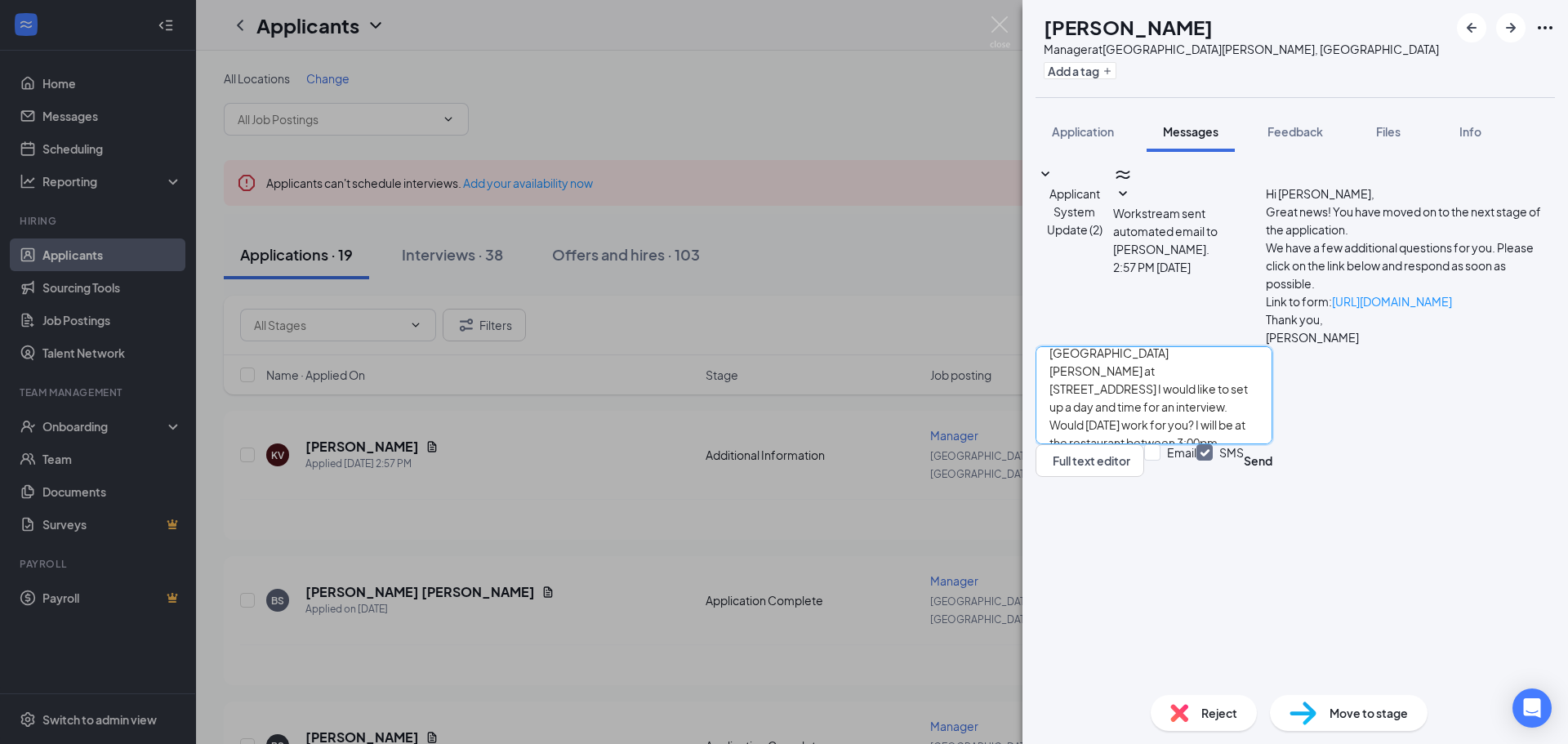
click at [1272, 444] on textarea "Hello [PERSON_NAME], Thanks for applying with [PERSON_NAME] of [GEOGRAPHIC_DATA…" at bounding box center [1153, 395] width 237 height 98
type textarea "Hello [PERSON_NAME], Thanks for applying with [PERSON_NAME] of [GEOGRAPHIC_DATA…"
click at [1272, 477] on button "Send" at bounding box center [1257, 460] width 28 height 32
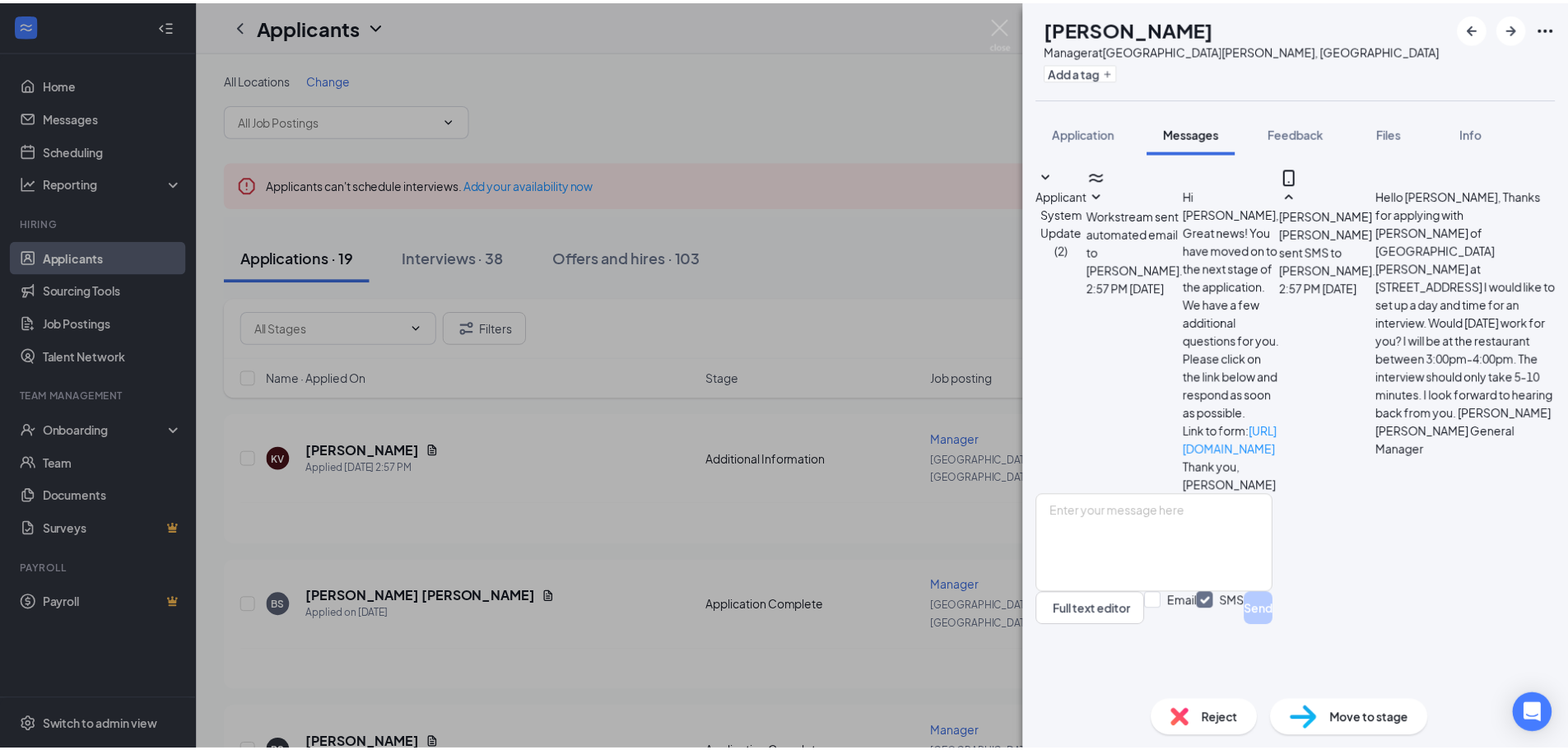
scroll to position [59, 0]
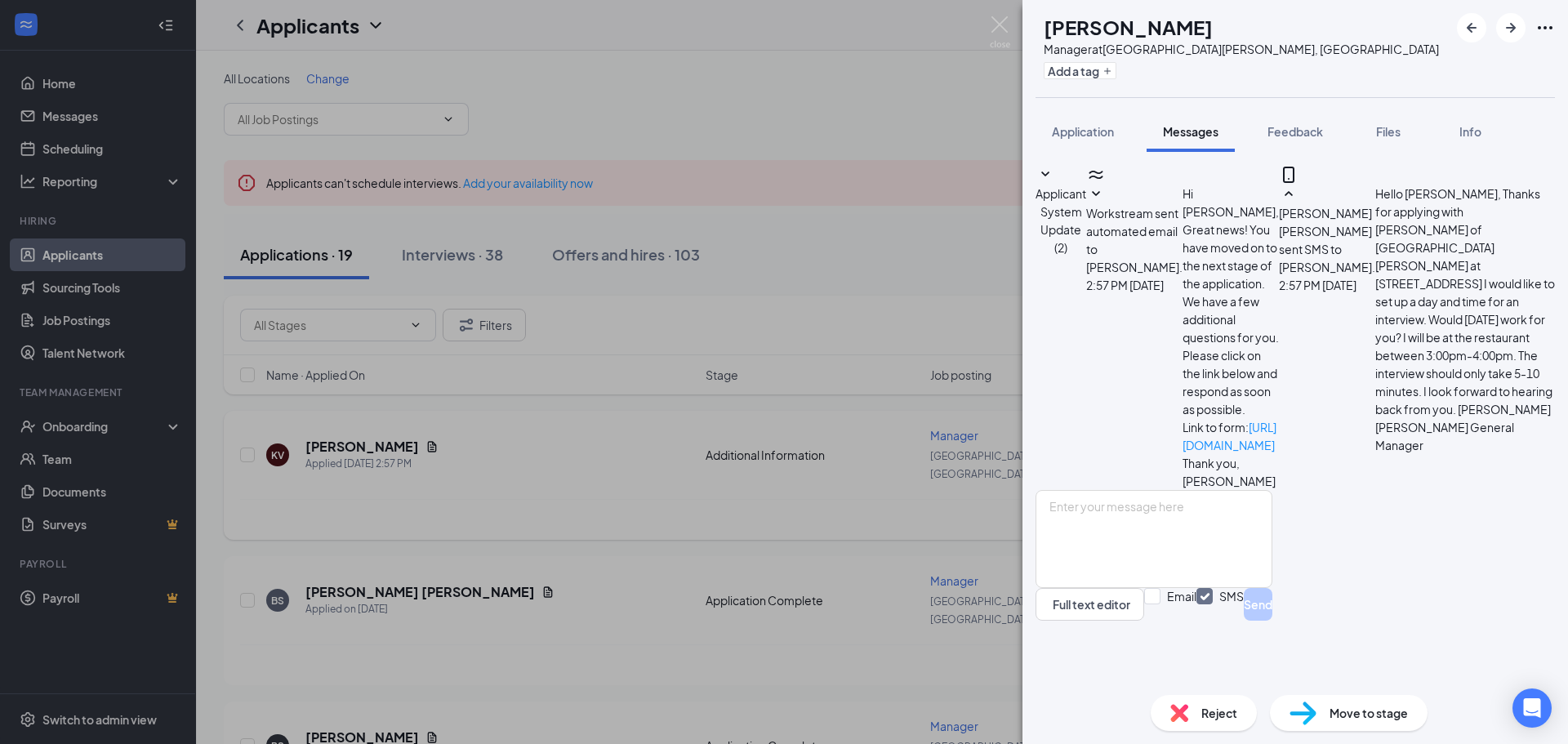
drag, startPoint x: 589, startPoint y: 483, endPoint x: 448, endPoint y: 500, distance: 142.0
click at [589, 485] on div "KV [PERSON_NAME] Manager at [GEOGRAPHIC_DATA][PERSON_NAME], [GEOGRAPHIC_DATA] A…" at bounding box center [784, 372] width 1568 height 744
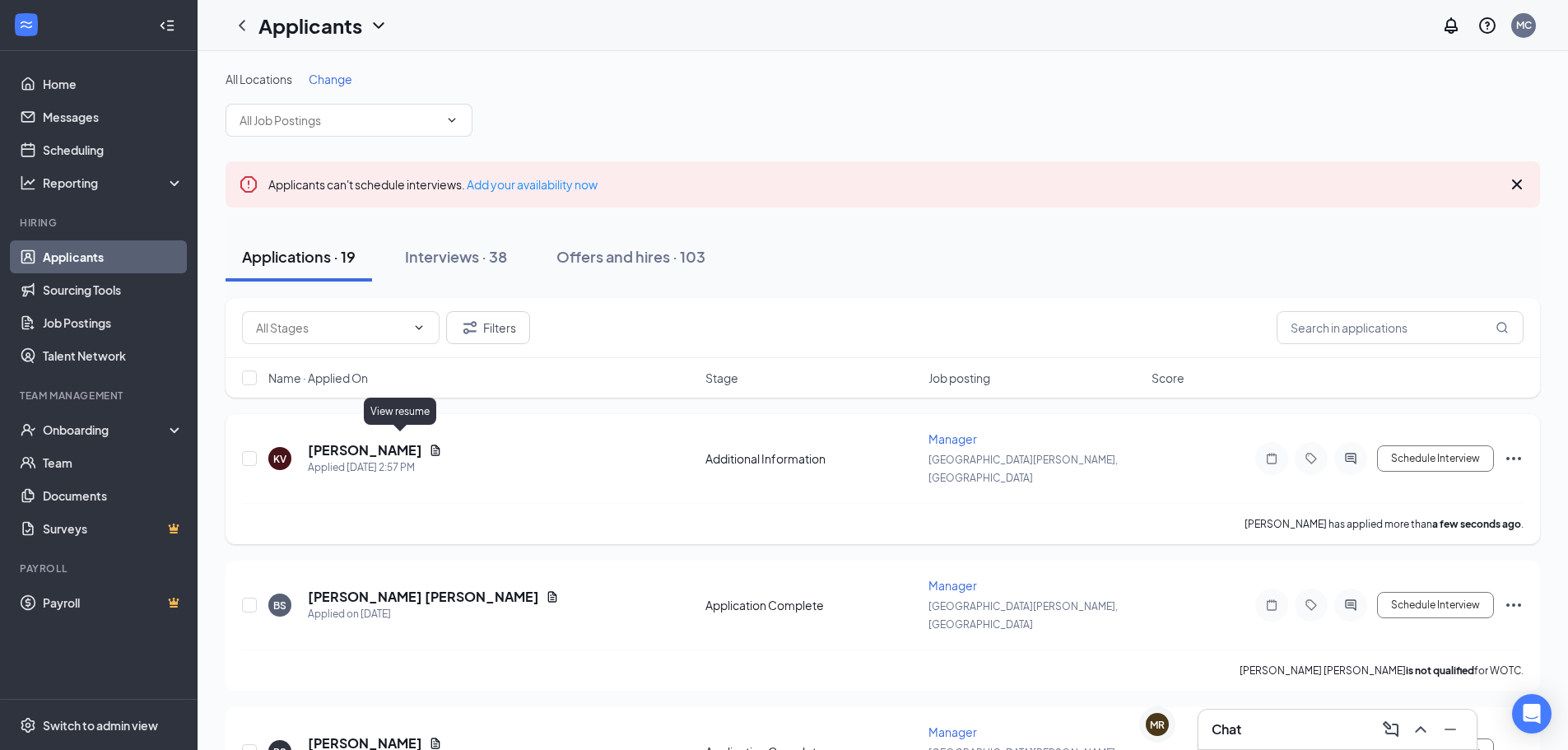
click at [429, 444] on icon "Document" at bounding box center [435, 450] width 13 height 13
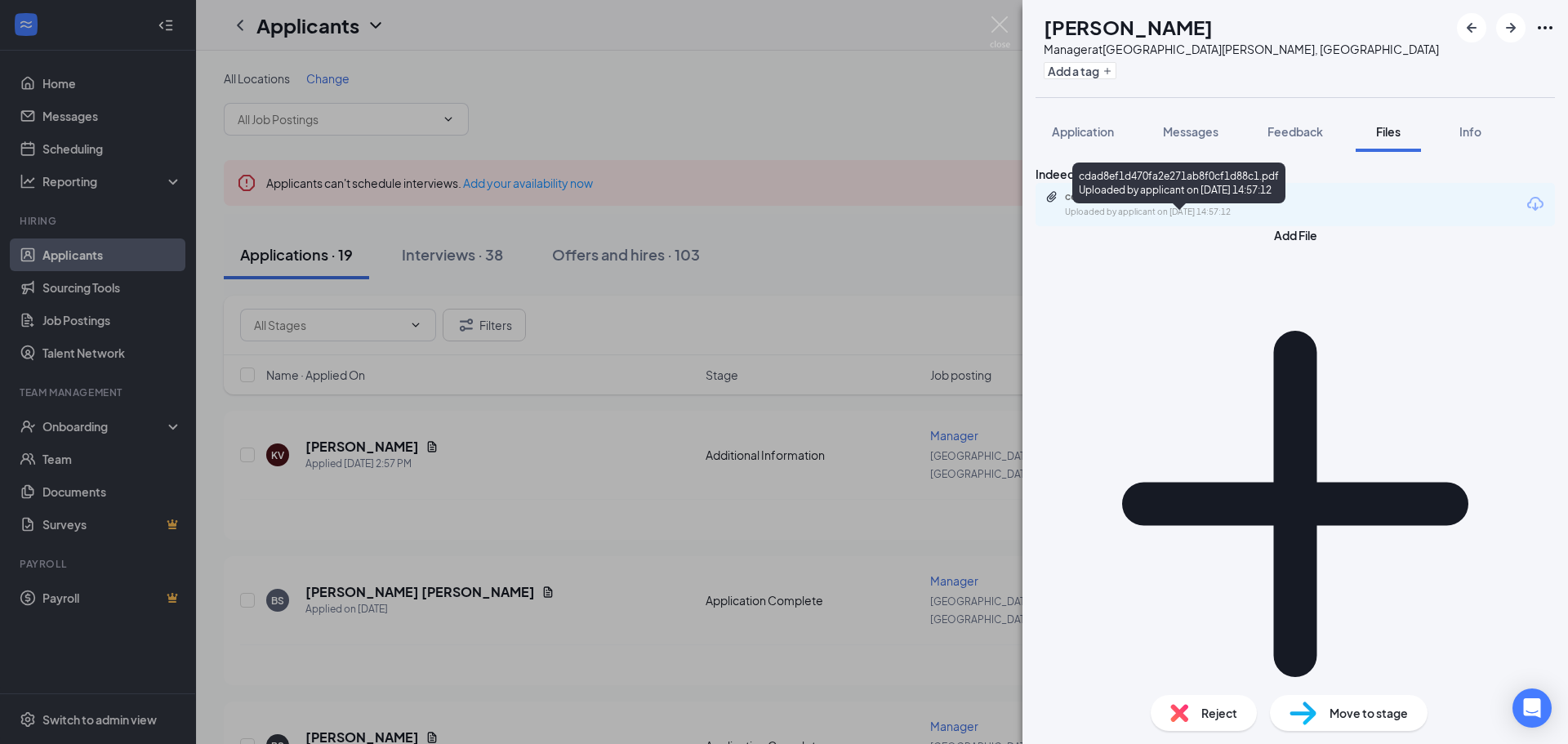
click at [1144, 203] on div "cdad8ef1d470fa2e271ab8f0cf1d88c1.pdf" at bounding box center [1179, 196] width 228 height 13
click at [827, 635] on div "KV [PERSON_NAME] Manager at [GEOGRAPHIC_DATA][PERSON_NAME], [GEOGRAPHIC_DATA] A…" at bounding box center [784, 372] width 1568 height 744
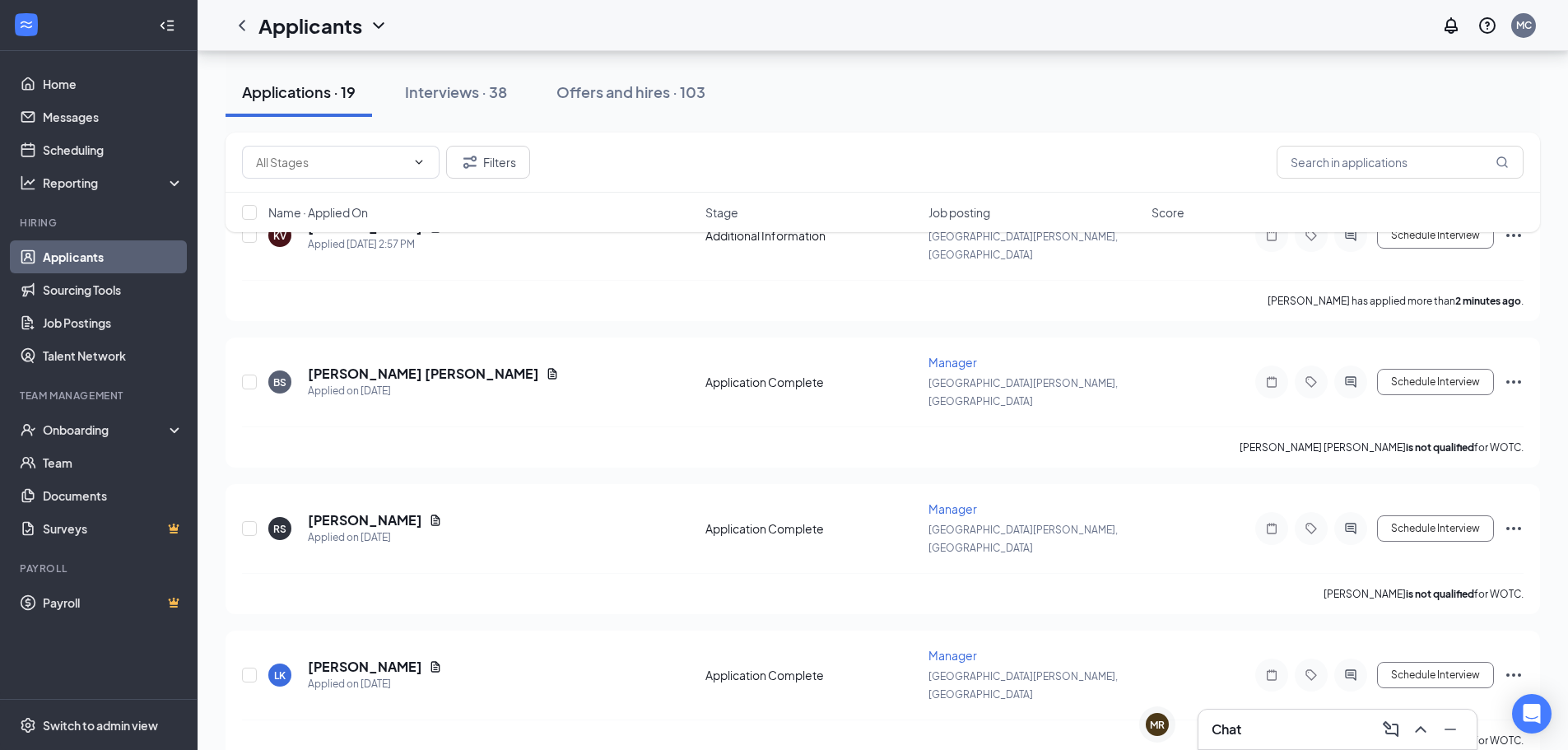
scroll to position [247, 0]
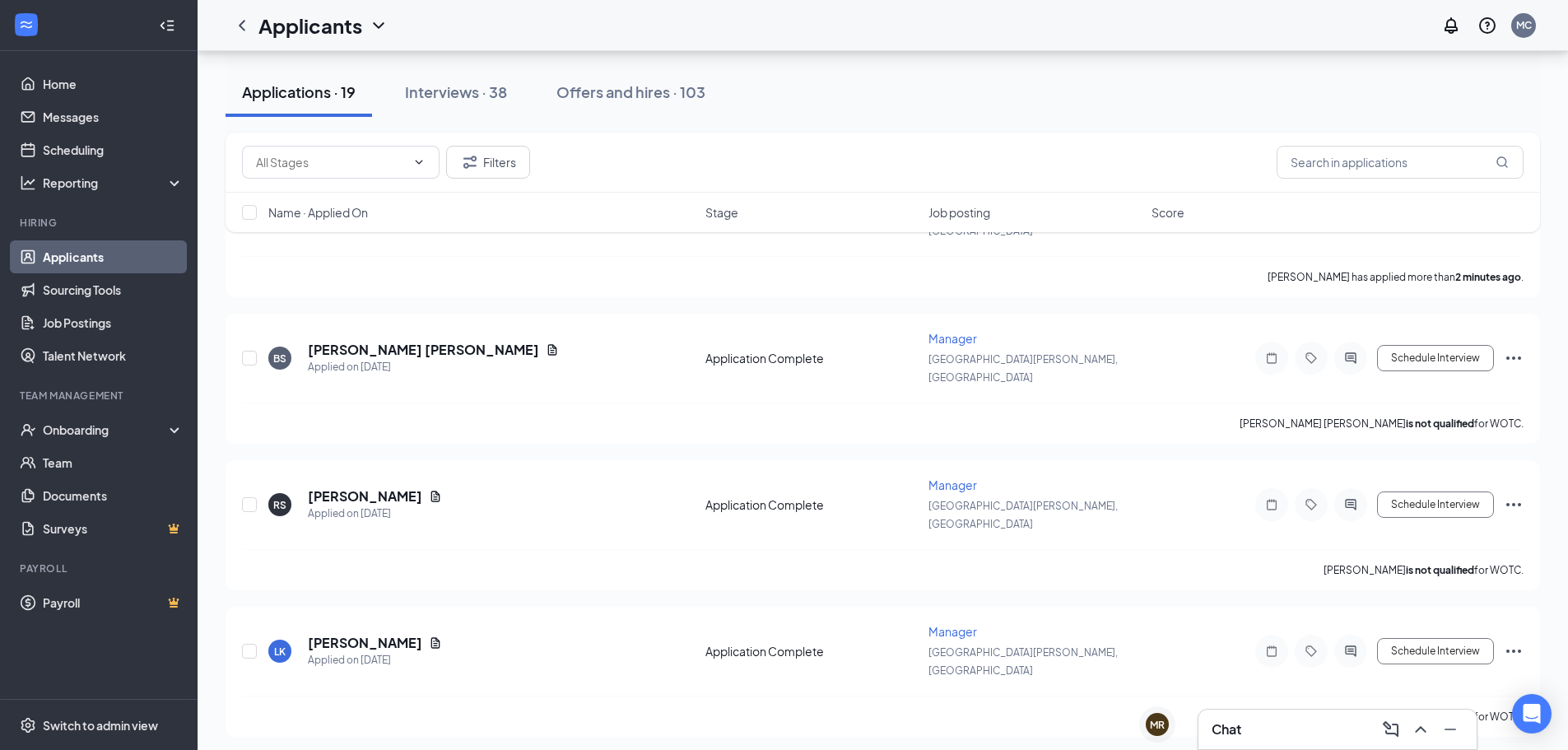
click at [1252, 736] on div "Chat" at bounding box center [1338, 729] width 252 height 27
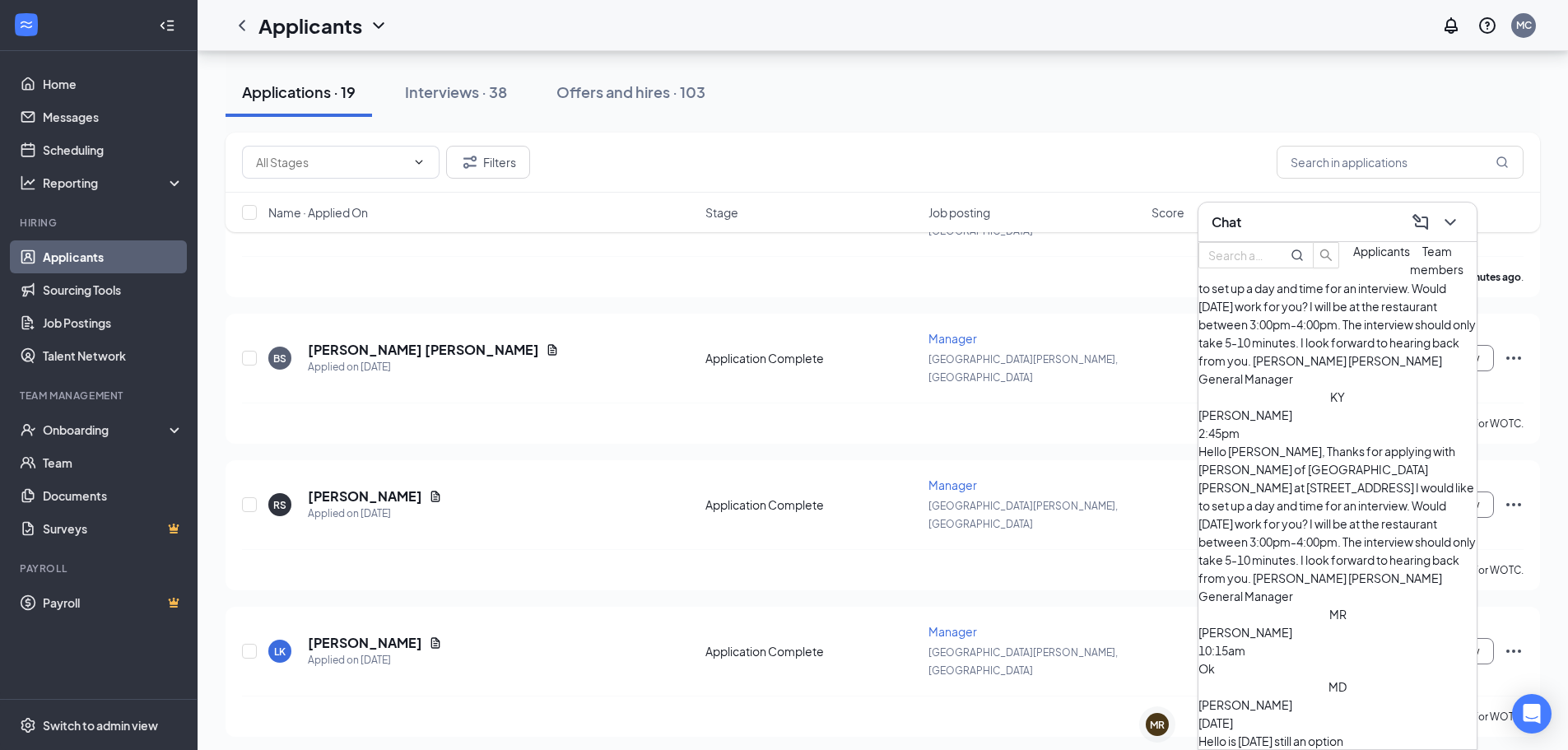
scroll to position [0, 0]
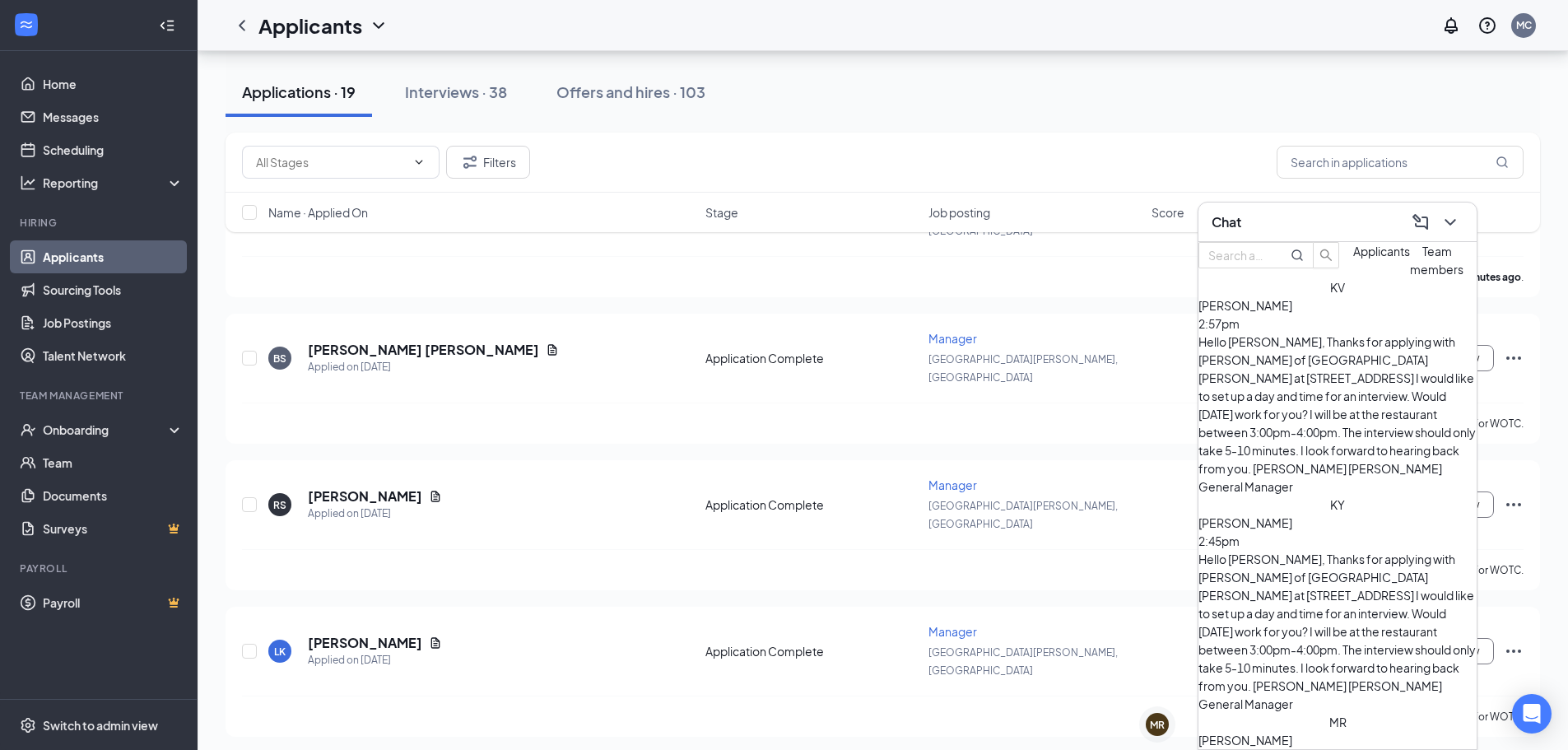
click at [1352, 215] on div "Chat" at bounding box center [1338, 222] width 252 height 26
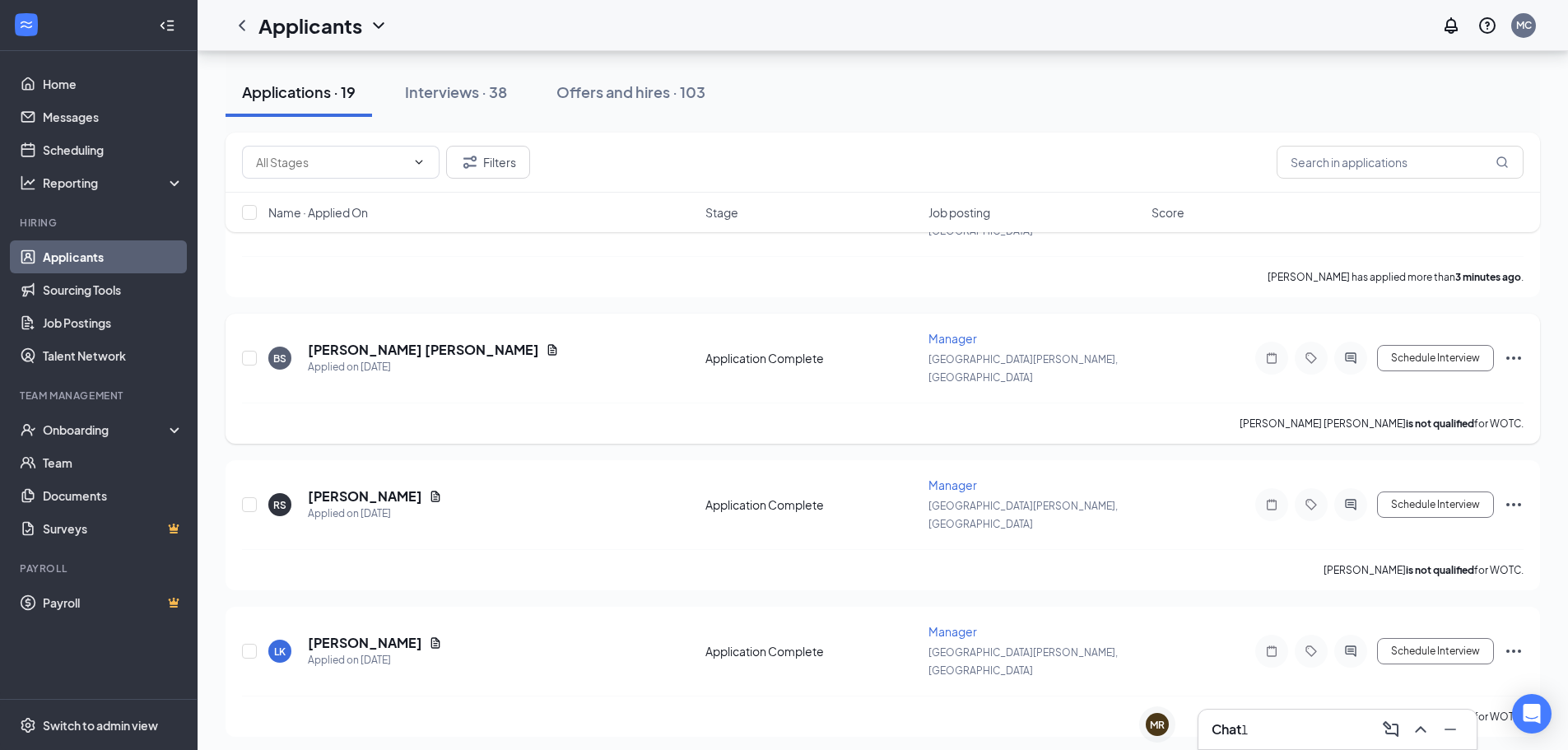
drag, startPoint x: 597, startPoint y: 260, endPoint x: 541, endPoint y: 317, distance: 79.9
click at [1274, 725] on div "Chat 1" at bounding box center [1338, 729] width 252 height 27
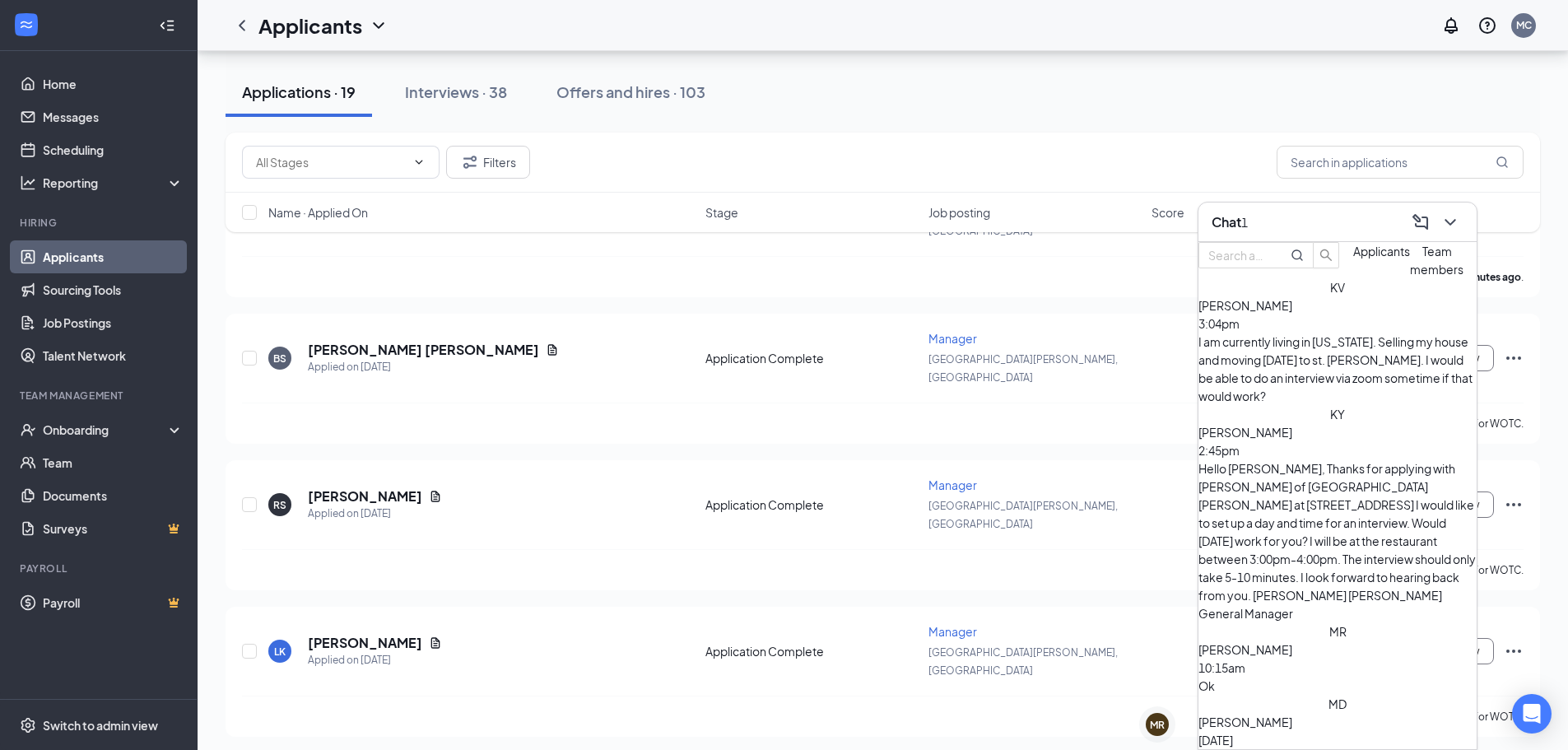
click at [1294, 372] on div "I am currently living in [US_STATE]. Selling my house and moving [DATE] to st. …" at bounding box center [1337, 369] width 278 height 73
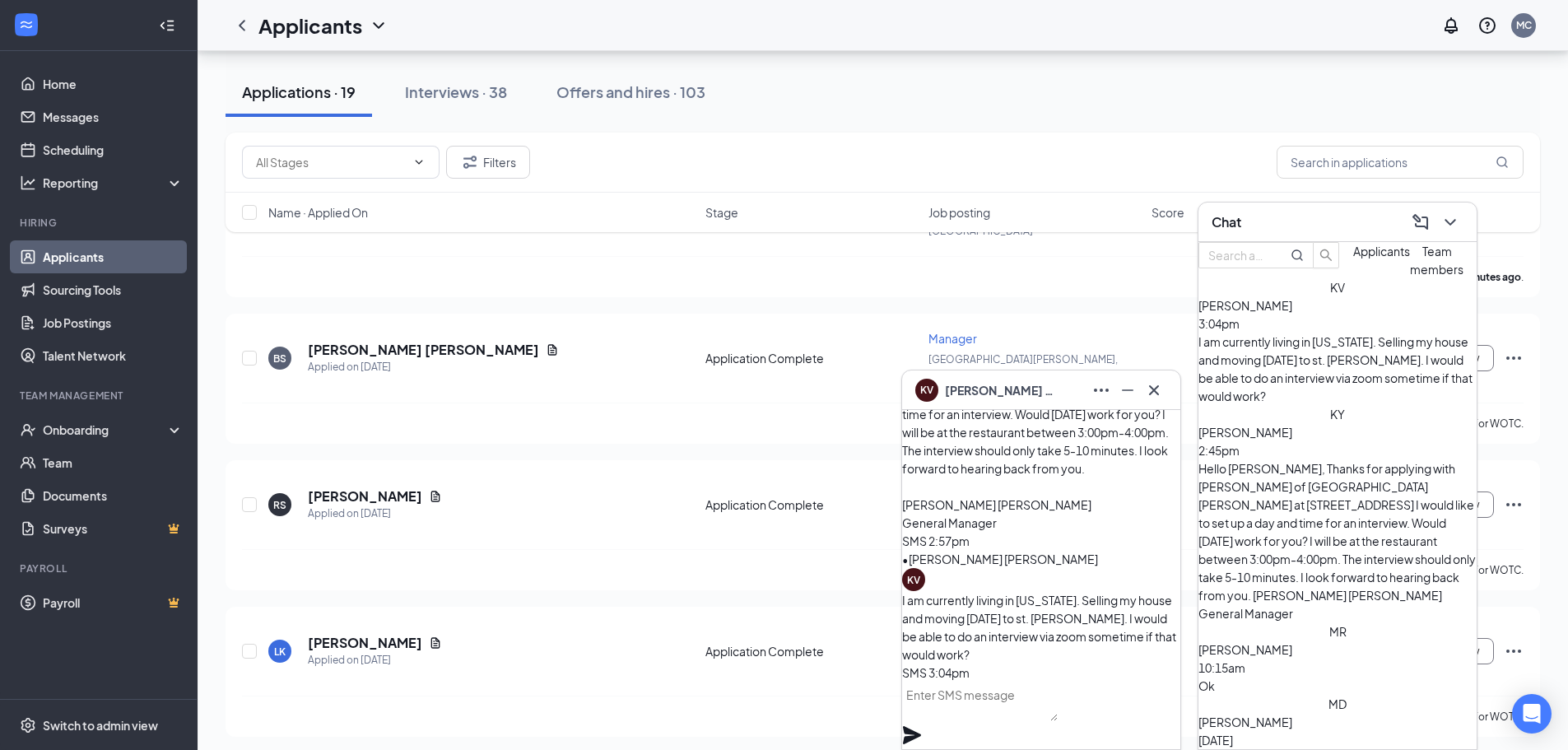
click at [1026, 714] on textarea at bounding box center [980, 702] width 155 height 39
type textarea "W"
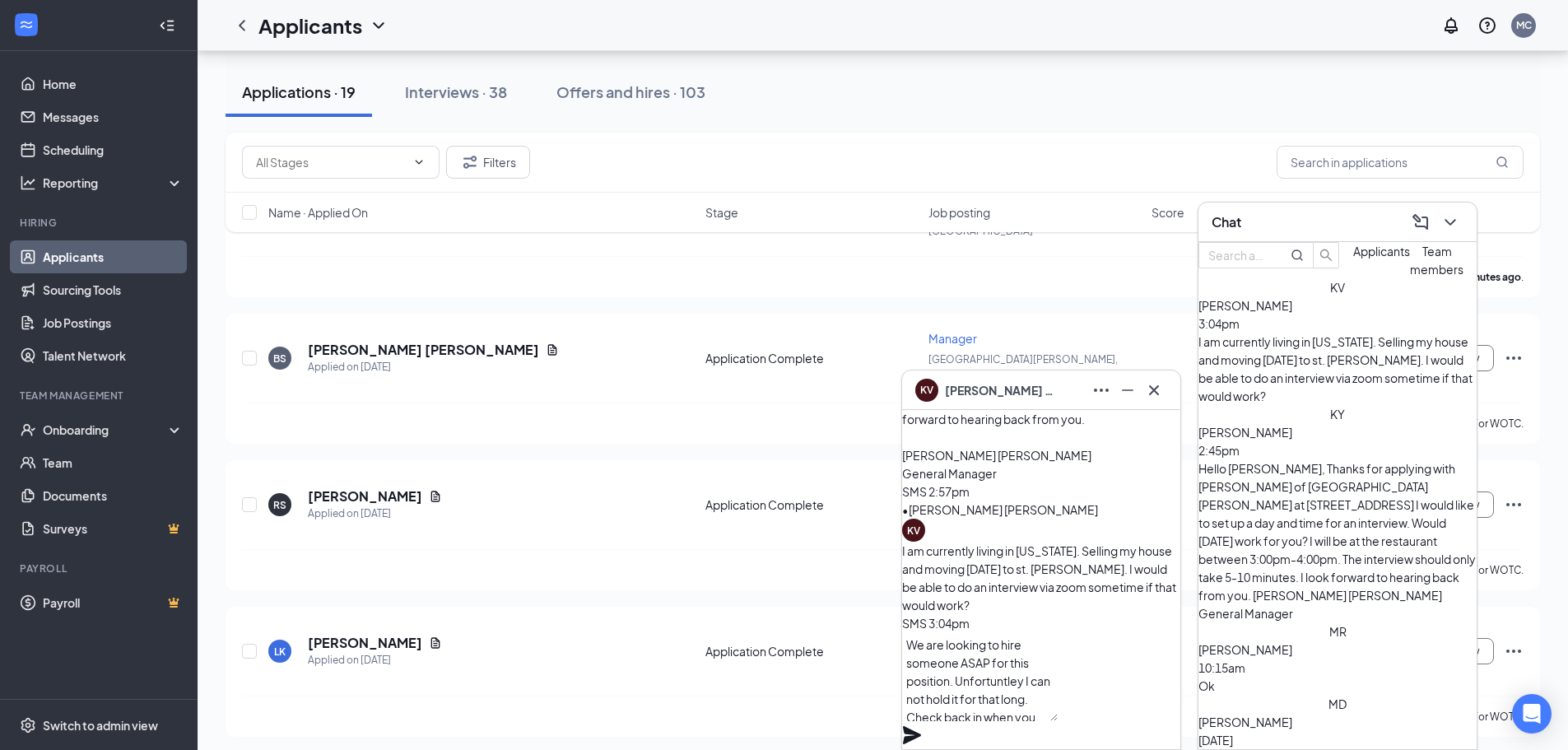
scroll to position [18, 0]
type textarea "We are looking to hire someone ASAP for this position. Unfortuntley I can not h…"
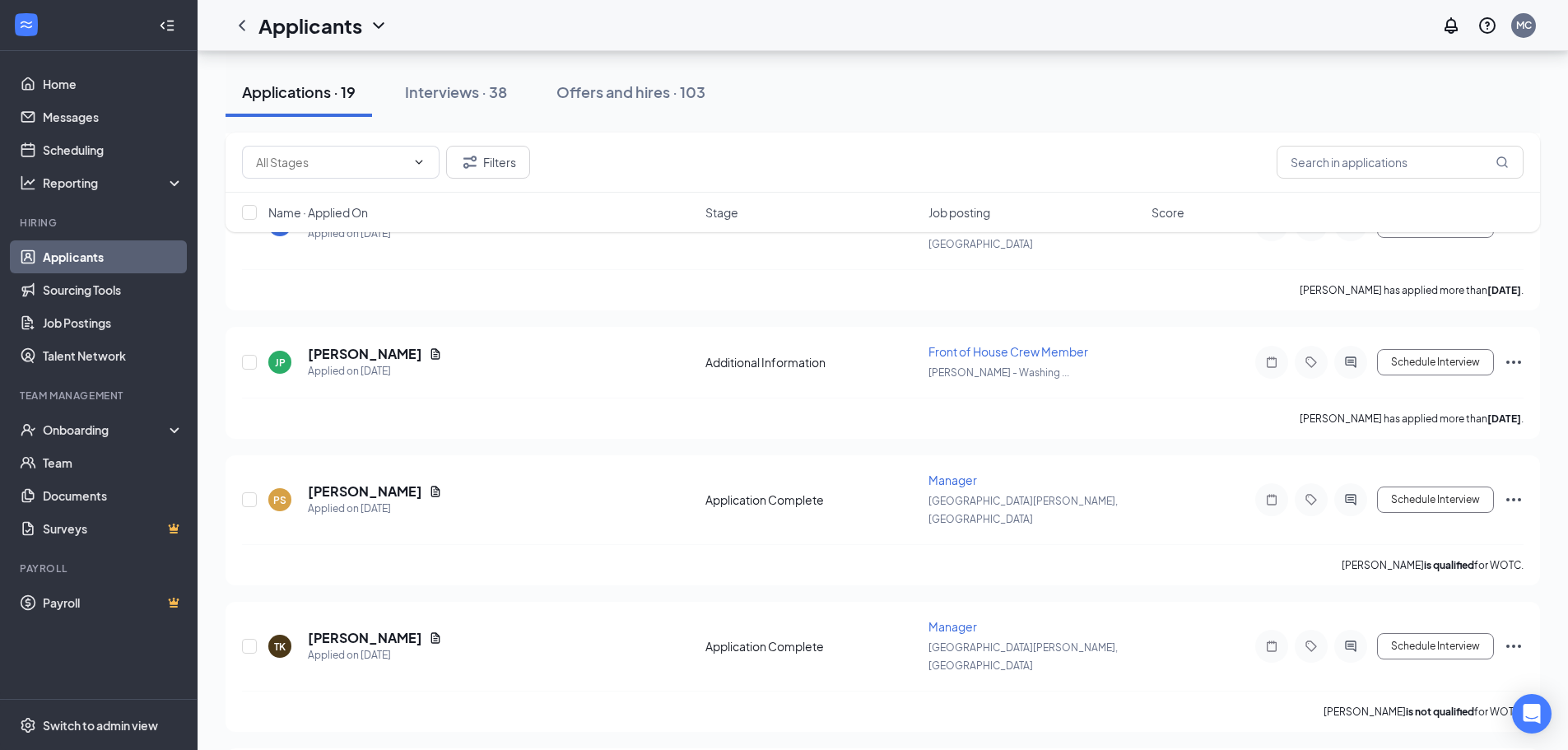
scroll to position [1482, 0]
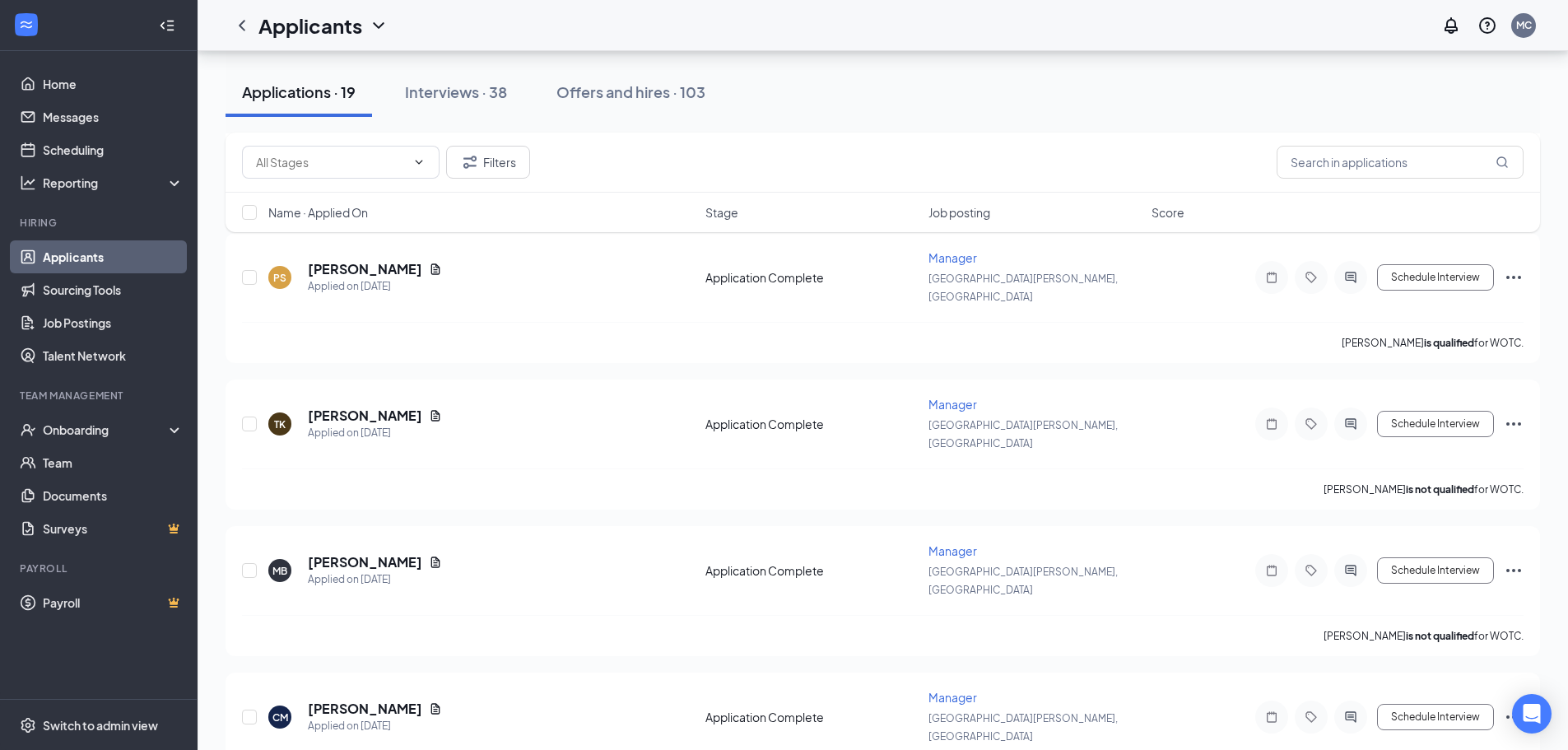
click at [86, 255] on link "Applicants" at bounding box center [113, 256] width 141 height 32
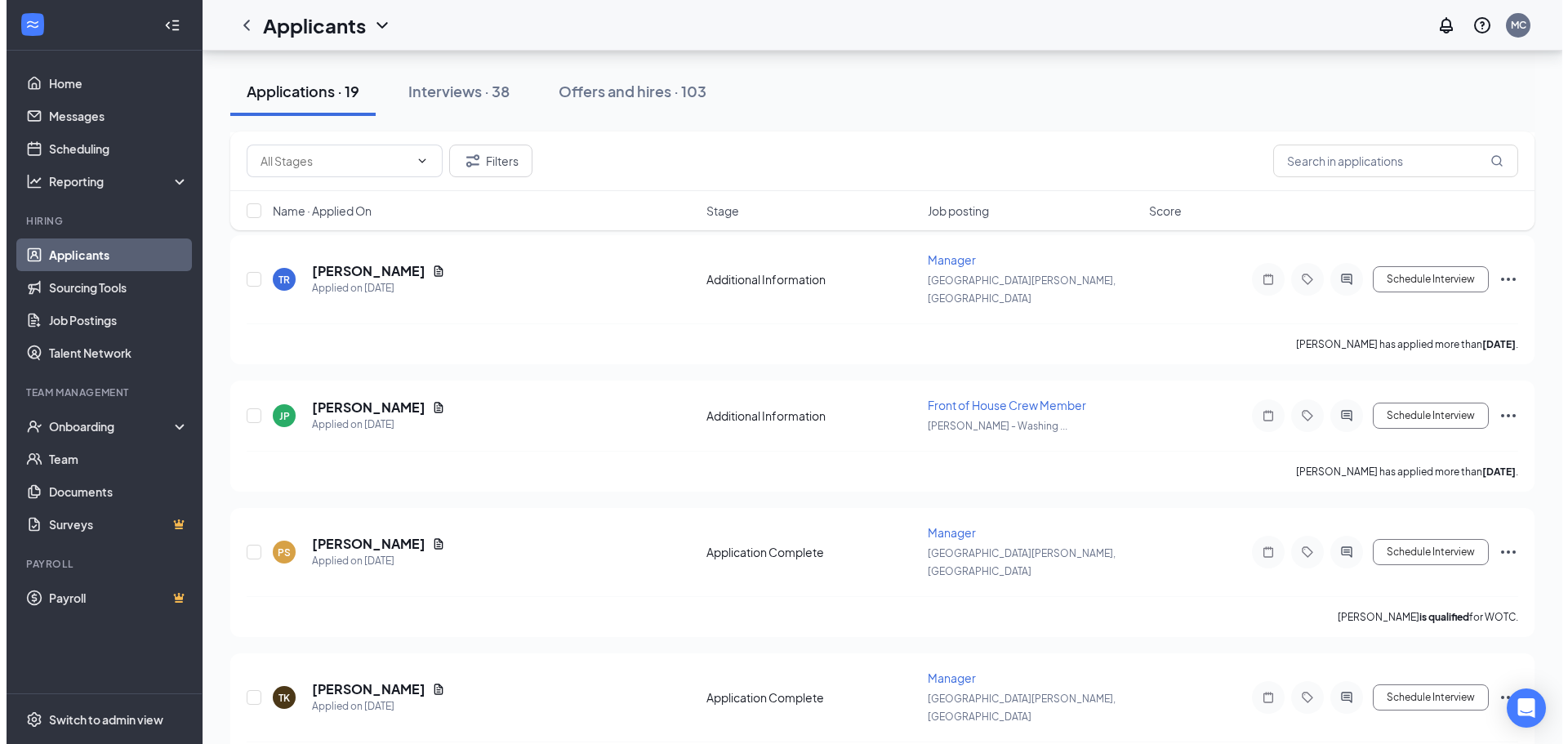
scroll to position [898, 0]
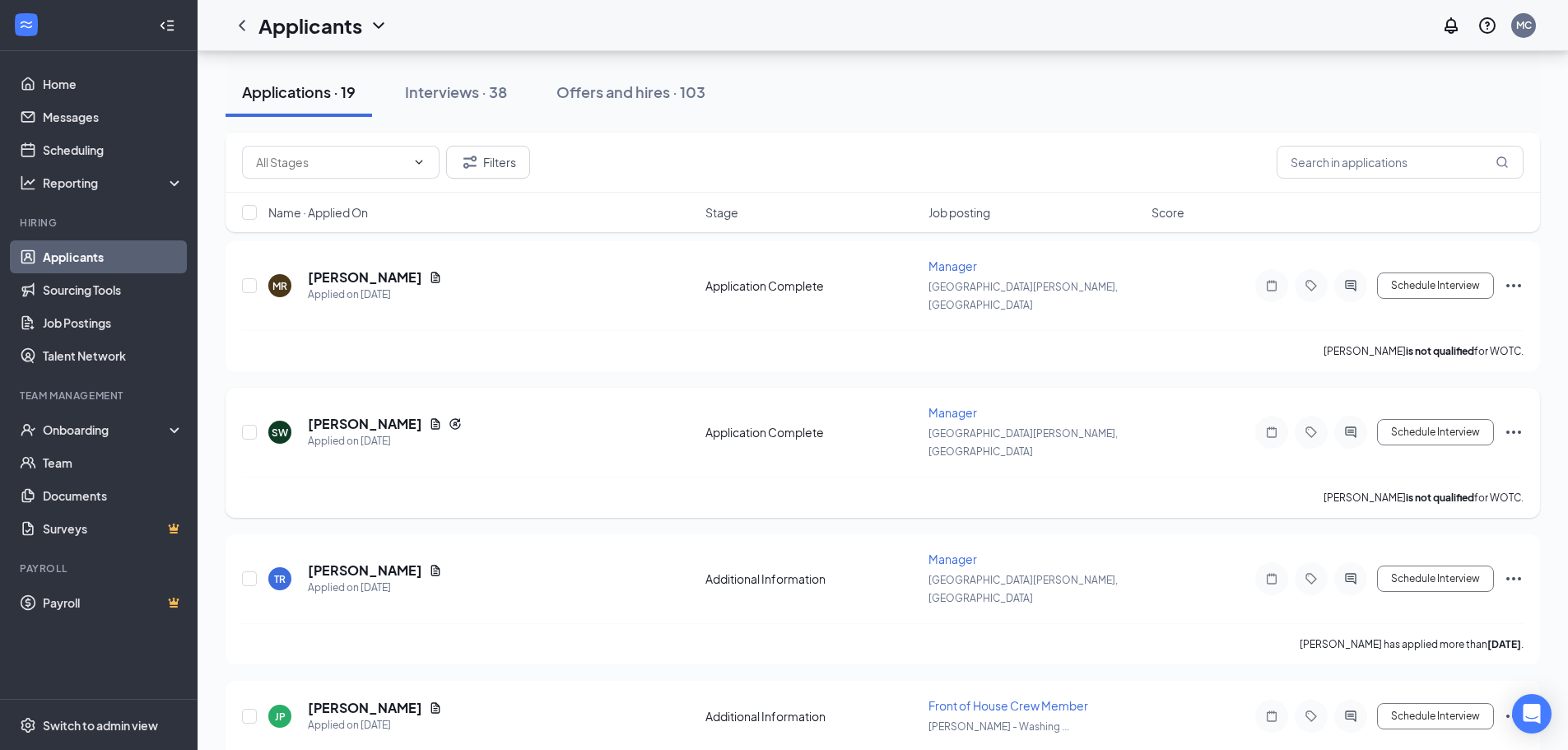
click at [1358, 416] on div at bounding box center [1350, 432] width 32 height 32
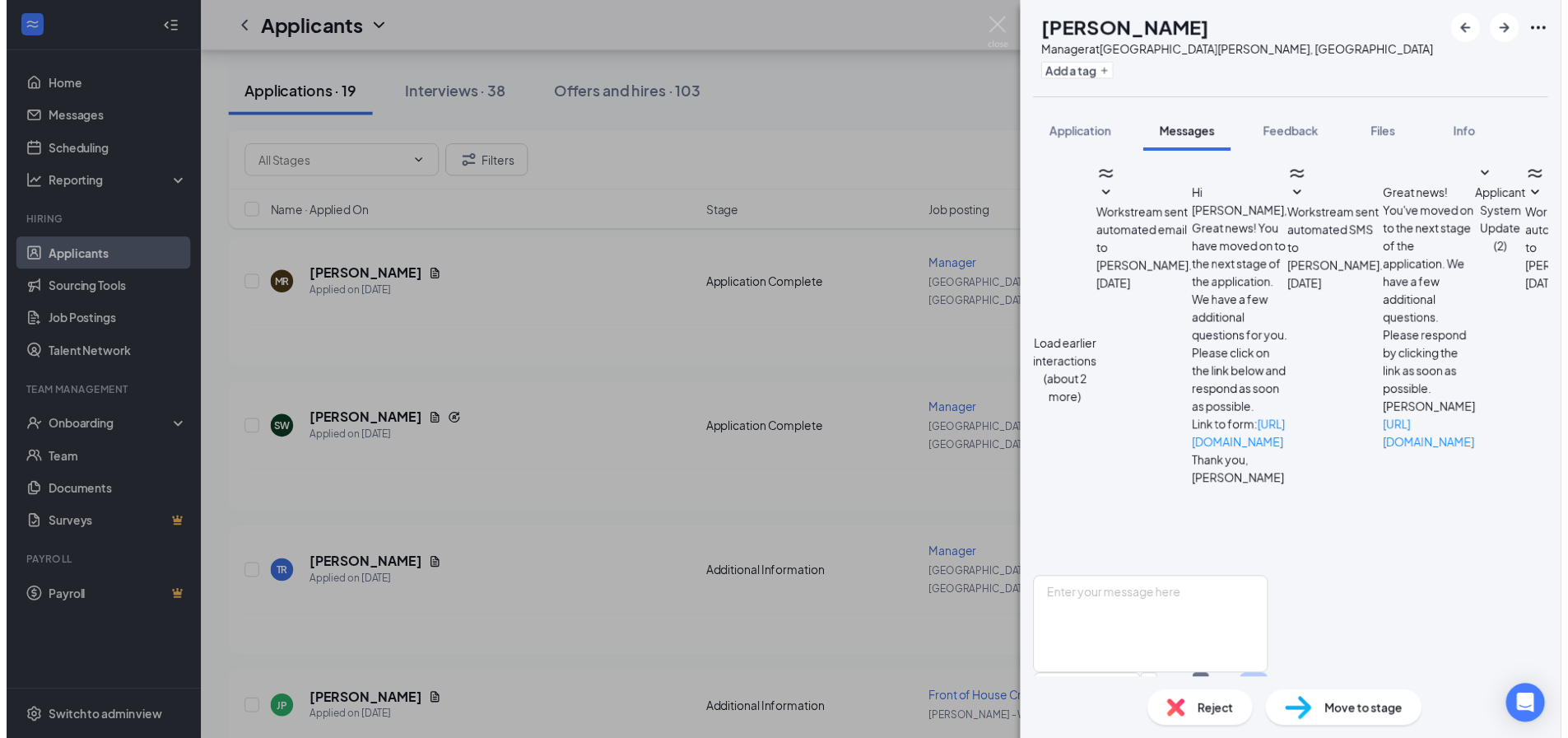
scroll to position [673, 0]
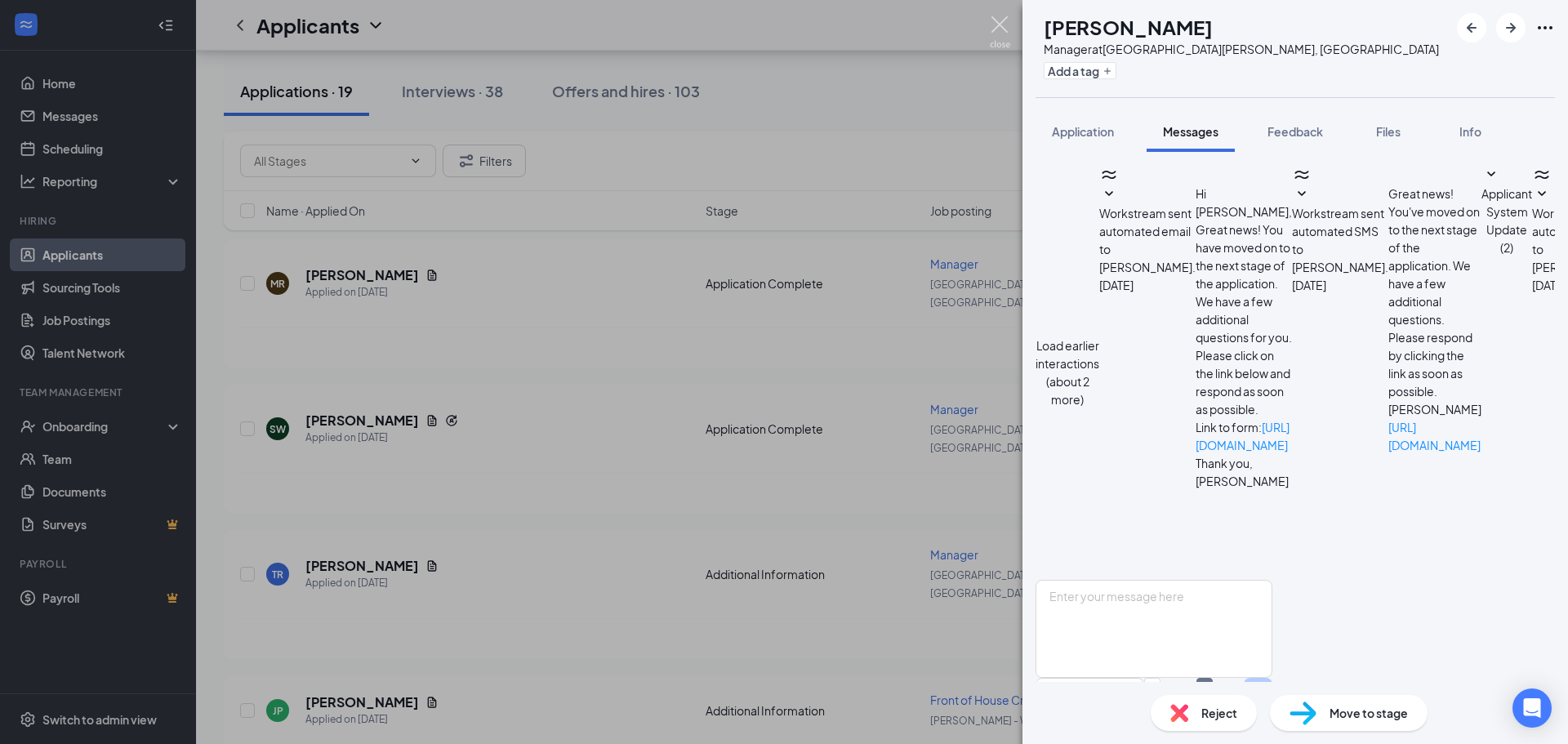
click at [1009, 21] on img at bounding box center [999, 32] width 20 height 32
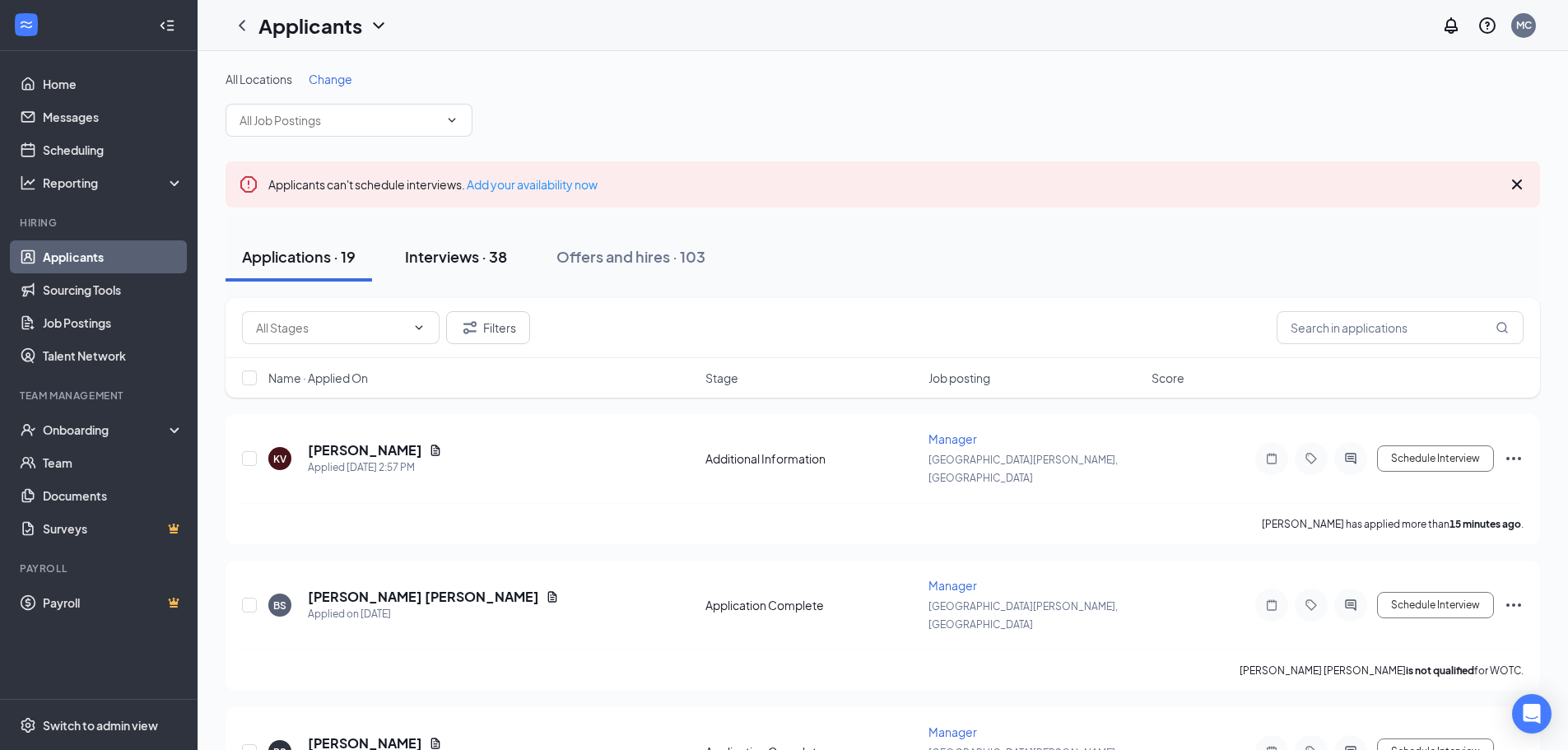
click at [475, 269] on button "Interviews · 38" at bounding box center [455, 257] width 135 height 49
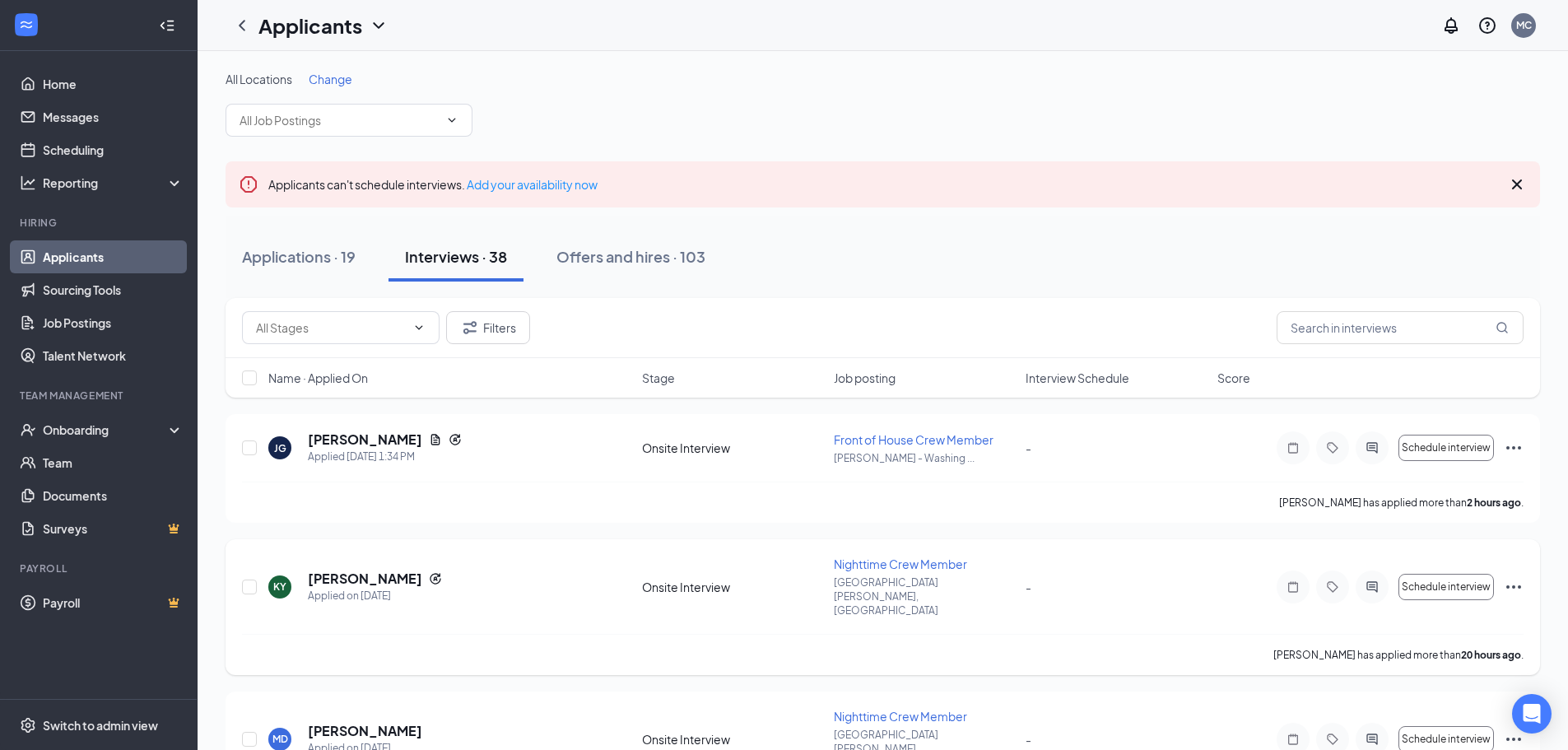
click at [1250, 634] on div "[PERSON_NAME] has applied more than 20 hours ago ." at bounding box center [882, 655] width 1282 height 41
